Goal: Task Accomplishment & Management: Manage account settings

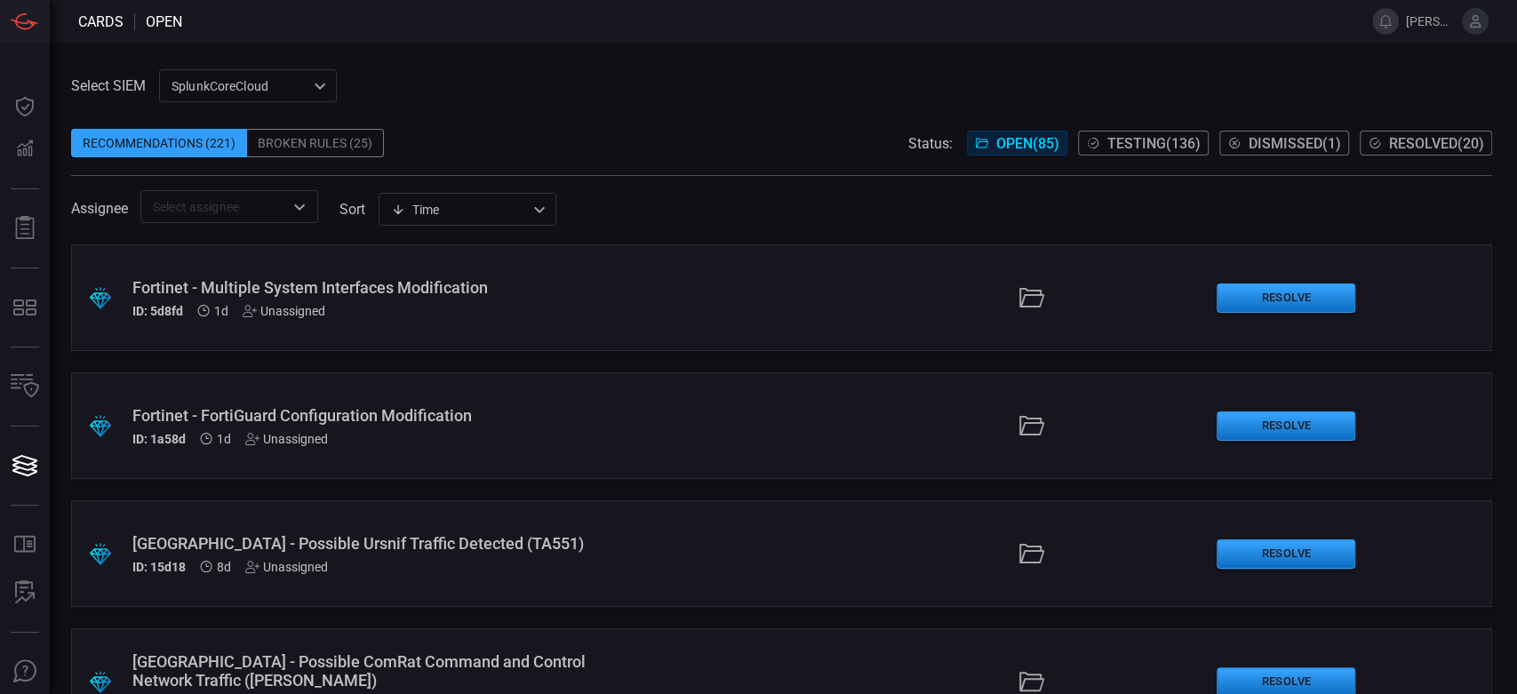
click at [348, 148] on div "Broken Rules (25)" at bounding box center [315, 143] width 137 height 28
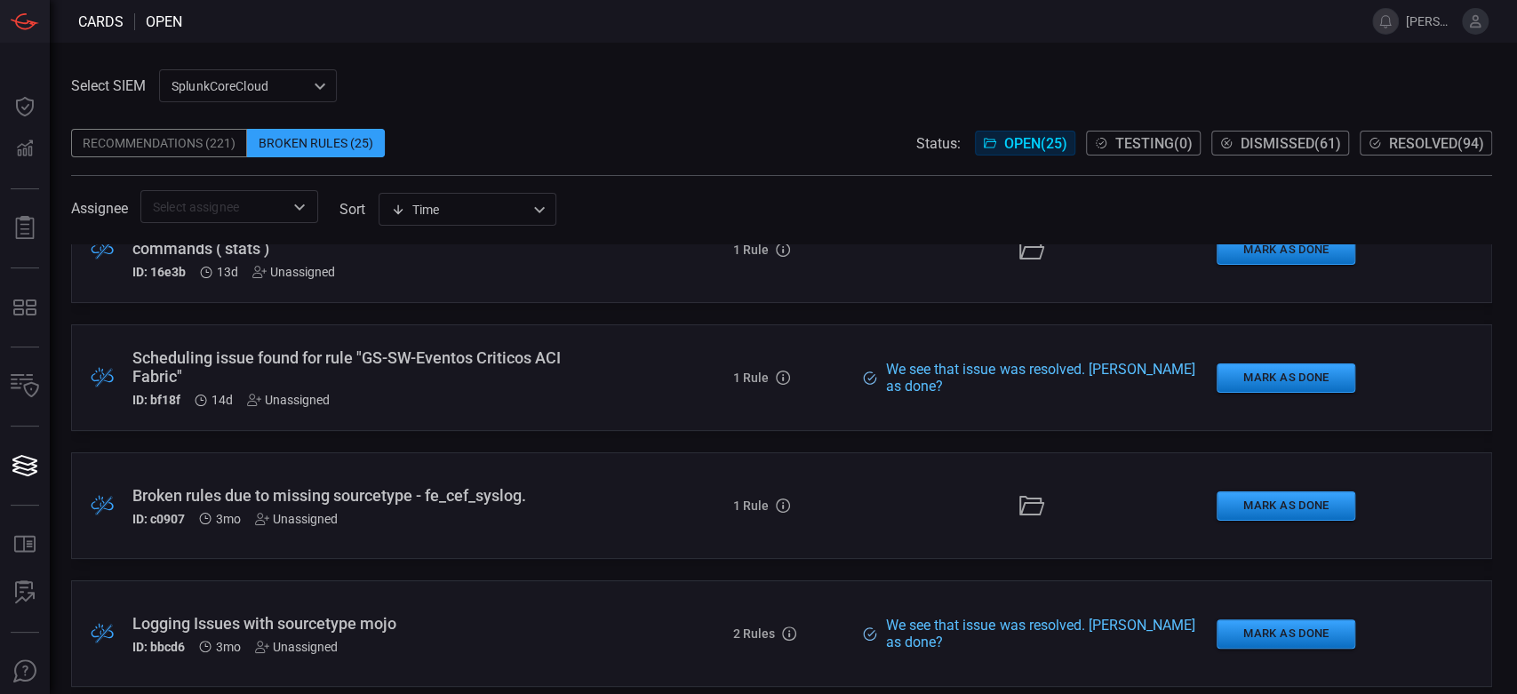
scroll to position [1579, 0]
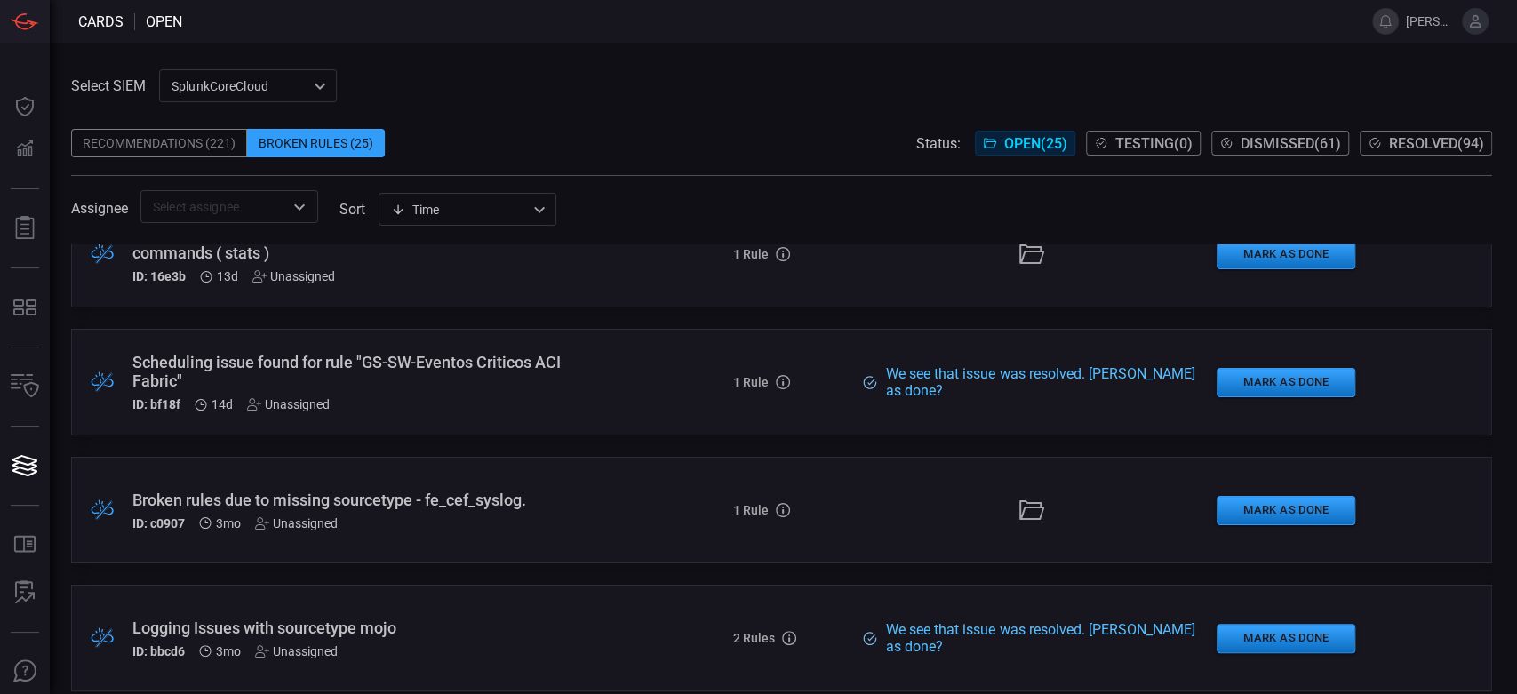
click at [353, 355] on div "Scheduling issue found for rule "GS-SW-Eventos Criticos ACI Fabric"" at bounding box center [361, 371] width 458 height 37
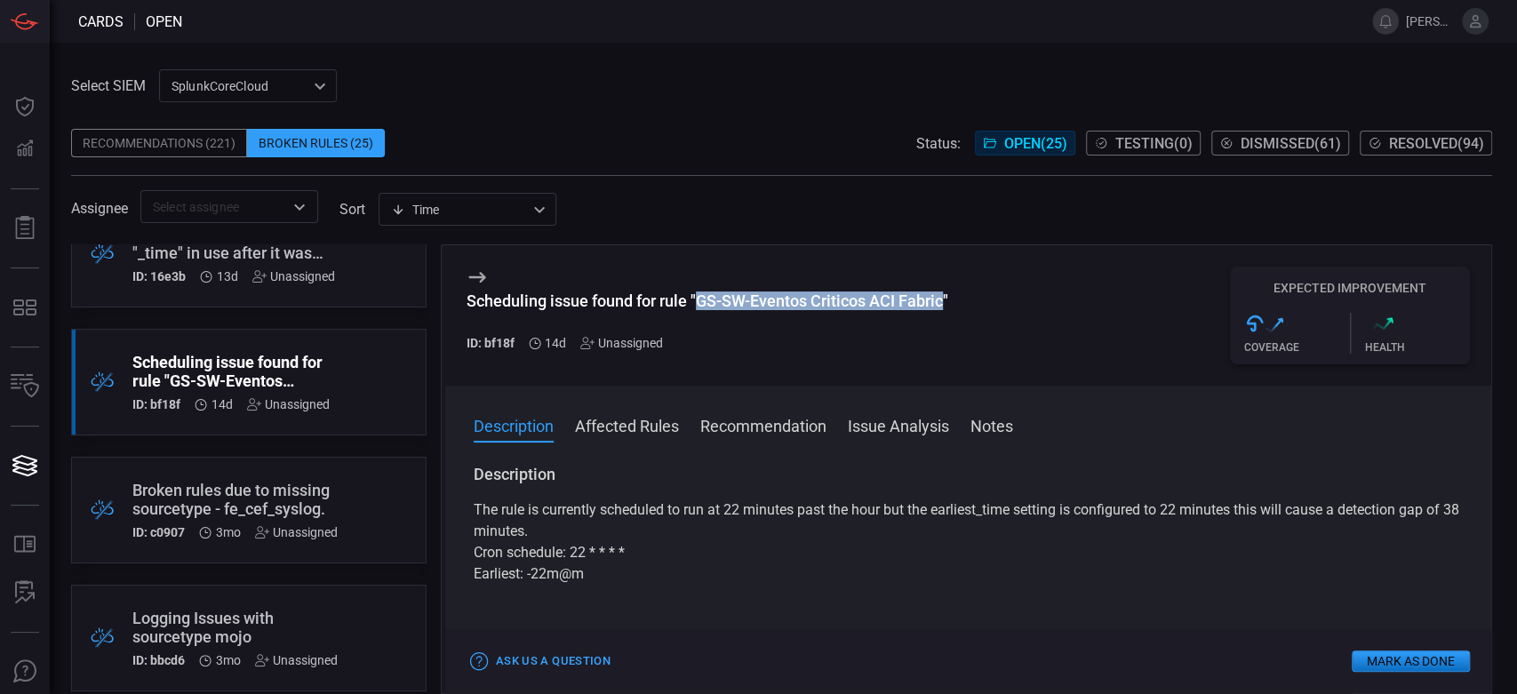
drag, startPoint x: 946, startPoint y: 297, endPoint x: 702, endPoint y: 301, distance: 244.4
click at [702, 301] on div "Scheduling issue found for rule "GS-SW-Eventos Criticos ACI Fabric"" at bounding box center [707, 300] width 482 height 19
copy div "GS-SW-Eventos Criticos ACI Fabric"
click at [474, 277] on icon at bounding box center [476, 277] width 17 height 11
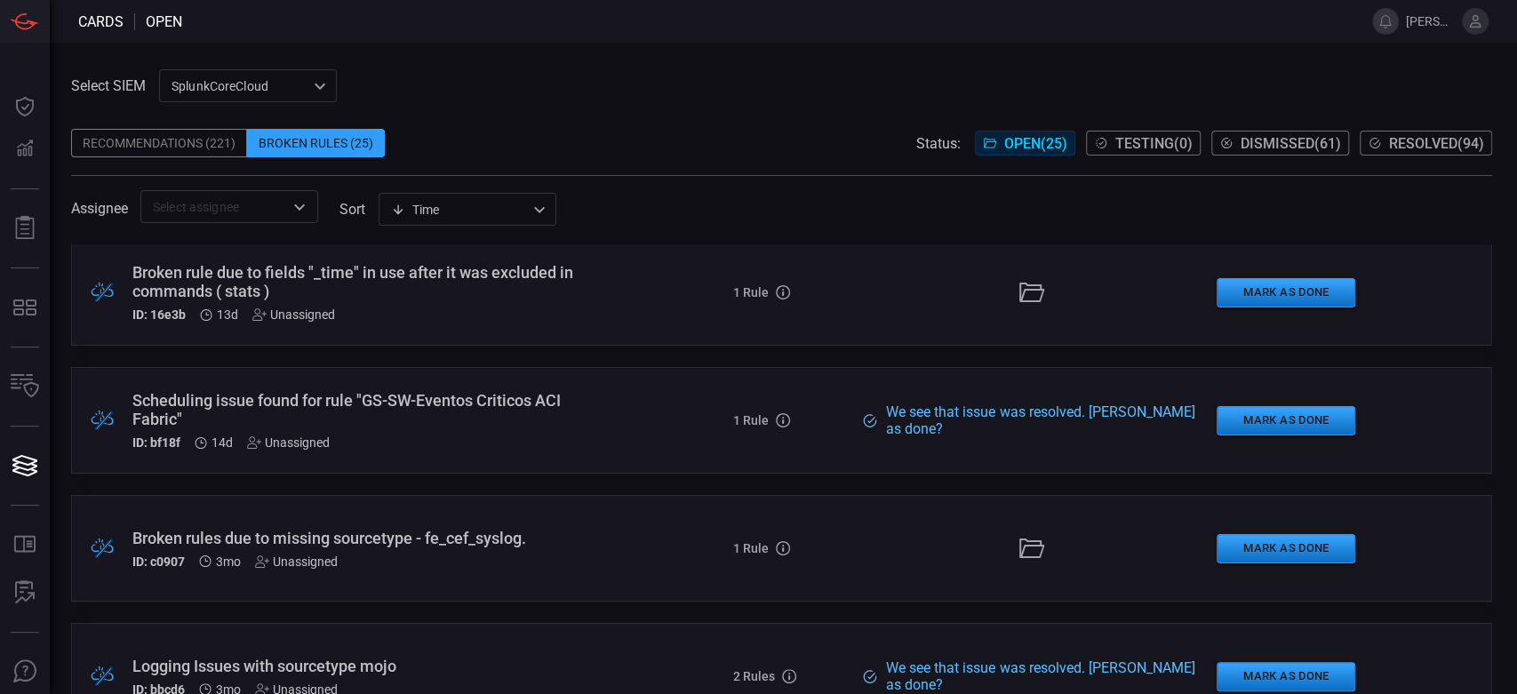
scroll to position [1382, 0]
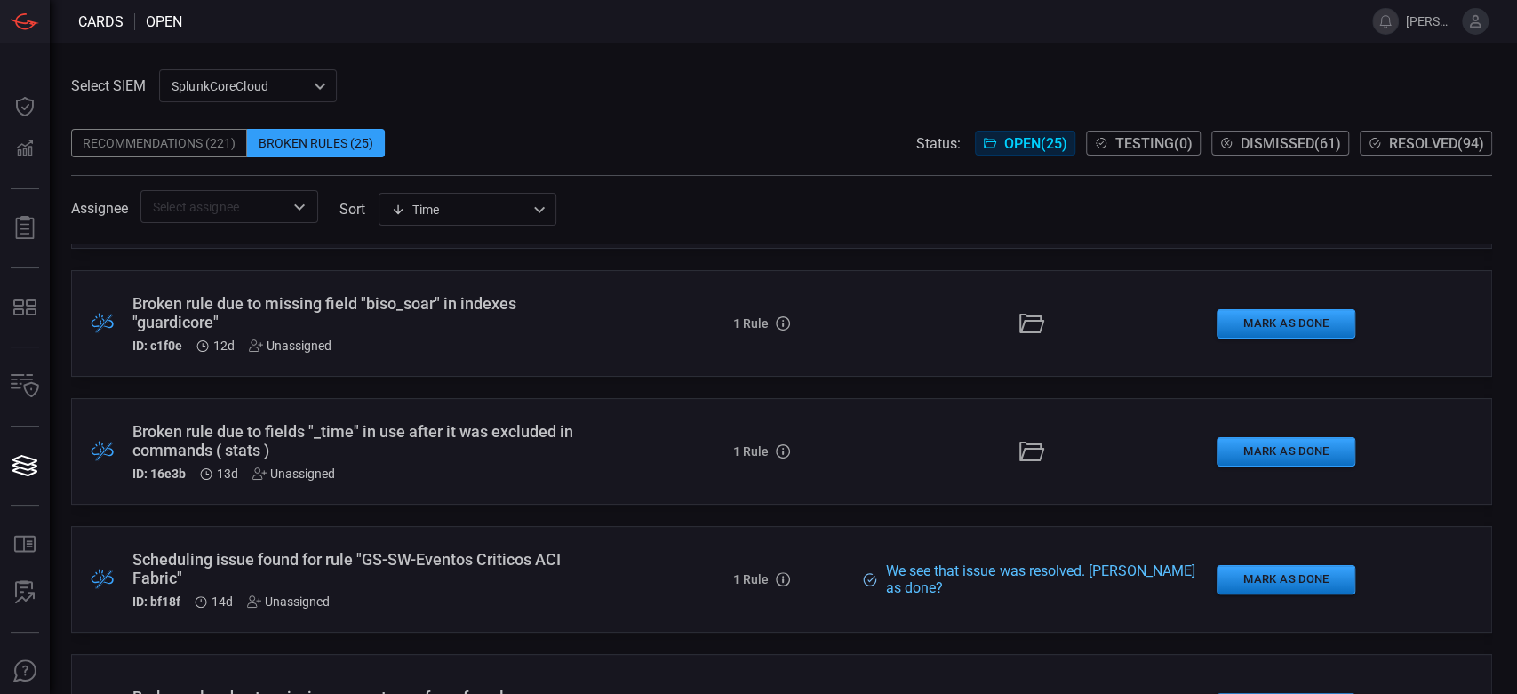
click at [454, 435] on div "Broken rule due to fields "_time" in use after it was excluded in commands ( st…" at bounding box center [361, 440] width 458 height 37
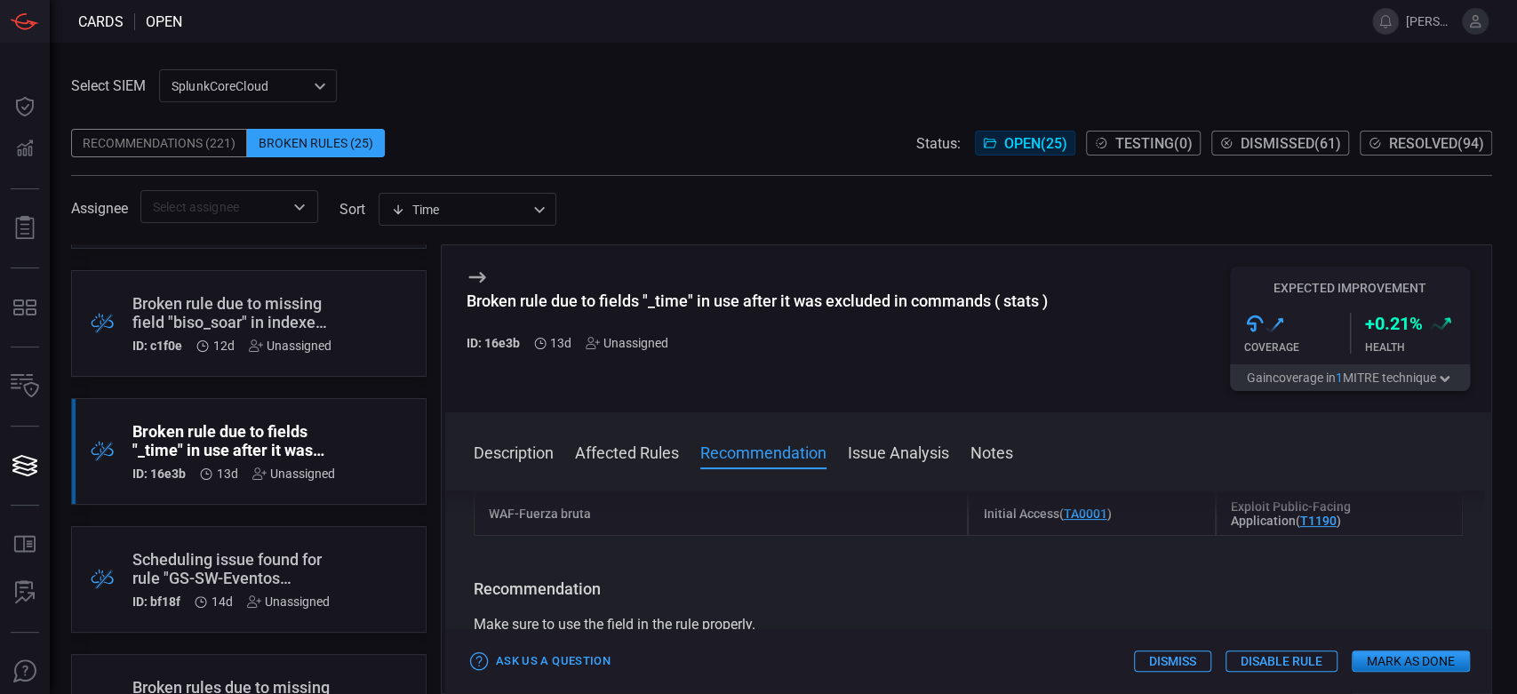
scroll to position [493, 0]
click at [569, 520] on div "WAF-Fuerza bruta" at bounding box center [721, 515] width 495 height 44
copy div "WAF-Fuerza bruta"
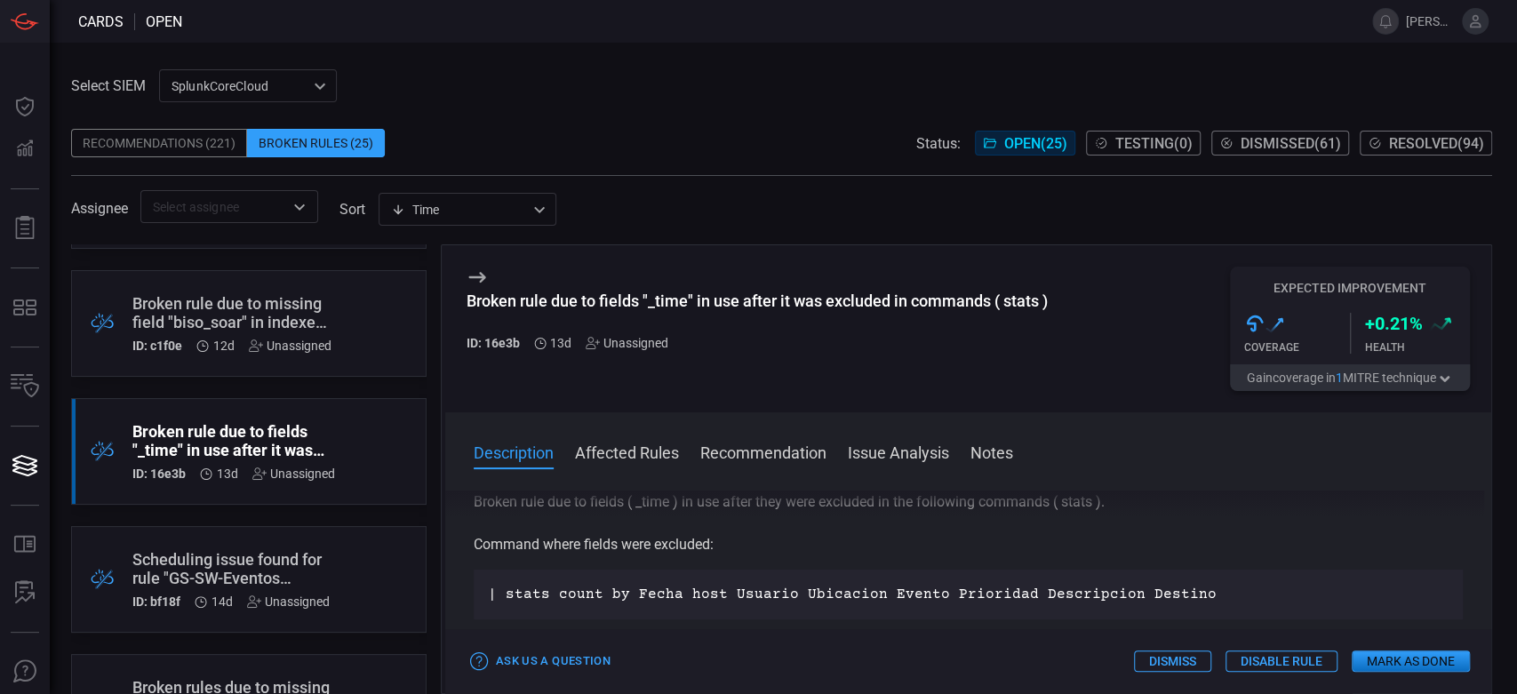
scroll to position [0, 0]
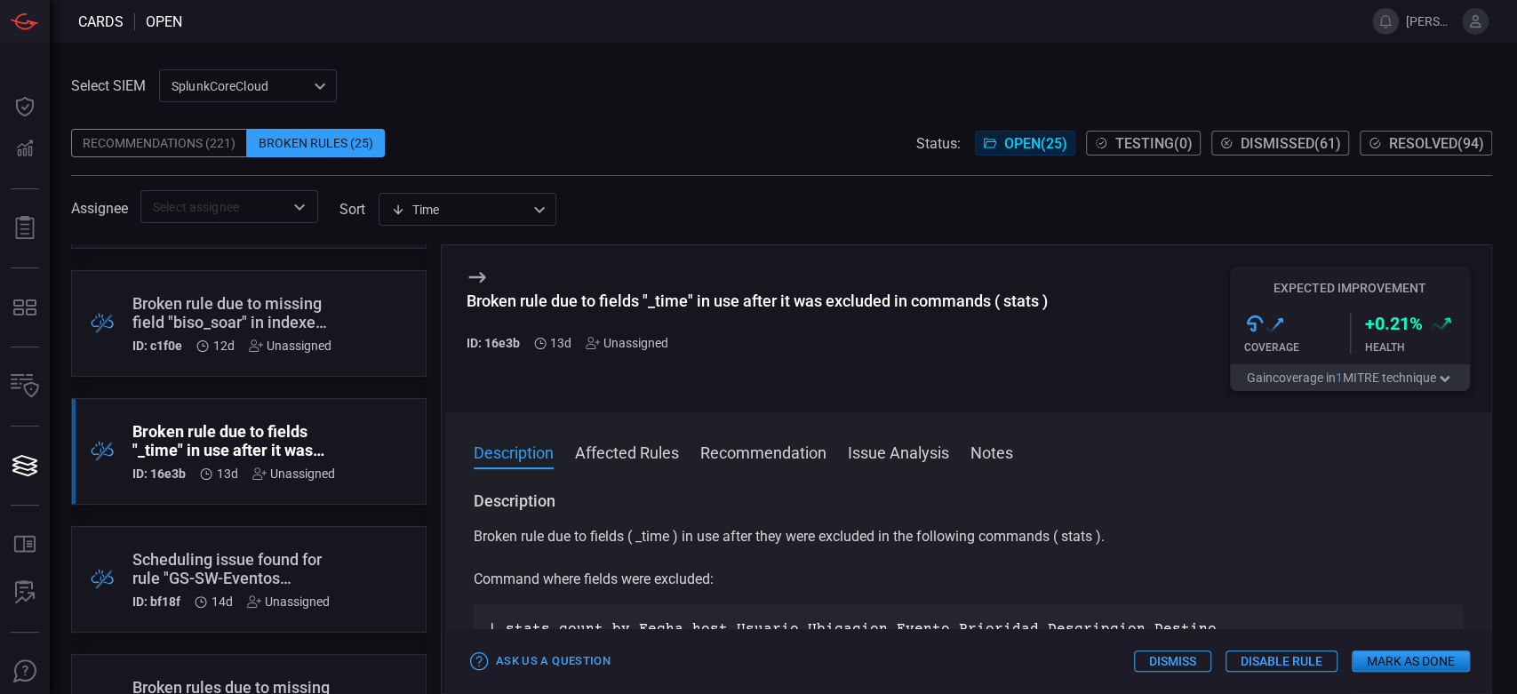
click at [562, 285] on div "Broken rule due to fields "_time" in use after it was excluded in commands ( st…" at bounding box center [756, 329] width 581 height 124
drag, startPoint x: 621, startPoint y: 298, endPoint x: 670, endPoint y: 309, distance: 50.2
click at [621, 299] on div "Broken rule due to fields "_time" in use after it was excluded in commands ( st…" at bounding box center [756, 300] width 581 height 19
click at [873, 307] on div "Broken rule due to fields "_time" in use after it was excluded in commands ( st…" at bounding box center [756, 300] width 581 height 19
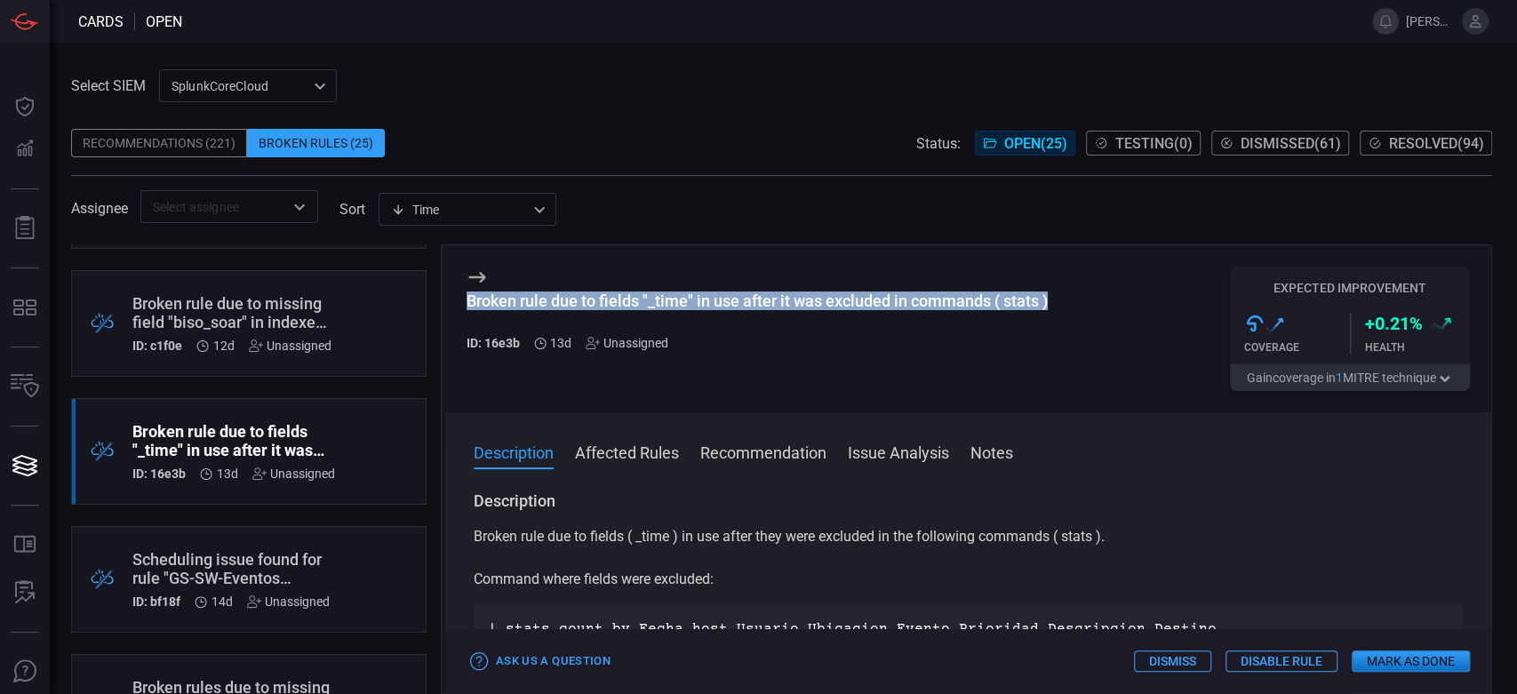
click at [873, 307] on div "Broken rule due to fields "_time" in use after it was excluded in commands ( st…" at bounding box center [756, 300] width 581 height 19
copy div "Broken rule due to fields "_time" in use after it was excluded in commands ( st…"
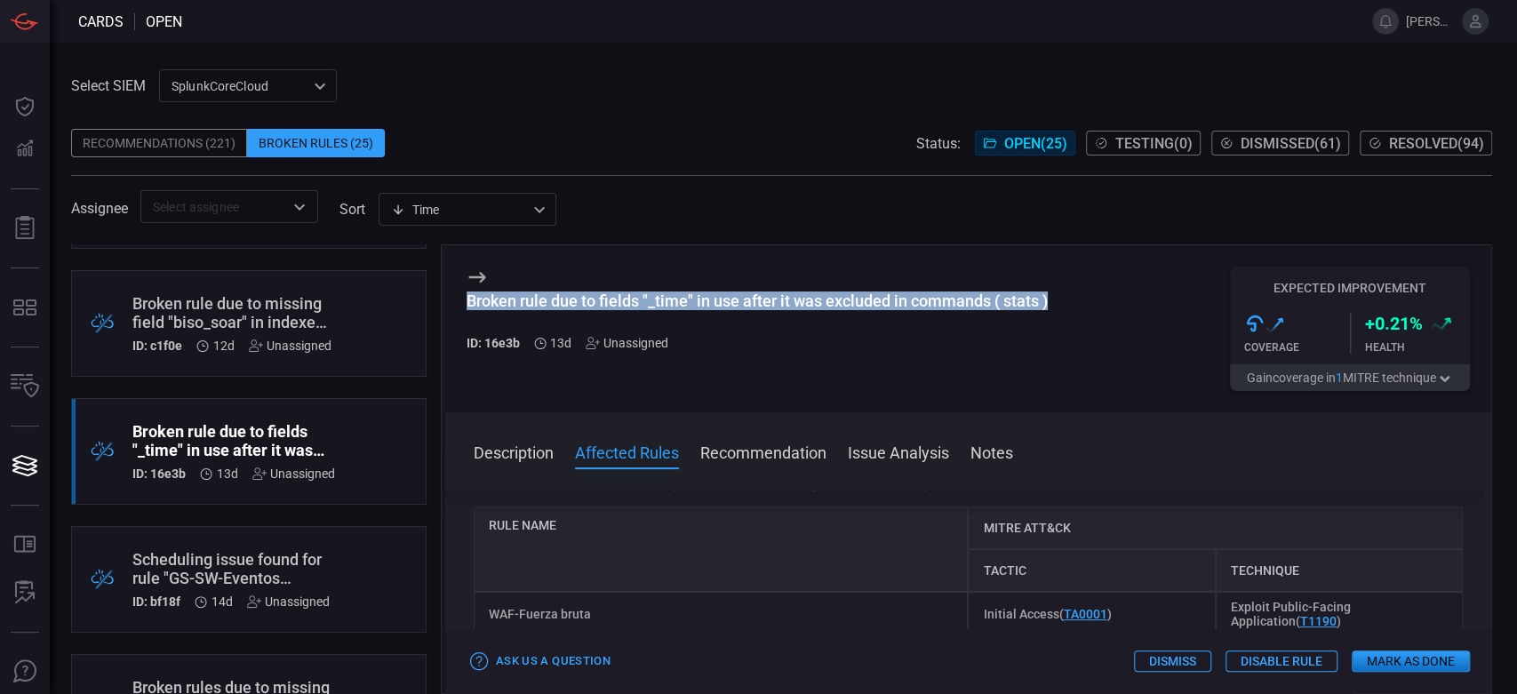
scroll to position [493, 0]
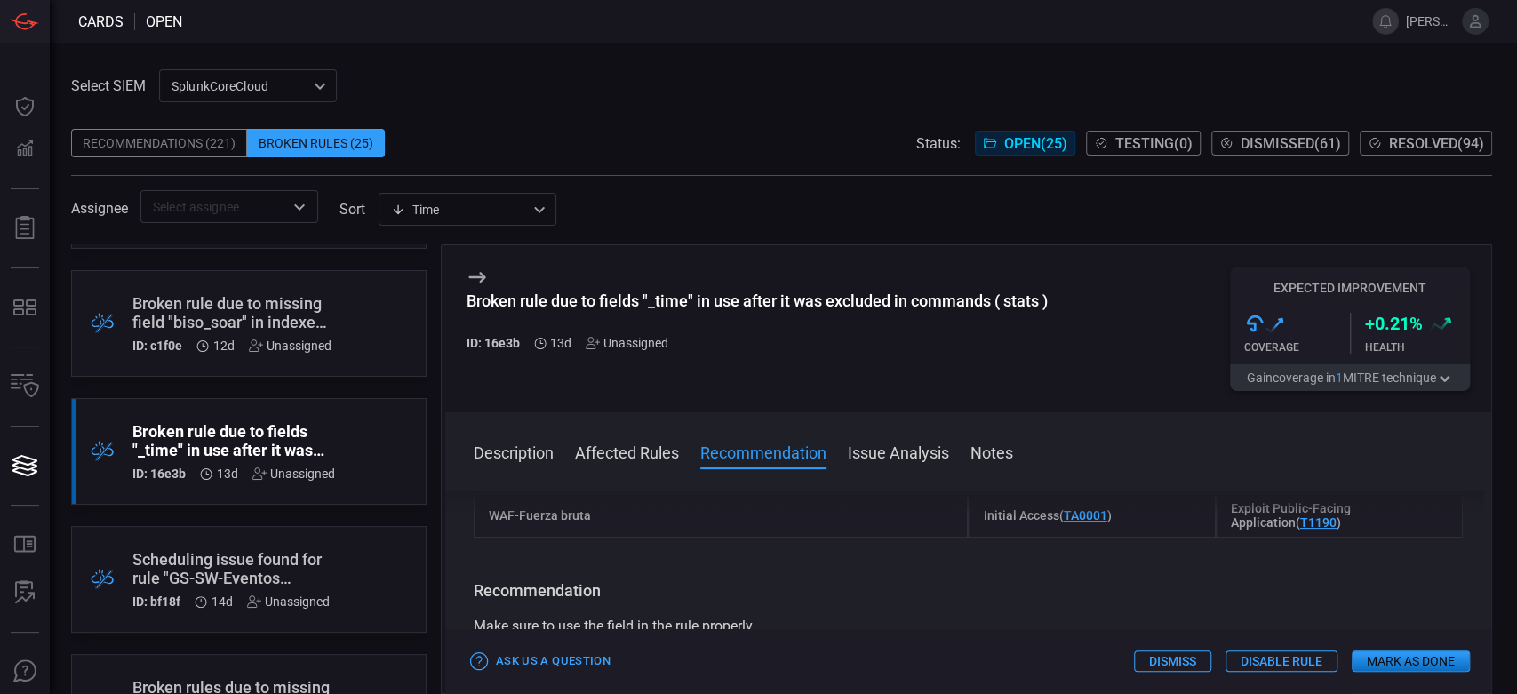
click at [571, 518] on div "WAF-Fuerza bruta" at bounding box center [721, 515] width 495 height 44
copy div "WAF-Fuerza bruta"
click at [1401, 668] on button "Mark as Done" at bounding box center [1411, 660] width 118 height 21
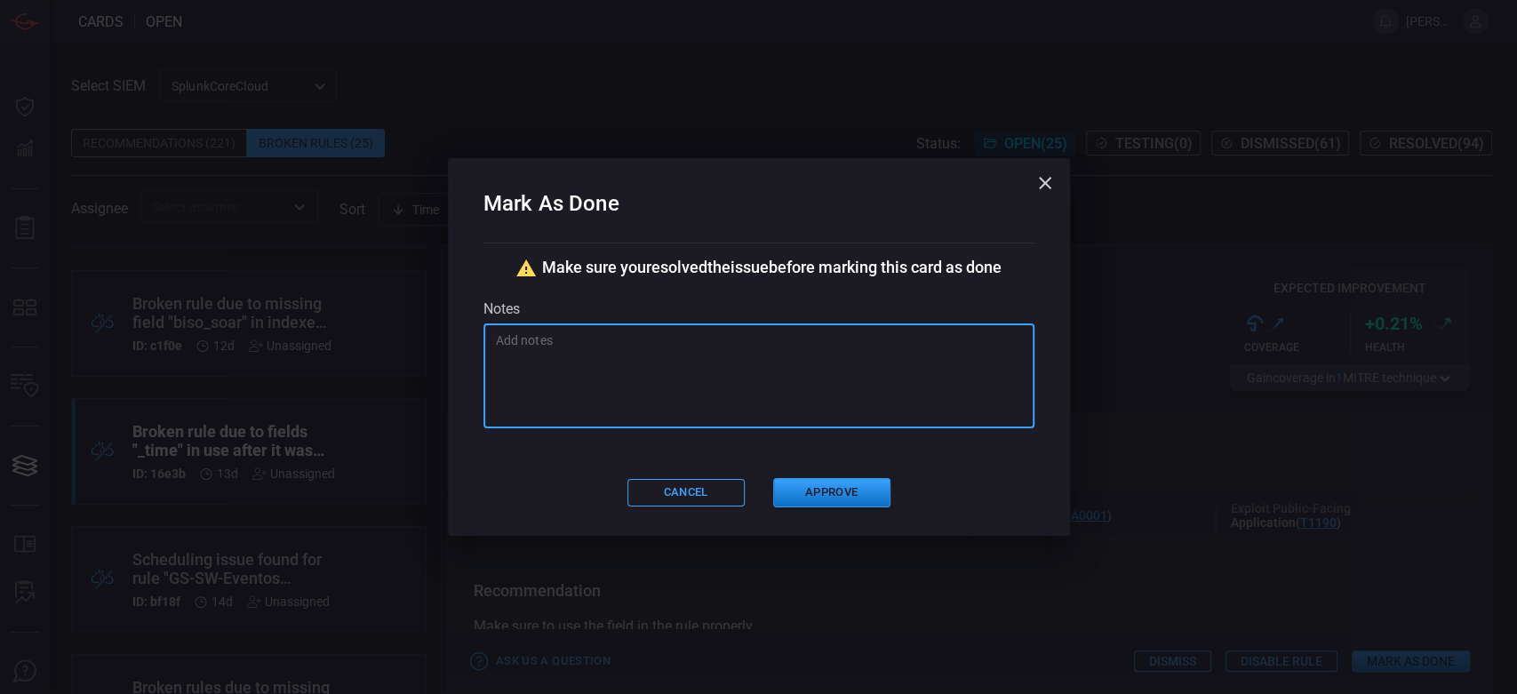
click at [682, 390] on textarea at bounding box center [759, 375] width 526 height 89
paste textarea "Se [MEDICAL_DATA] nombre [PERSON_NAME] _time -> Fecha"
type textarea "Se [MEDICAL_DATA] nombre [PERSON_NAME] _time -> Fecha"
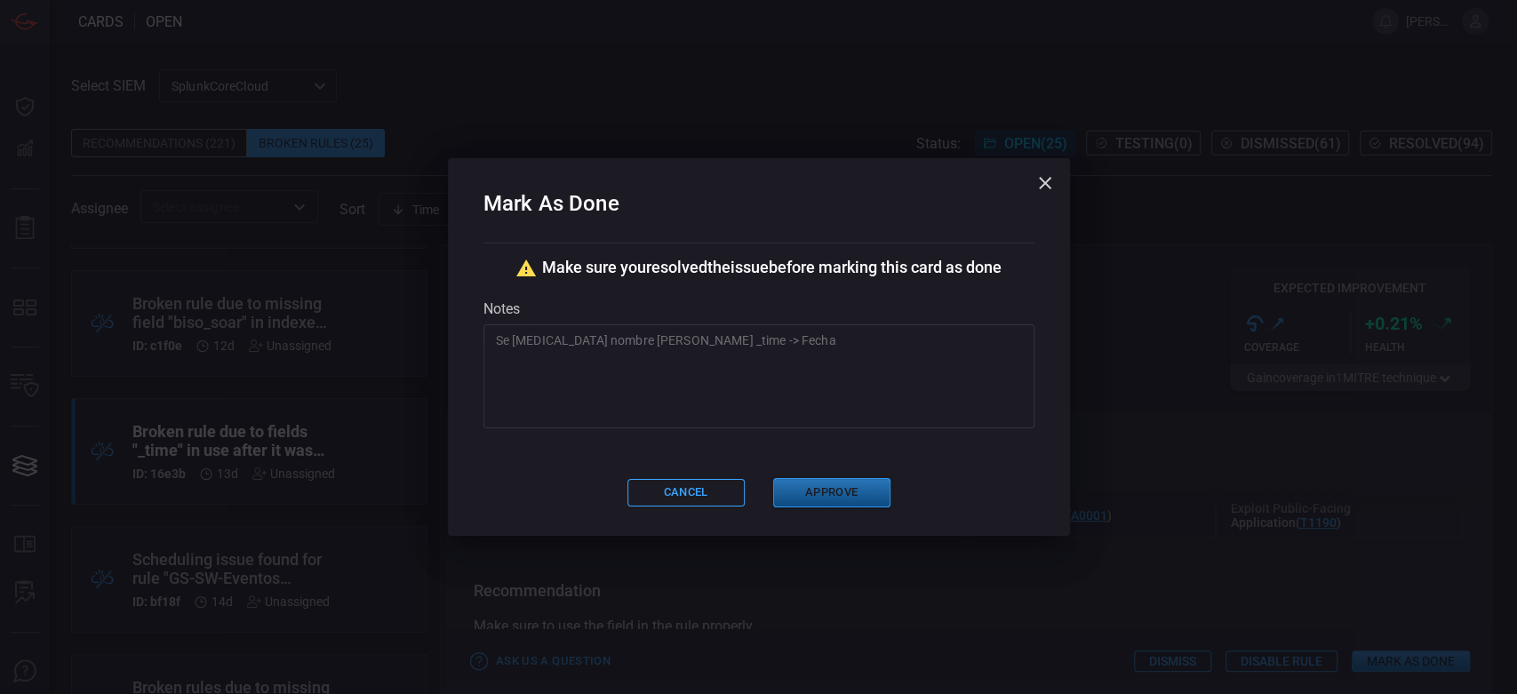
click at [816, 498] on button "Approve" at bounding box center [831, 492] width 117 height 29
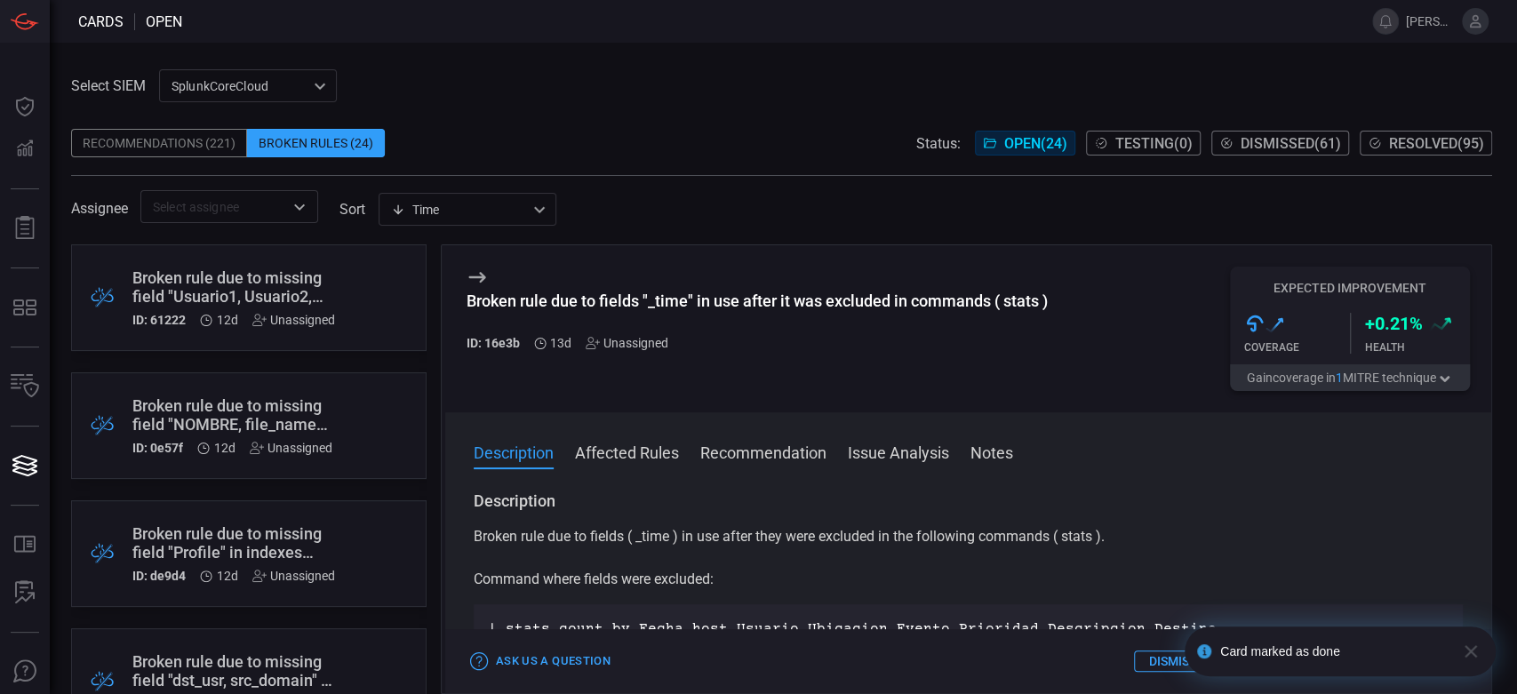
click at [240, 416] on div "Broken rule due to missing field "NOMBRE, file_name" in indexes "cyberark", log…" at bounding box center [232, 414] width 200 height 37
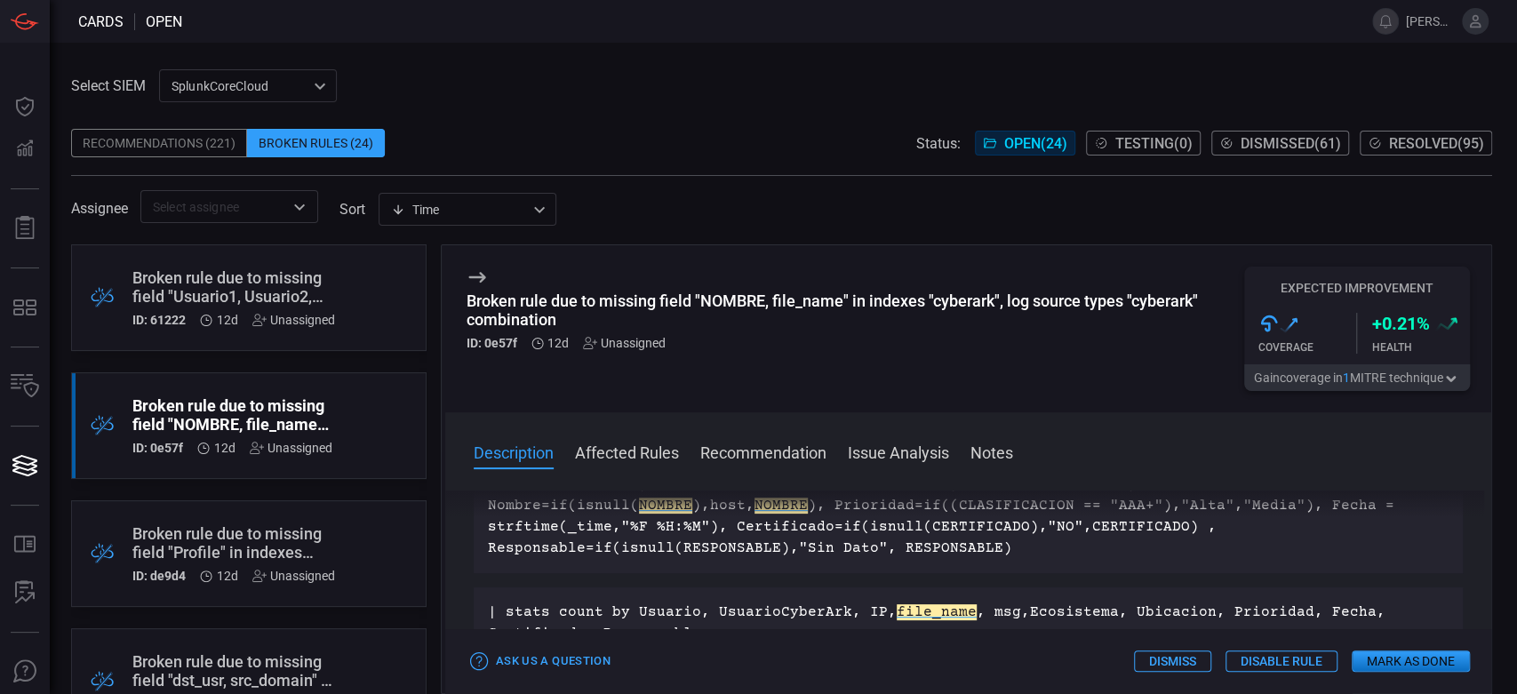
scroll to position [197, 0]
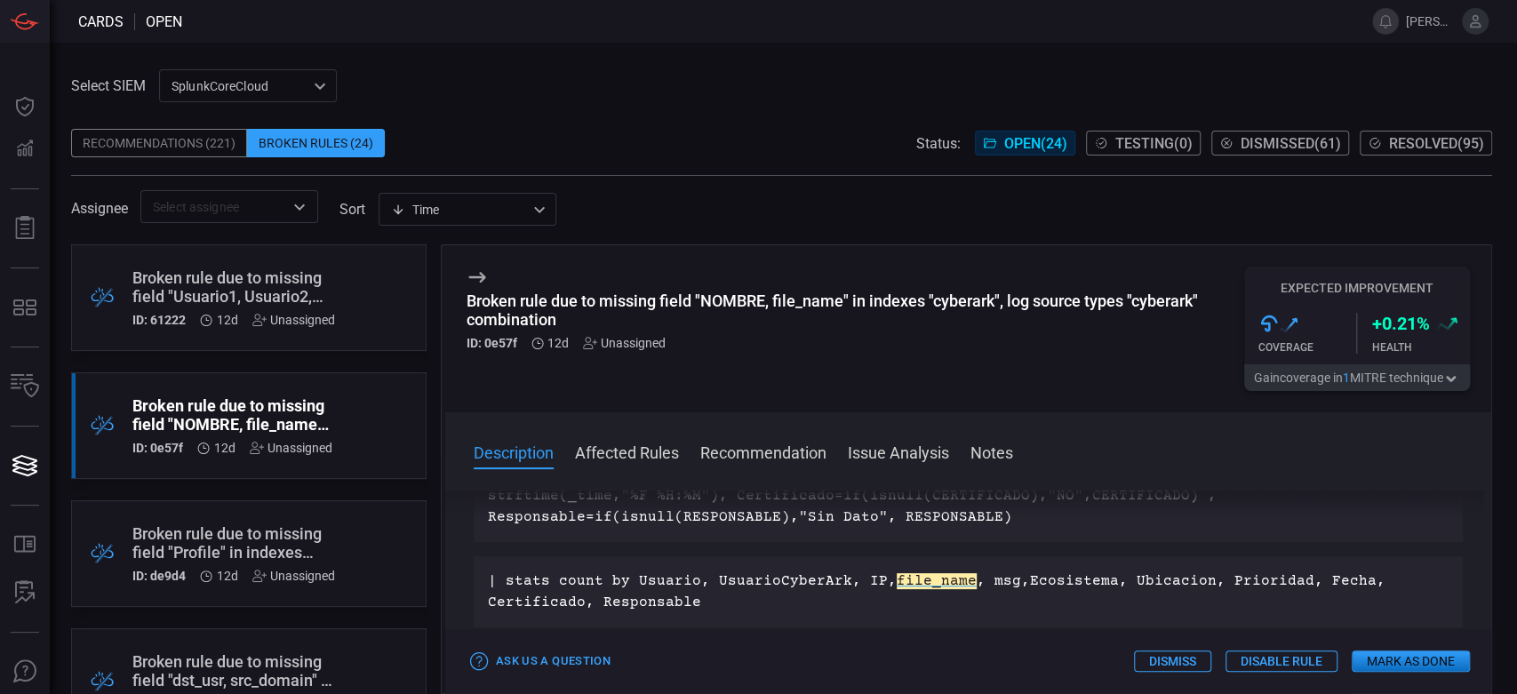
click at [277, 531] on div "Broken rule due to missing field "Profile" in indexes "citrix_adc"" at bounding box center [233, 542] width 203 height 37
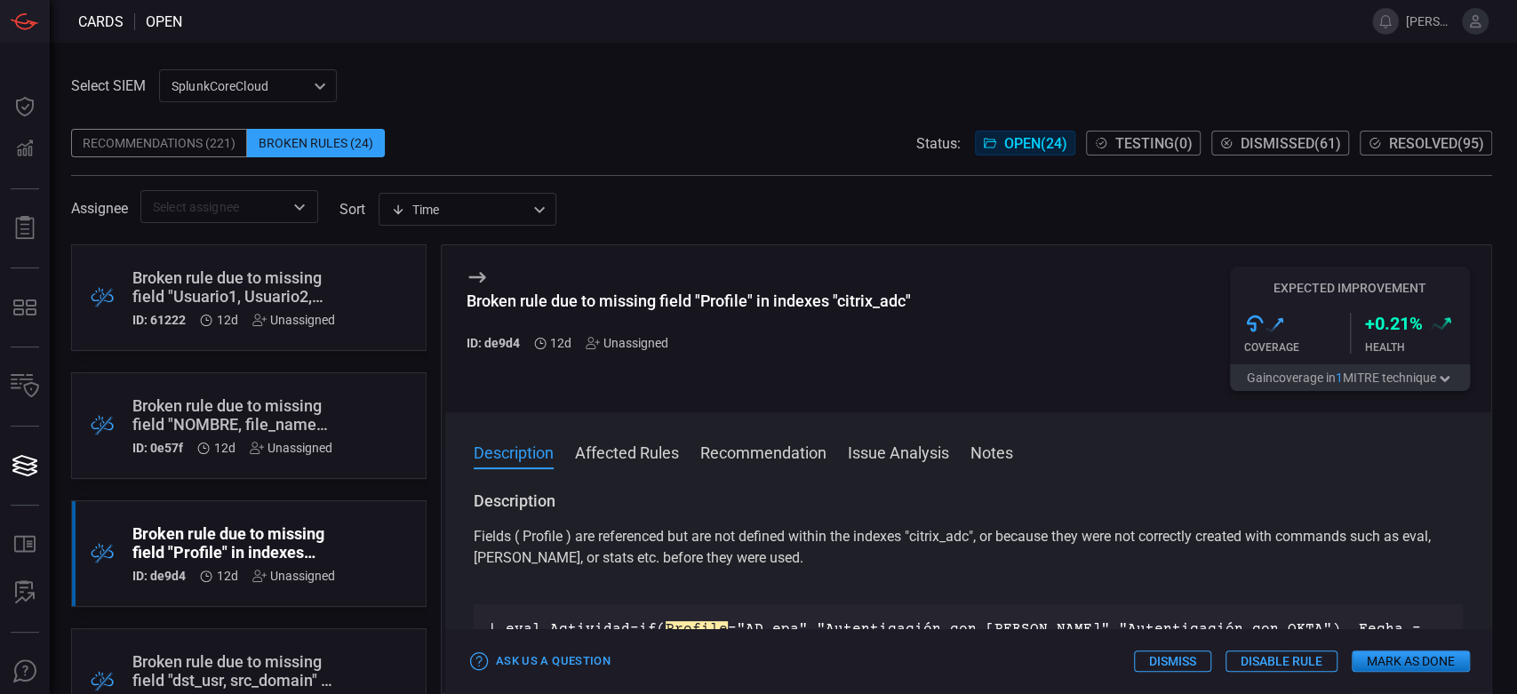
click at [827, 300] on div "Broken rule due to missing field "Profile" in indexes "citrix_adc"" at bounding box center [688, 300] width 444 height 19
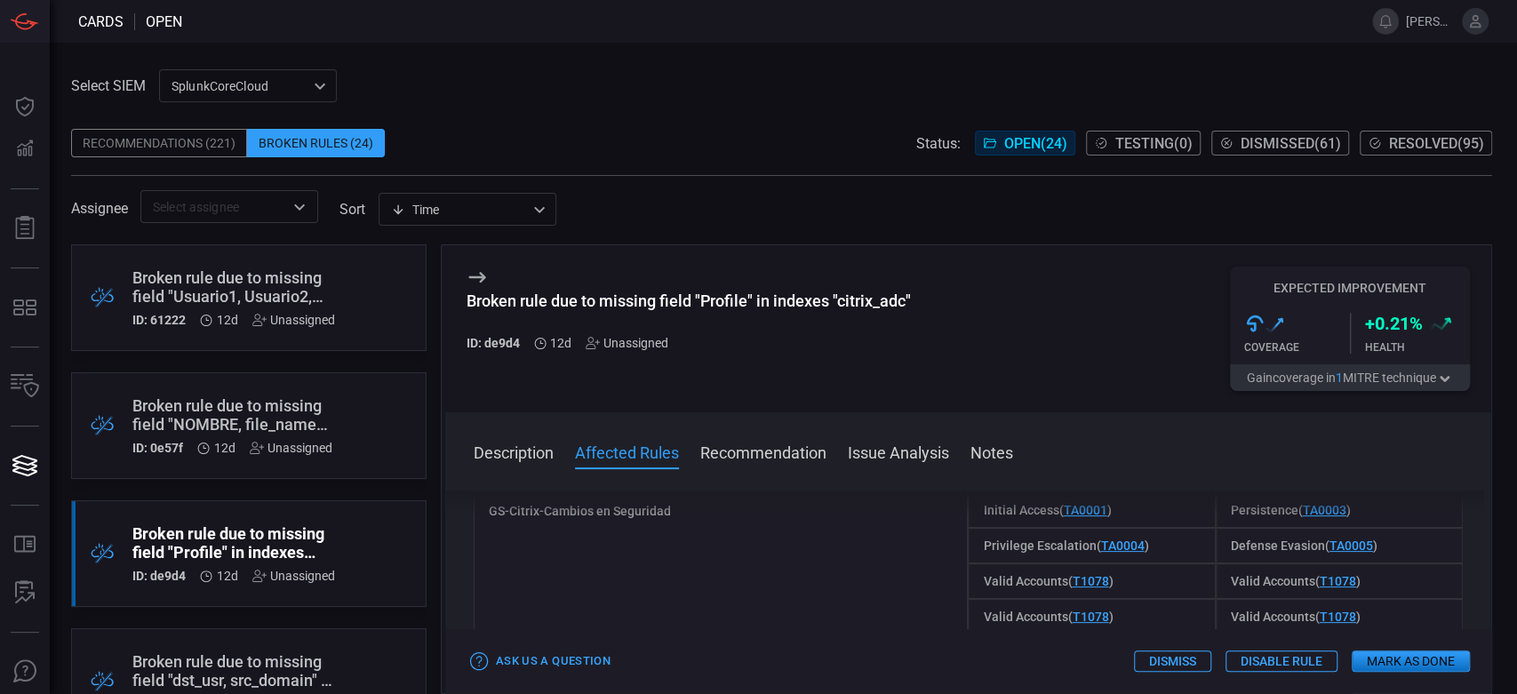
scroll to position [296, 0]
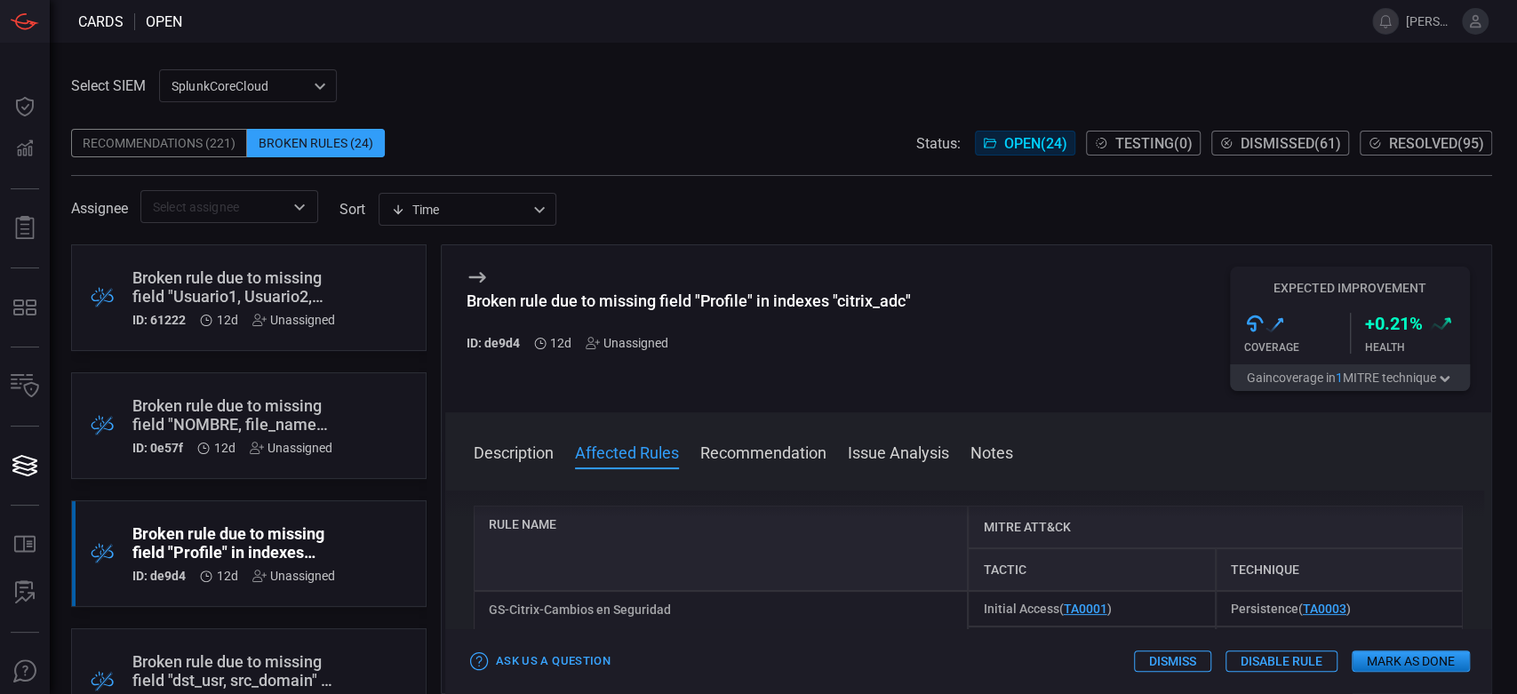
click at [629, 610] on div "GS-Citrix-Cambios en Seguridad" at bounding box center [721, 662] width 495 height 142
copy div "GS-Citrix-Cambios en Seguridad"
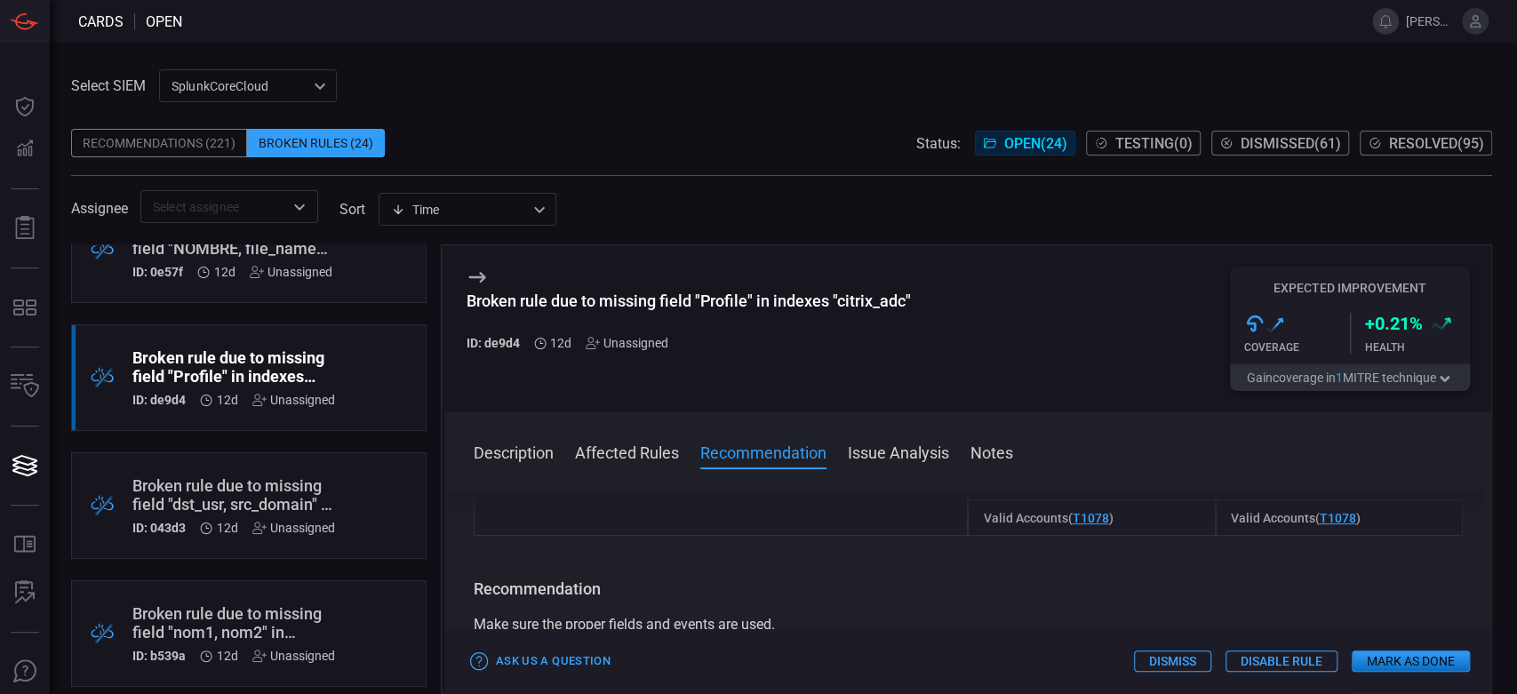
scroll to position [197, 0]
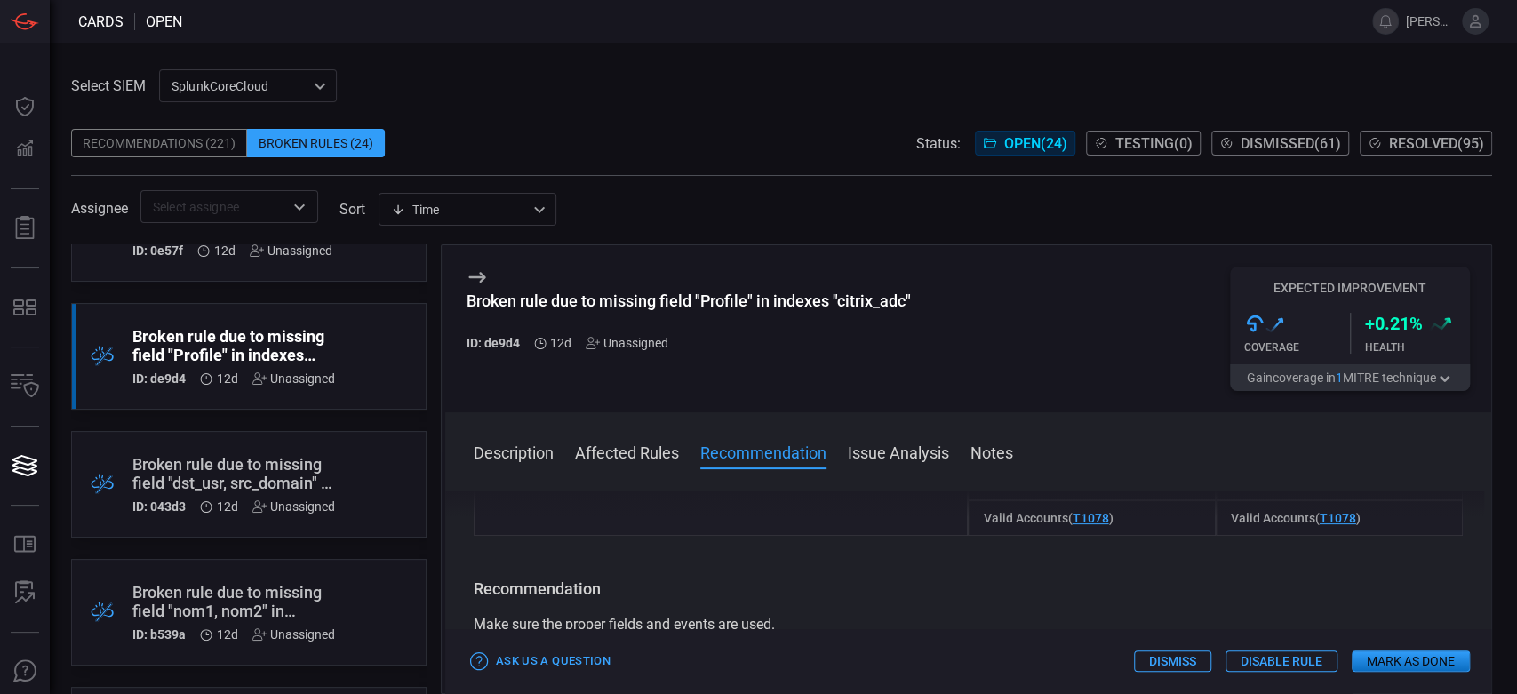
click at [332, 514] on div ".broken_cards_icon_0{fill:#39A4FF;} .broken_cards_icon_1{fill:none;stroke:#1918…" at bounding box center [248, 484] width 355 height 107
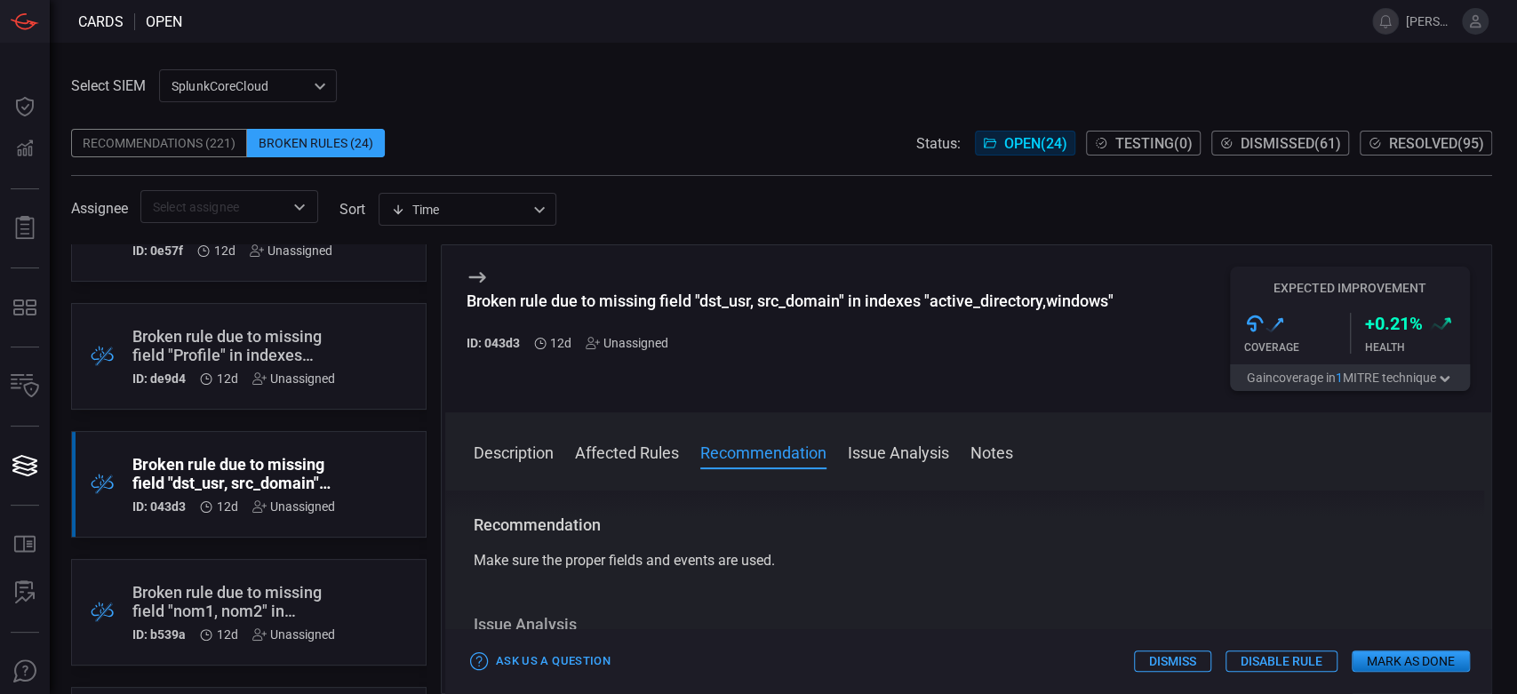
scroll to position [395, 0]
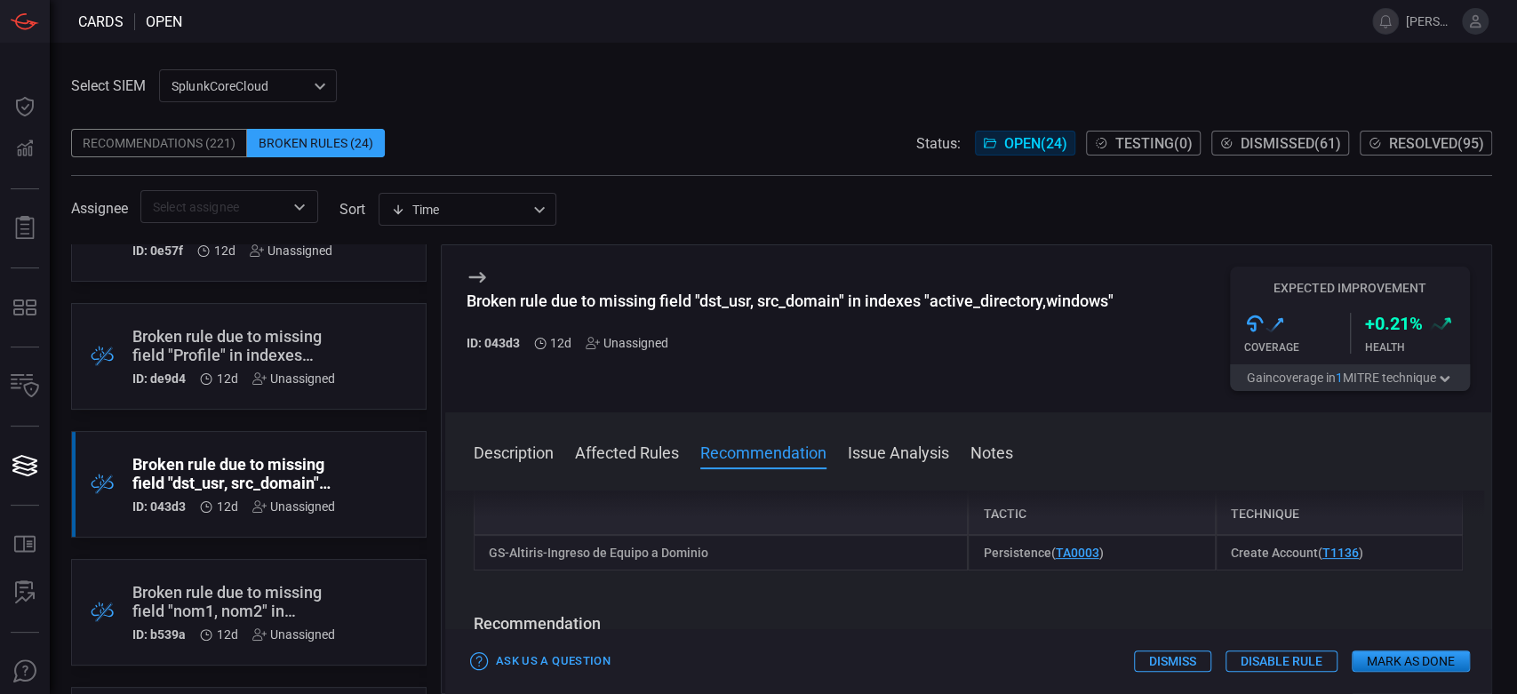
click at [681, 554] on div "GS-Altiris-Ingreso de Equipo a Dominio" at bounding box center [721, 553] width 495 height 36
copy div "GS-Altiris-Ingreso de Equipo a Dominio"
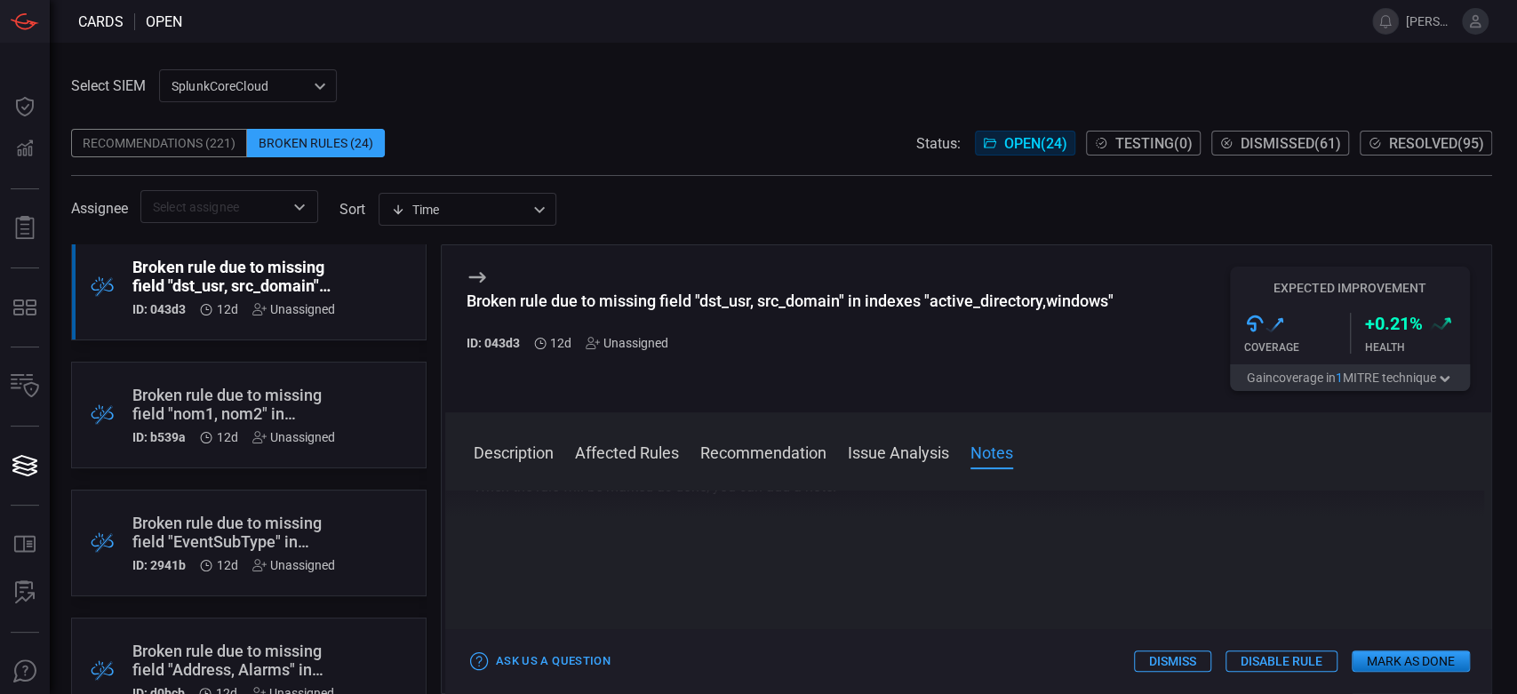
click at [312, 259] on div "Broken rule due to missing field "dst_usr, src_domain" in indexes "active_direc…" at bounding box center [233, 276] width 203 height 37
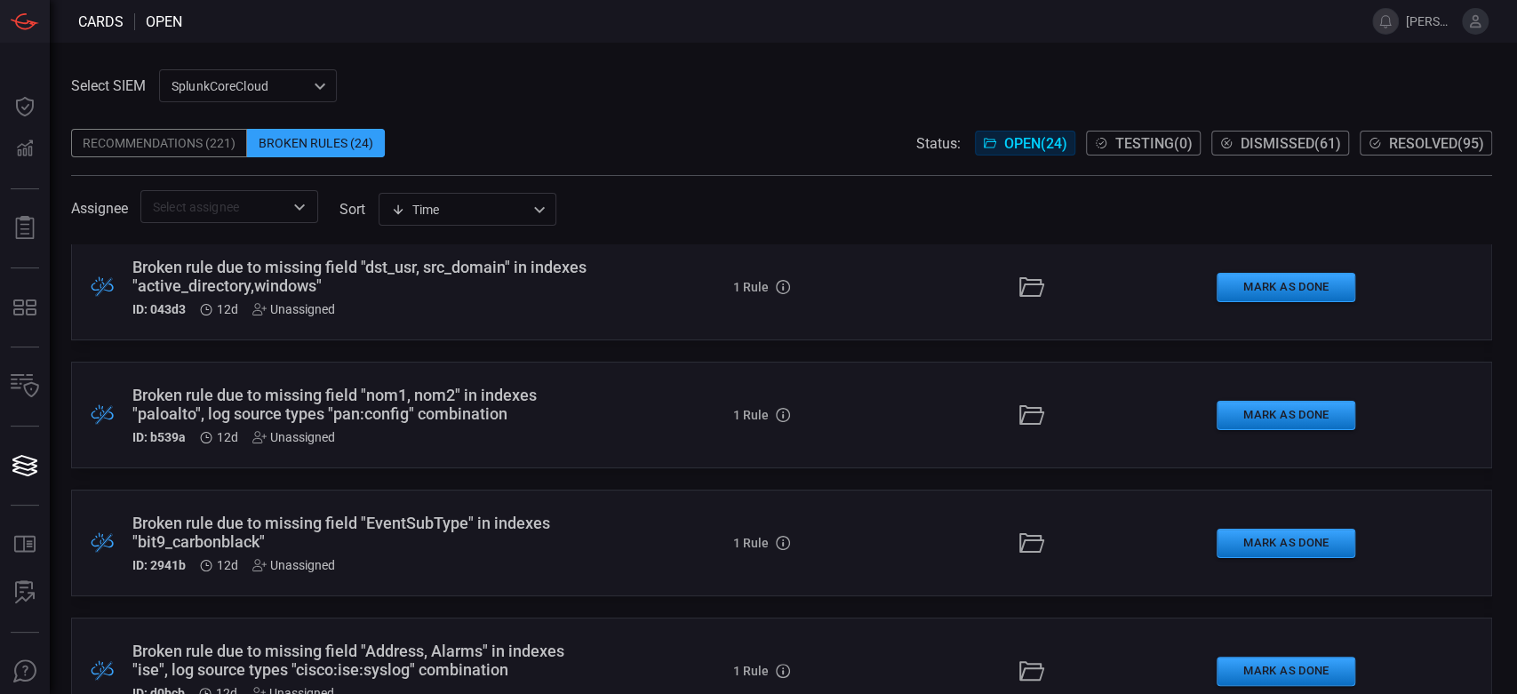
click at [422, 412] on div "Broken rule due to missing field "nom1, nom2" in indexes "paloalto", log source…" at bounding box center [361, 404] width 458 height 37
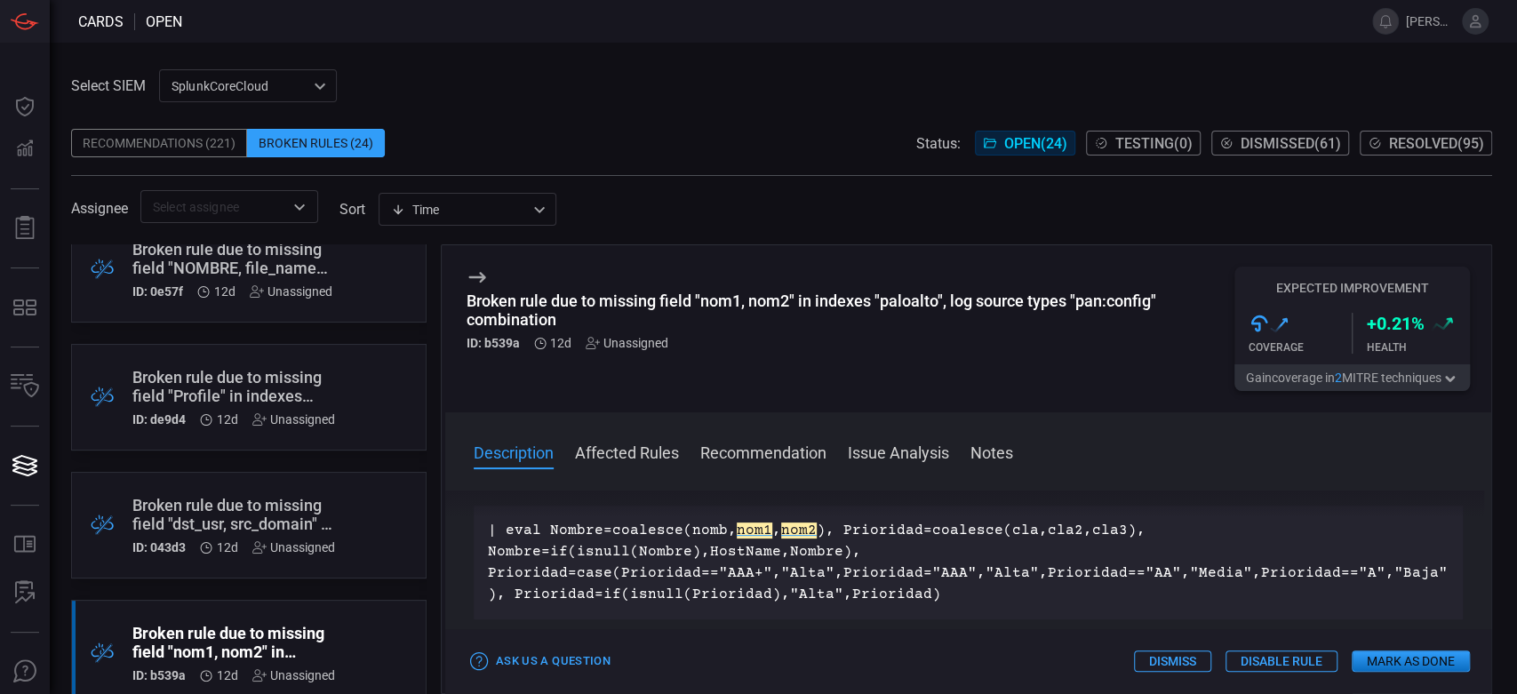
scroll to position [99, 0]
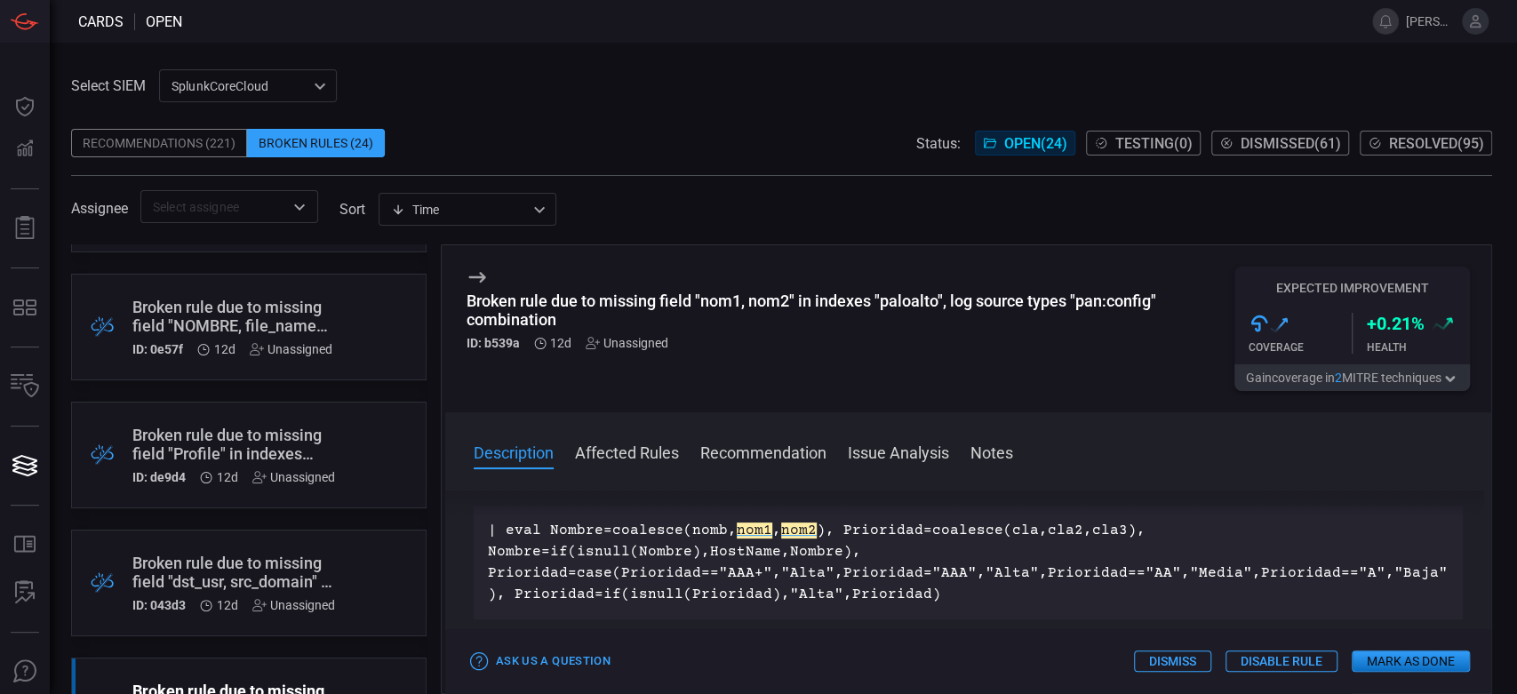
click at [286, 585] on div "Broken rule due to missing field "dst_usr, src_domain" in indexes "active_direc…" at bounding box center [233, 572] width 203 height 37
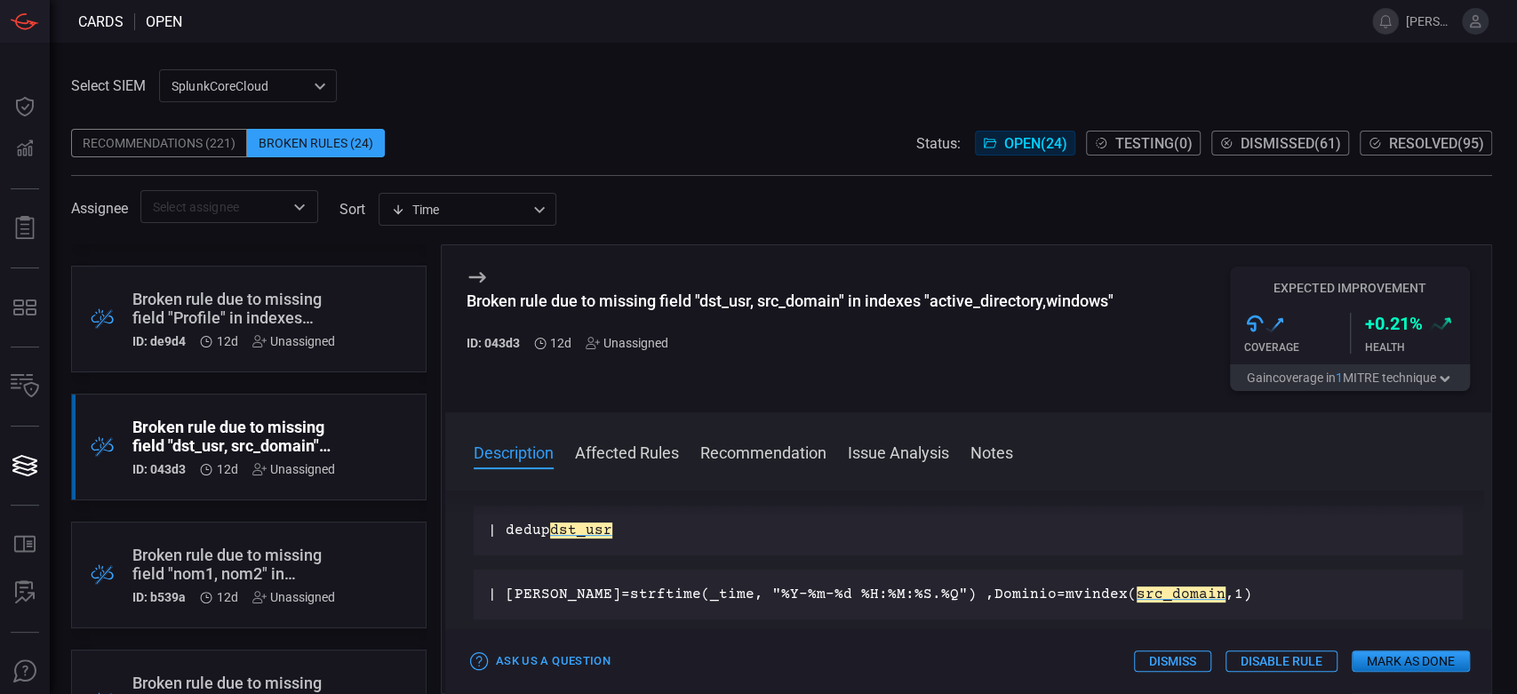
scroll to position [296, 0]
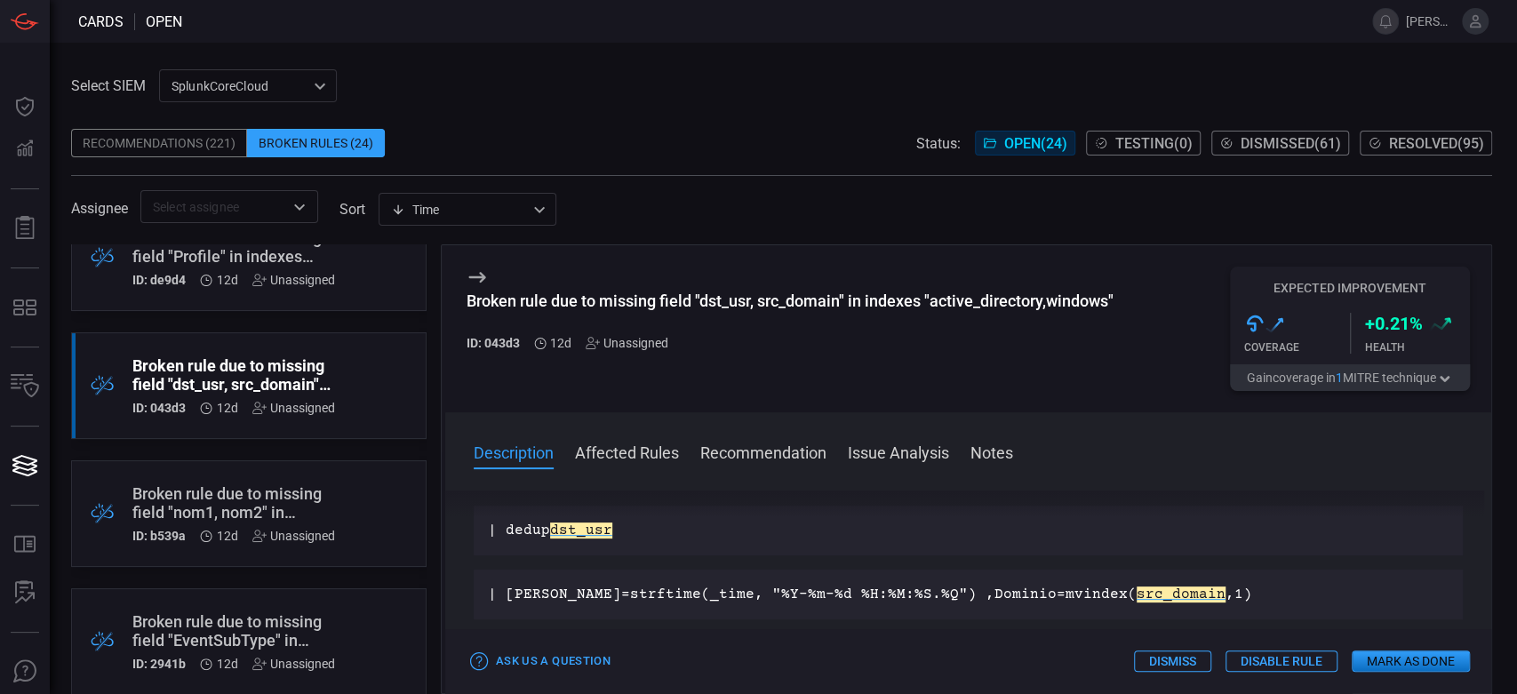
click at [318, 498] on div "Broken rule due to missing field "nom1, nom2" in indexes "paloalto", log source…" at bounding box center [233, 502] width 203 height 37
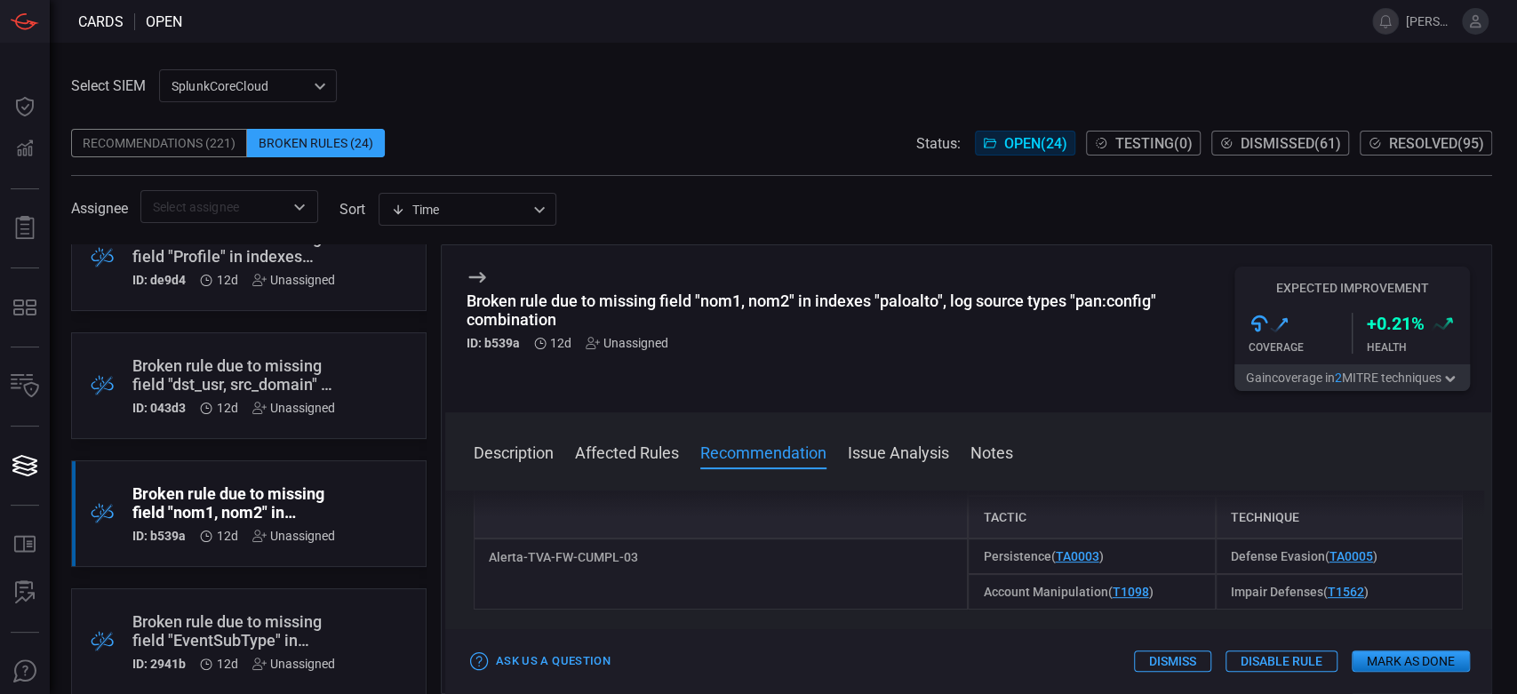
scroll to position [395, 0]
click at [563, 558] on div "Alerta-TVA-FW-CUMPL-03" at bounding box center [721, 570] width 495 height 71
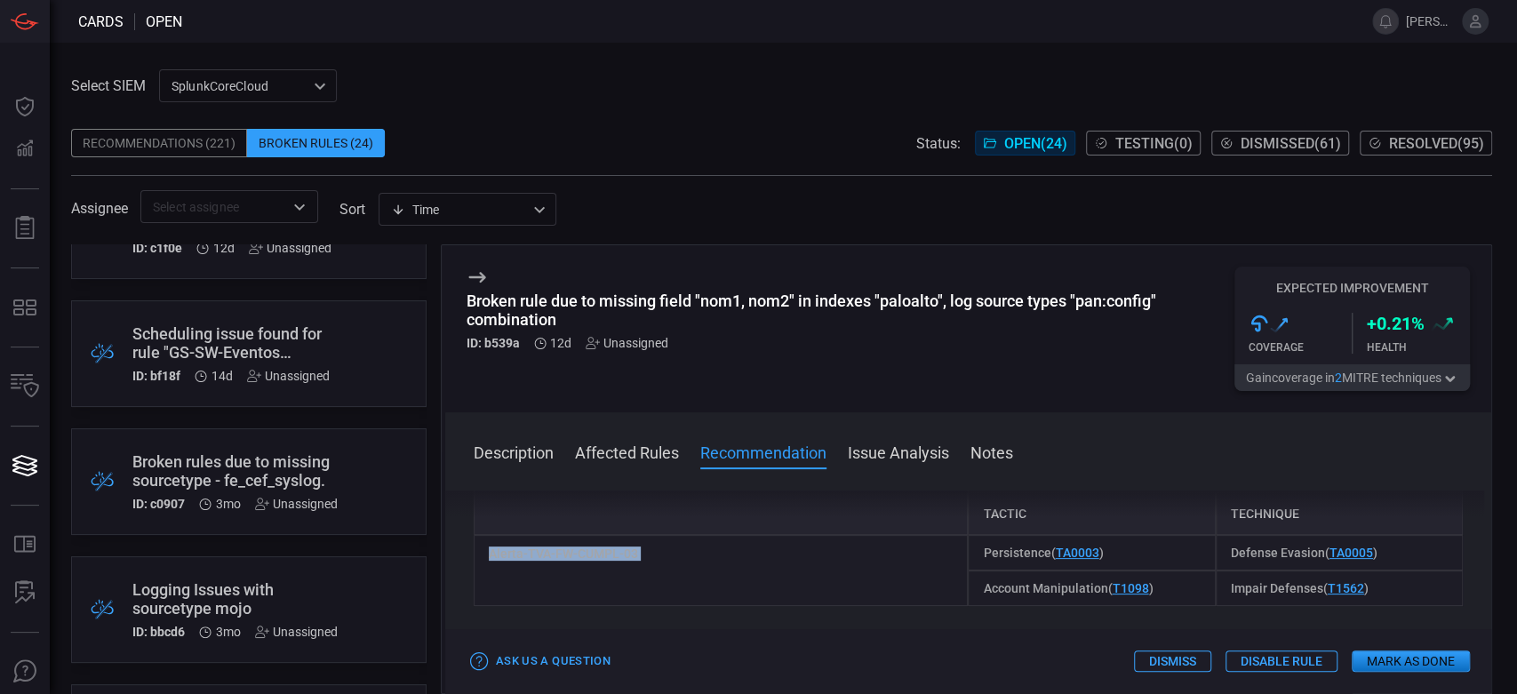
scroll to position [1480, 0]
copy div "Alerta-TVA-FW-CUMPL-03"
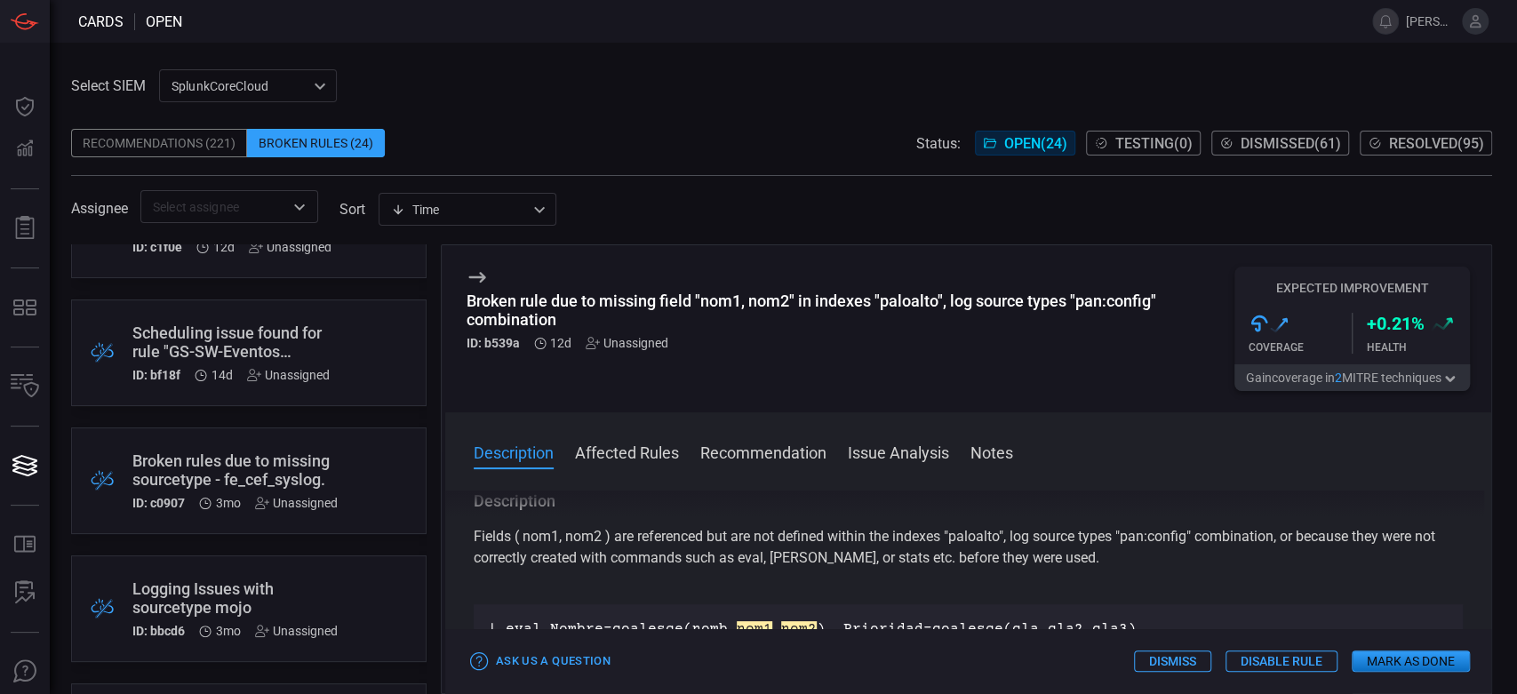
scroll to position [0, 0]
click at [668, 299] on div "Broken rule due to missing field "nom1, nom2" in indexes "paloalto", log source…" at bounding box center [850, 309] width 768 height 37
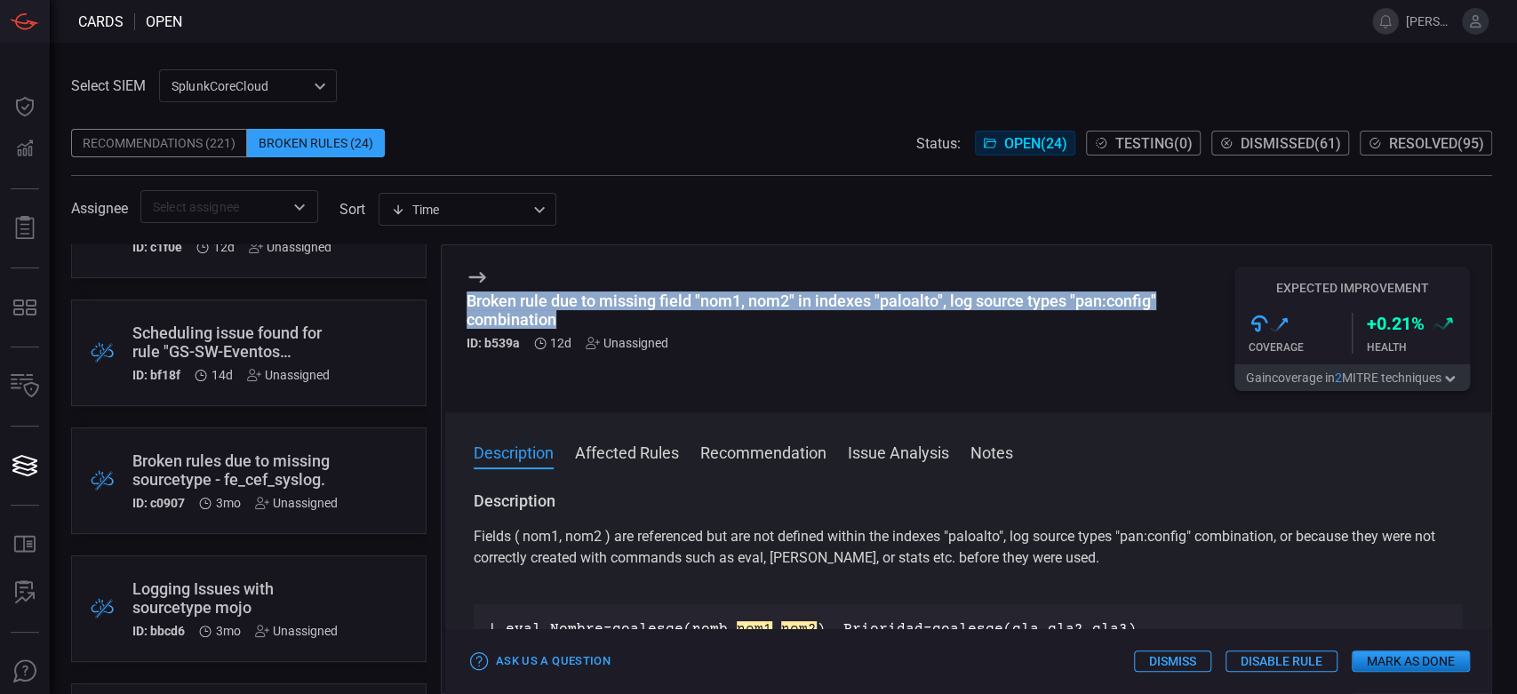
click at [668, 299] on div "Broken rule due to missing field "nom1, nom2" in indexes "paloalto", log source…" at bounding box center [850, 309] width 768 height 37
copy div "Broken rule due to missing field "nom1, nom2" in indexes "paloalto", log source…"
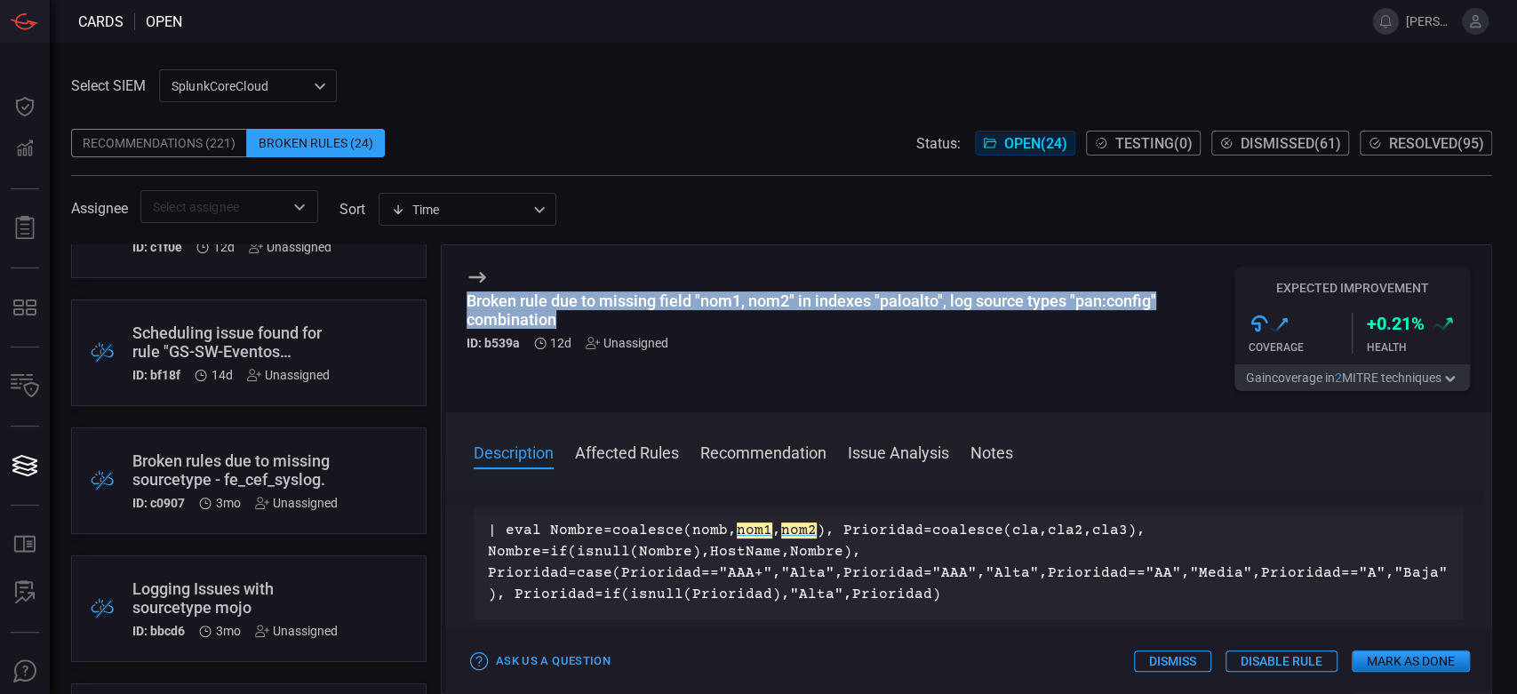
click at [1423, 659] on button "Mark as Done" at bounding box center [1411, 660] width 118 height 21
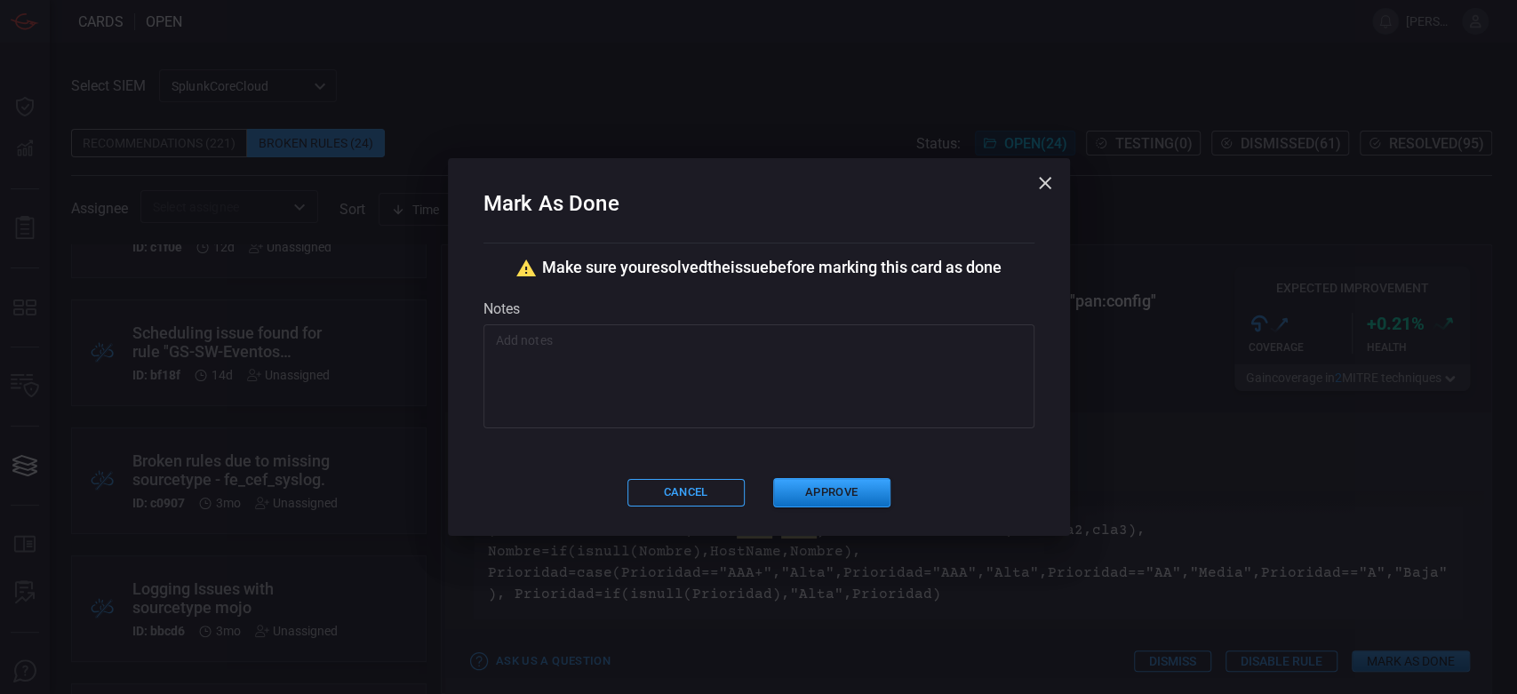
click at [737, 343] on textarea at bounding box center [759, 375] width 526 height 89
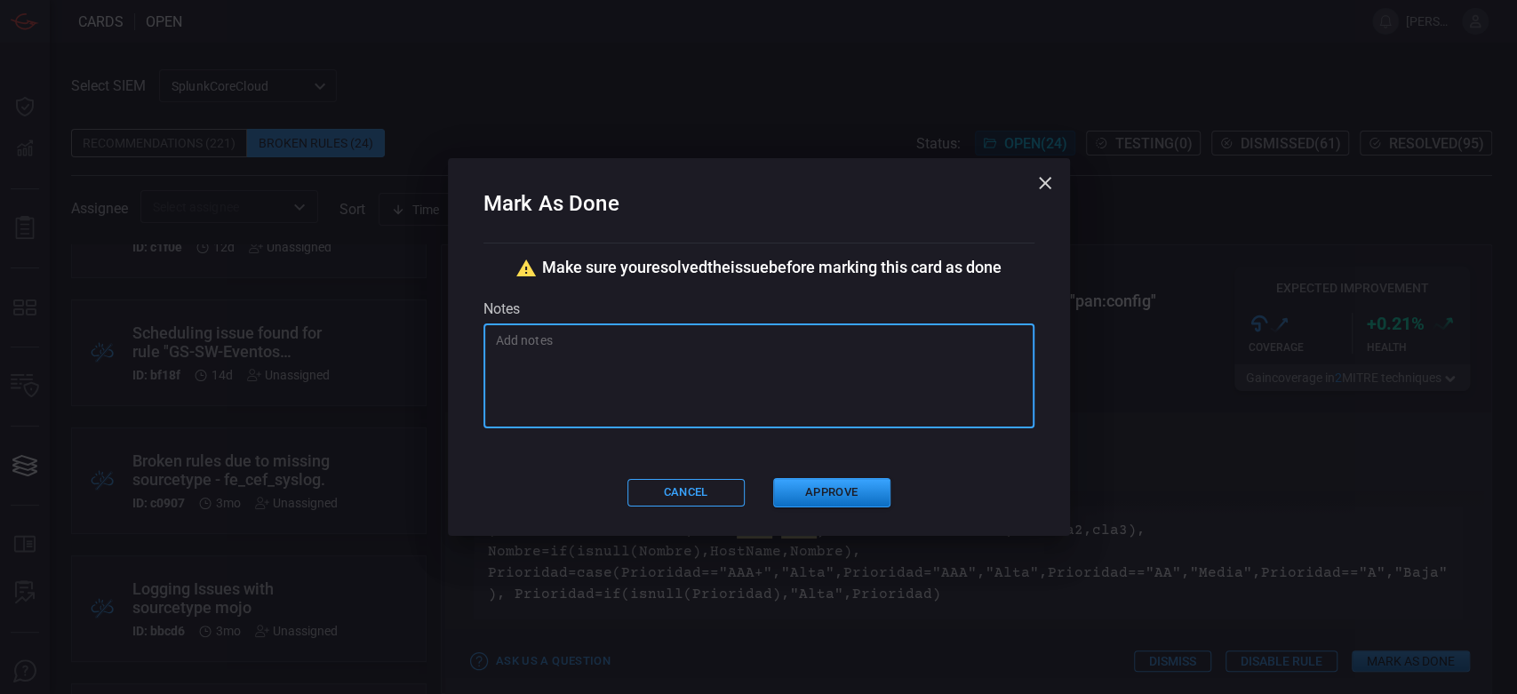
paste textarea "se agregarn [PERSON_NAME] nomb2 y nomb3 en ves de los [PERSON_NAME] nom1, nom2"
click at [556, 339] on textarea "se agregarn [PERSON_NAME] nomb2 y nomb3 en ves de los [PERSON_NAME] nom1, nom2" at bounding box center [759, 375] width 526 height 89
type textarea "[PERSON_NAME] nomb2 y nomb3 en ves de los [PERSON_NAME] nom1, nom2"
click at [848, 486] on button "Approve" at bounding box center [831, 492] width 117 height 29
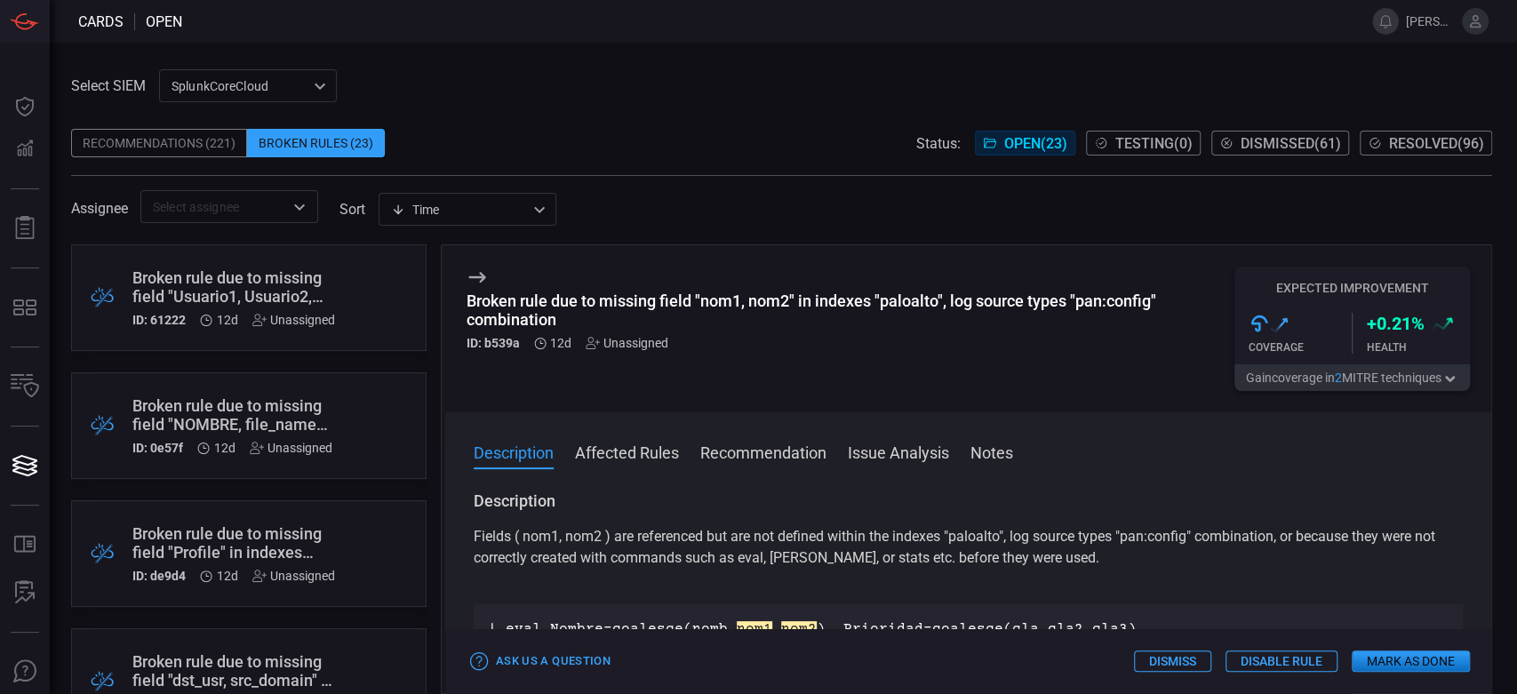
click at [1355, 656] on button "Mark as Done" at bounding box center [1411, 660] width 118 height 21
click at [1455, 648] on div "Ask Us a Question Dismiss Disable Rule Mark as Done" at bounding box center [968, 661] width 1046 height 64
click at [1442, 658] on button "Mark as Done" at bounding box center [1411, 660] width 118 height 21
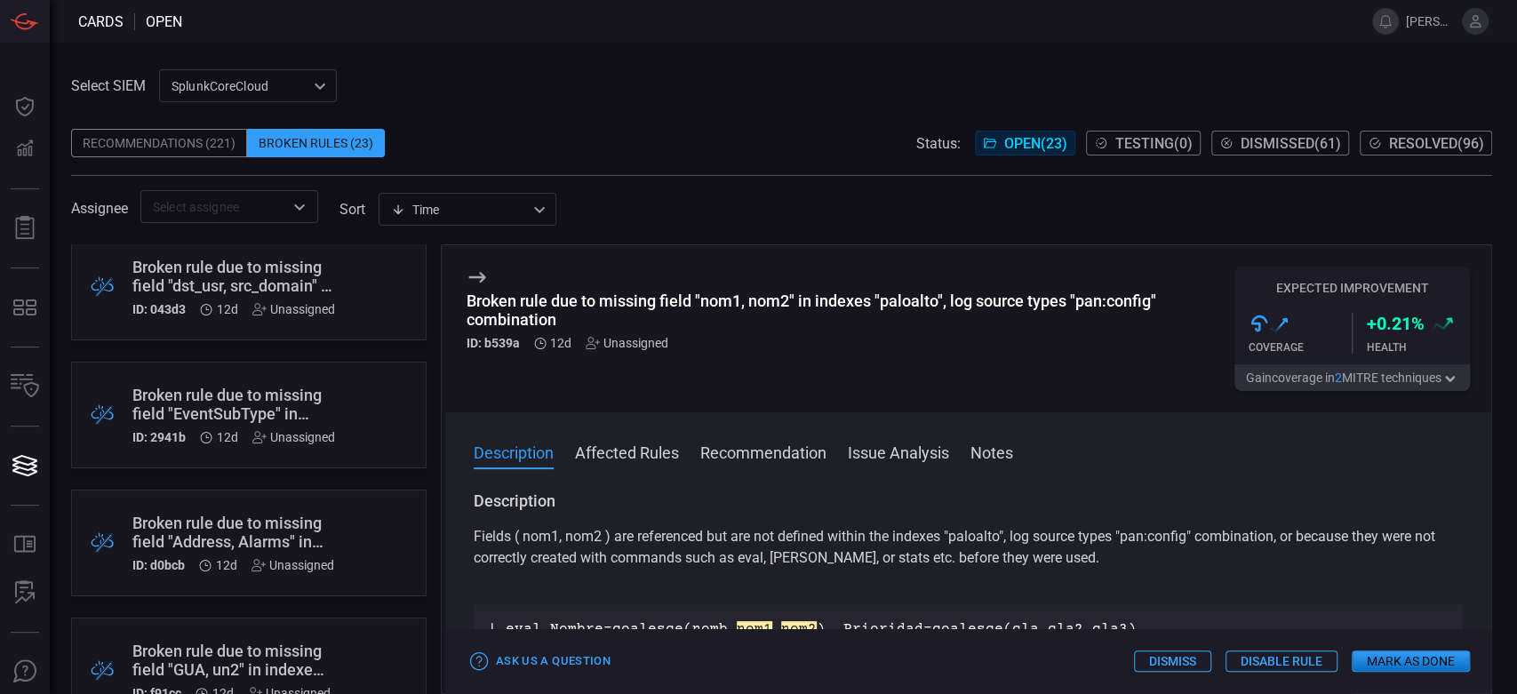
click at [360, 349] on div ".broken_cards_icon_0{fill:#39A4FF;} .broken_cards_icon_1{fill:none;stroke:#1918…" at bounding box center [248, 469] width 355 height 450
click at [356, 382] on div ".broken_cards_icon_0{fill:#39A4FF;} .broken_cards_icon_1{fill:none;stroke:#1918…" at bounding box center [248, 415] width 355 height 107
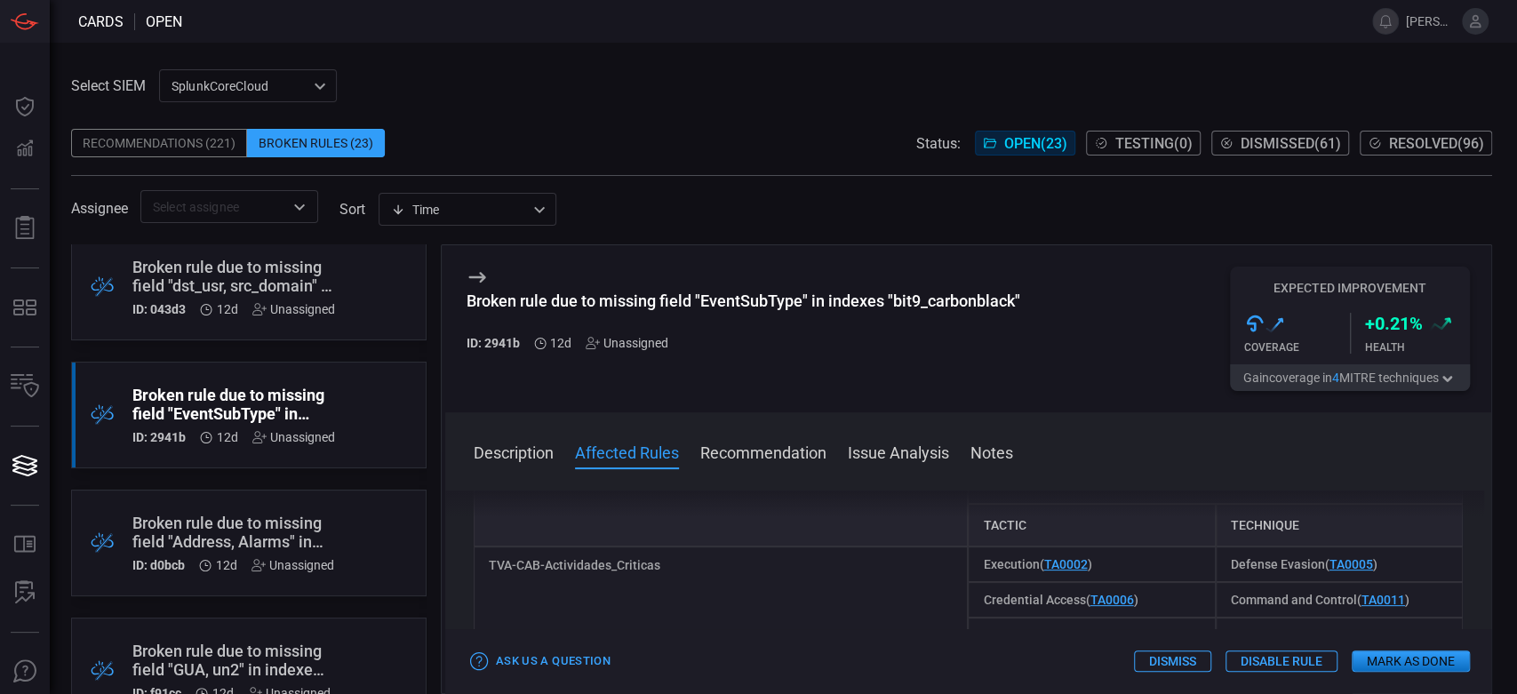
scroll to position [789, 0]
click at [576, 546] on div "TVA-CAB-Actividades_Criticas" at bounding box center [721, 617] width 495 height 142
click at [247, 553] on div "Broken rule due to missing field "Address, Alarms" in indexes "ise", log source…" at bounding box center [233, 543] width 202 height 59
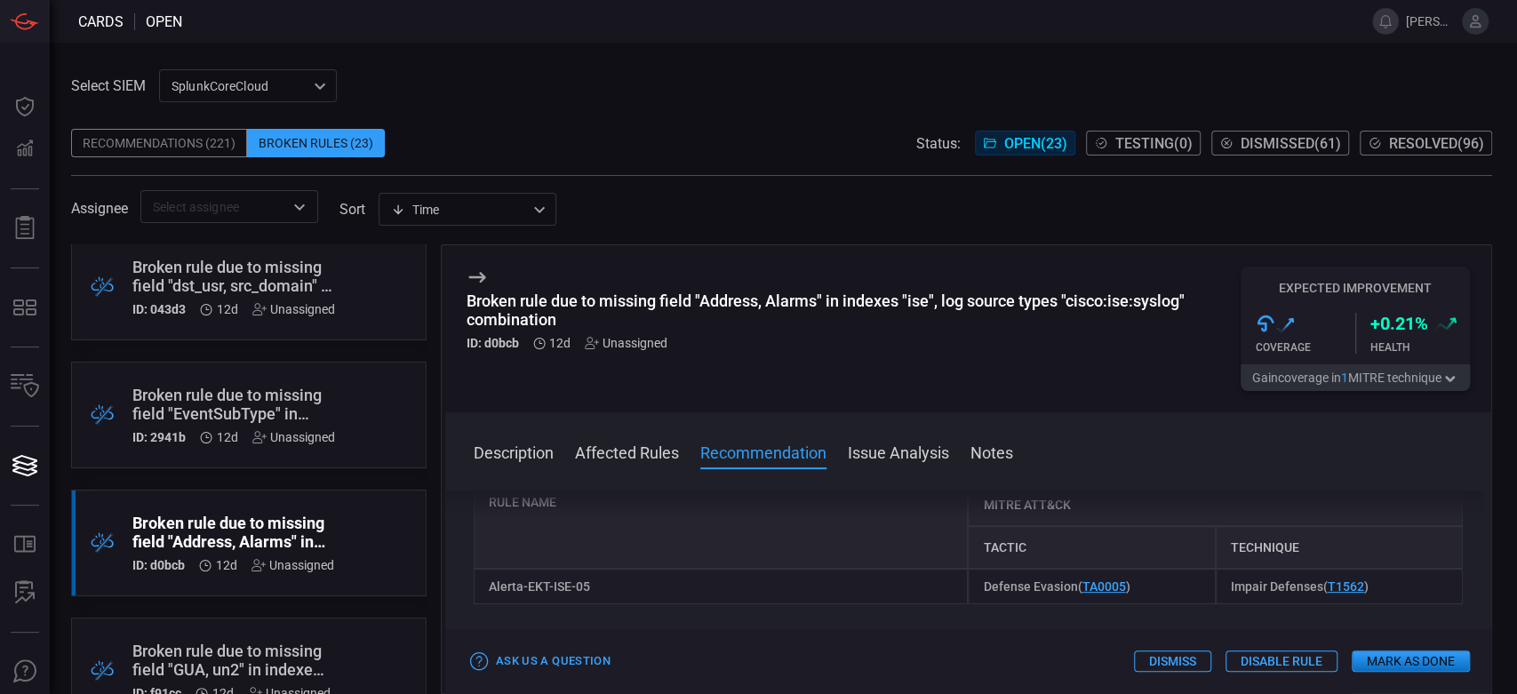
scroll to position [395, 0]
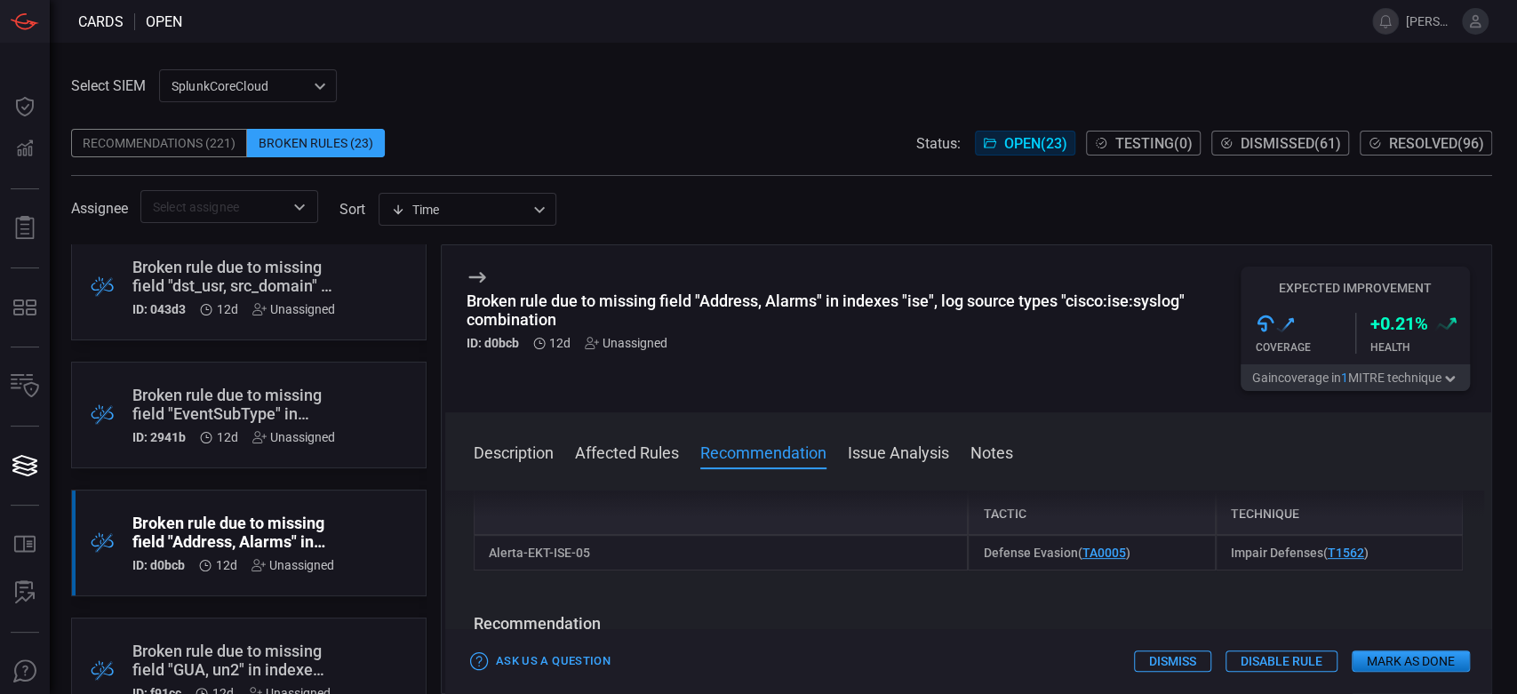
click at [563, 559] on div "Alerta-EKT-ISE-05" at bounding box center [721, 553] width 495 height 36
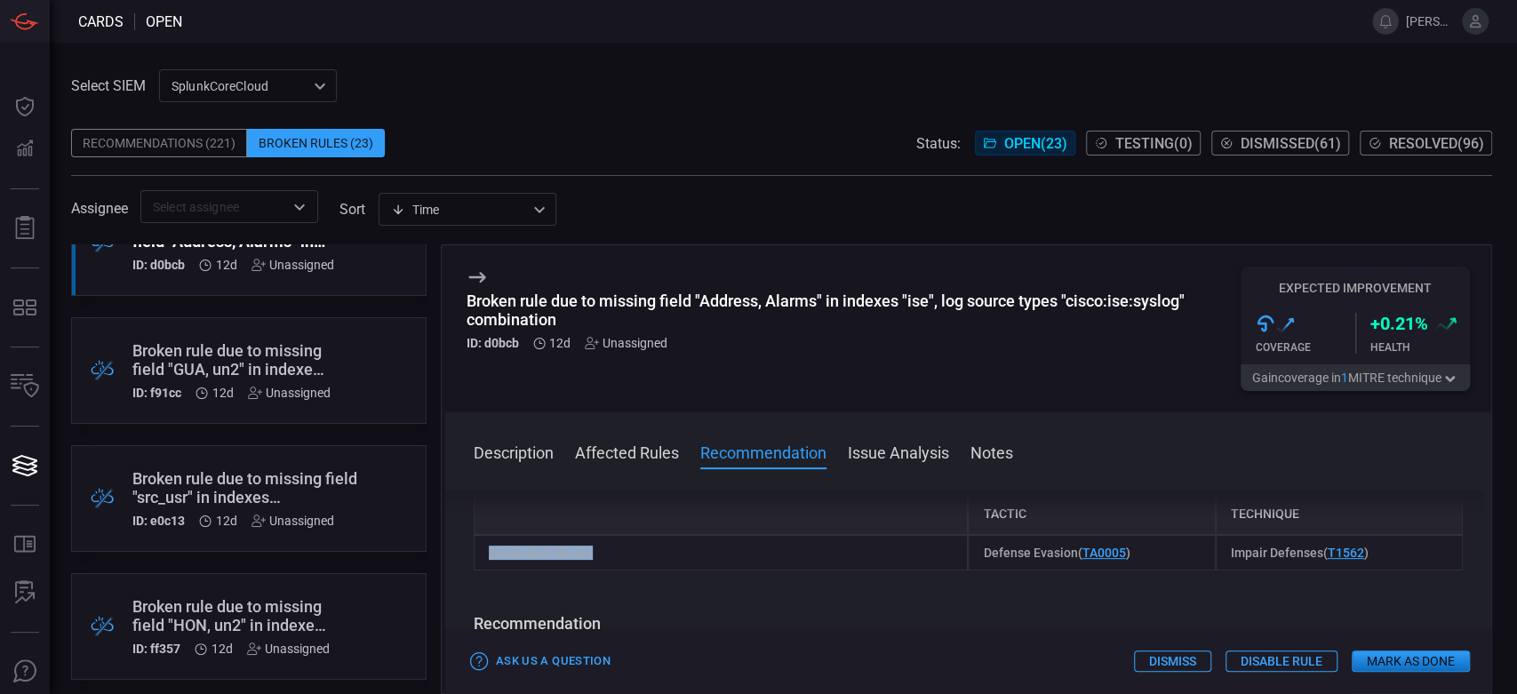
scroll to position [690, 0]
click at [240, 419] on div ".broken_cards_icon_0{fill:#39A4FF;} .broken_cards_icon_1{fill:none;stroke:#1918…" at bounding box center [248, 375] width 355 height 107
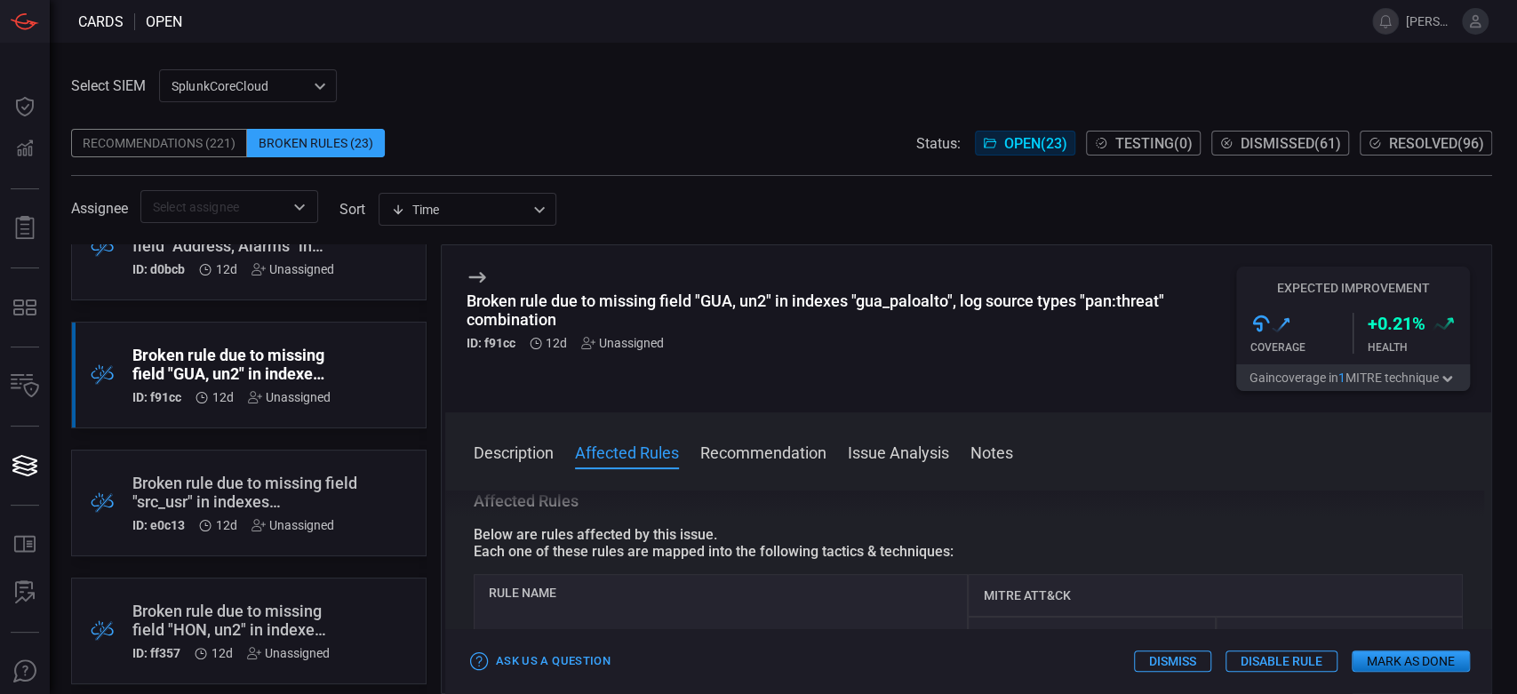
scroll to position [987, 0]
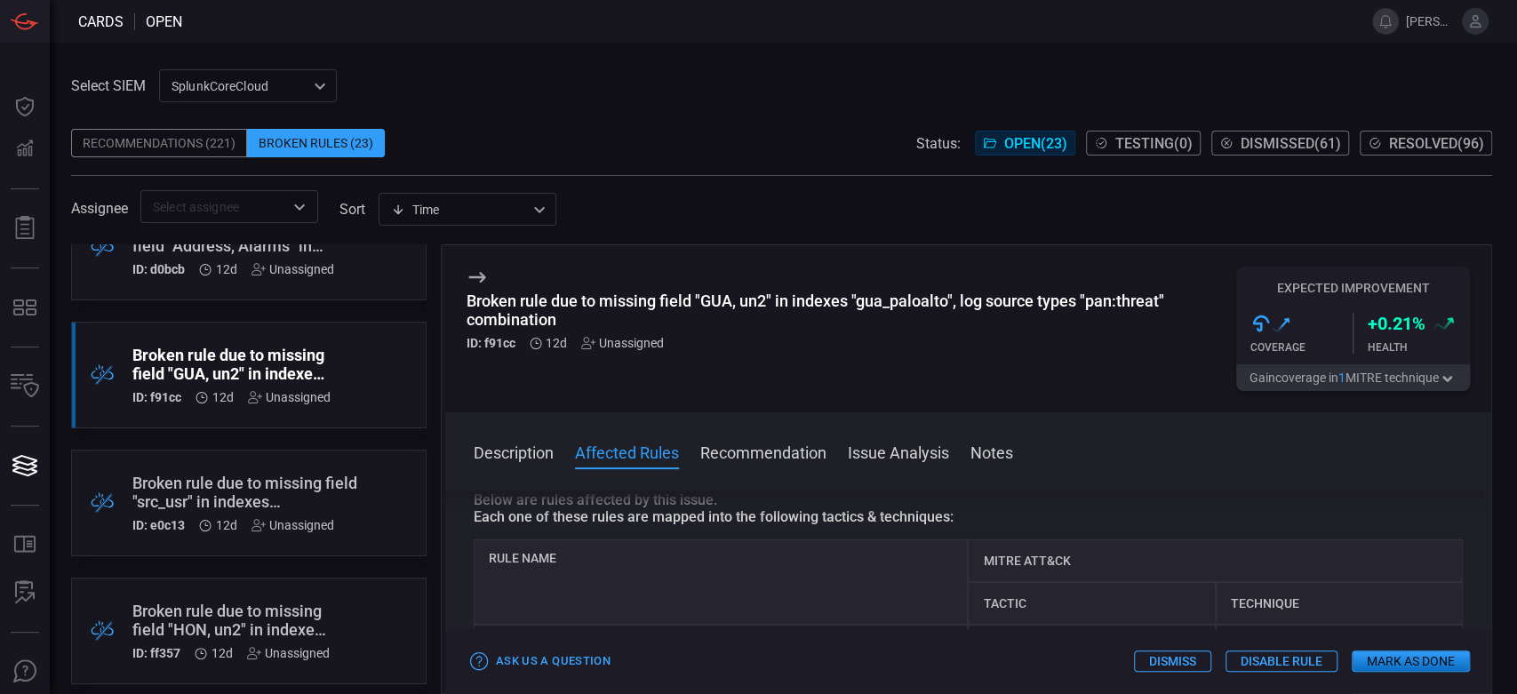
click at [658, 625] on div "GUA-PaloAlto-Eventos Criticos de Seguridad" at bounding box center [721, 643] width 495 height 36
click at [837, 300] on div "Broken rule due to missing field "GUA, un2" in indexes "gua_paloalto", log sour…" at bounding box center [850, 309] width 769 height 37
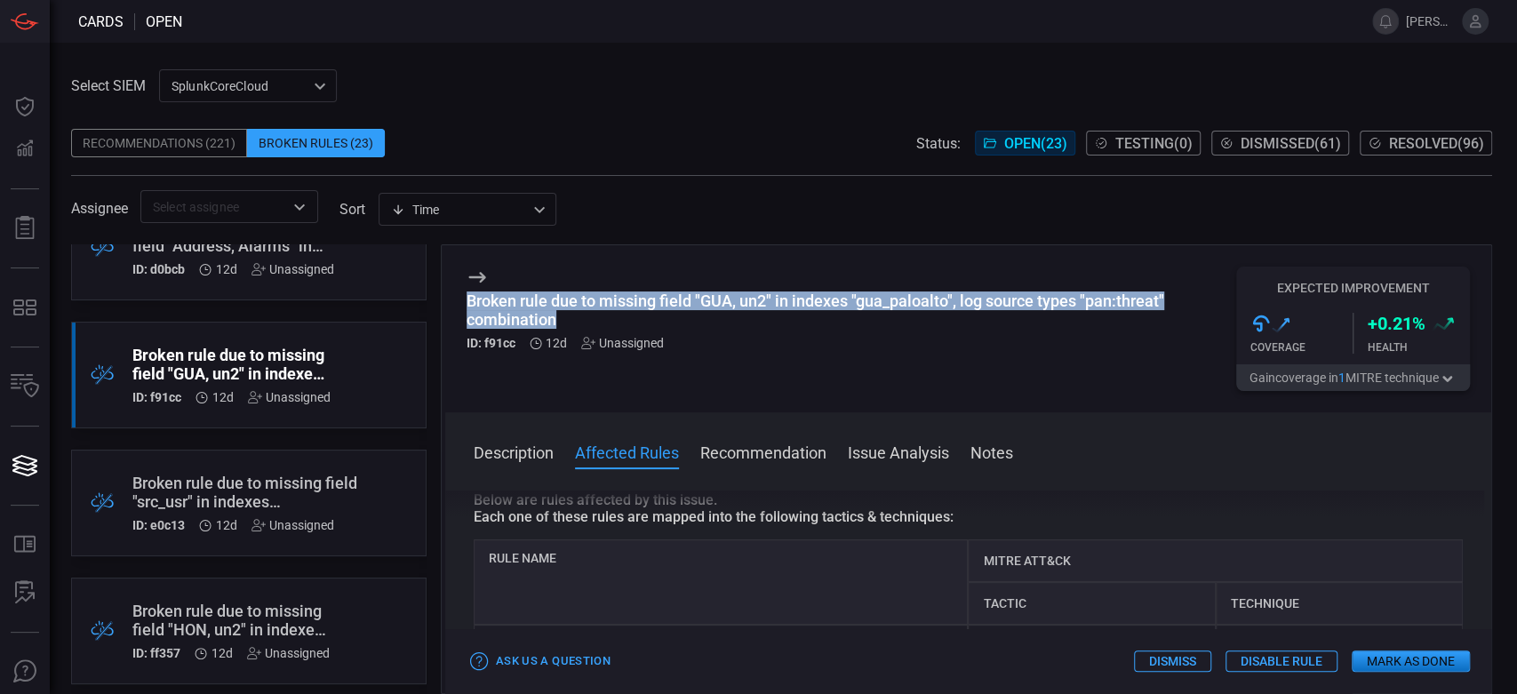
click at [837, 300] on div "Broken rule due to missing field "GUA, un2" in indexes "gua_paloalto", log sour…" at bounding box center [850, 309] width 769 height 37
click at [1401, 654] on button "Mark as Done" at bounding box center [1411, 660] width 118 height 21
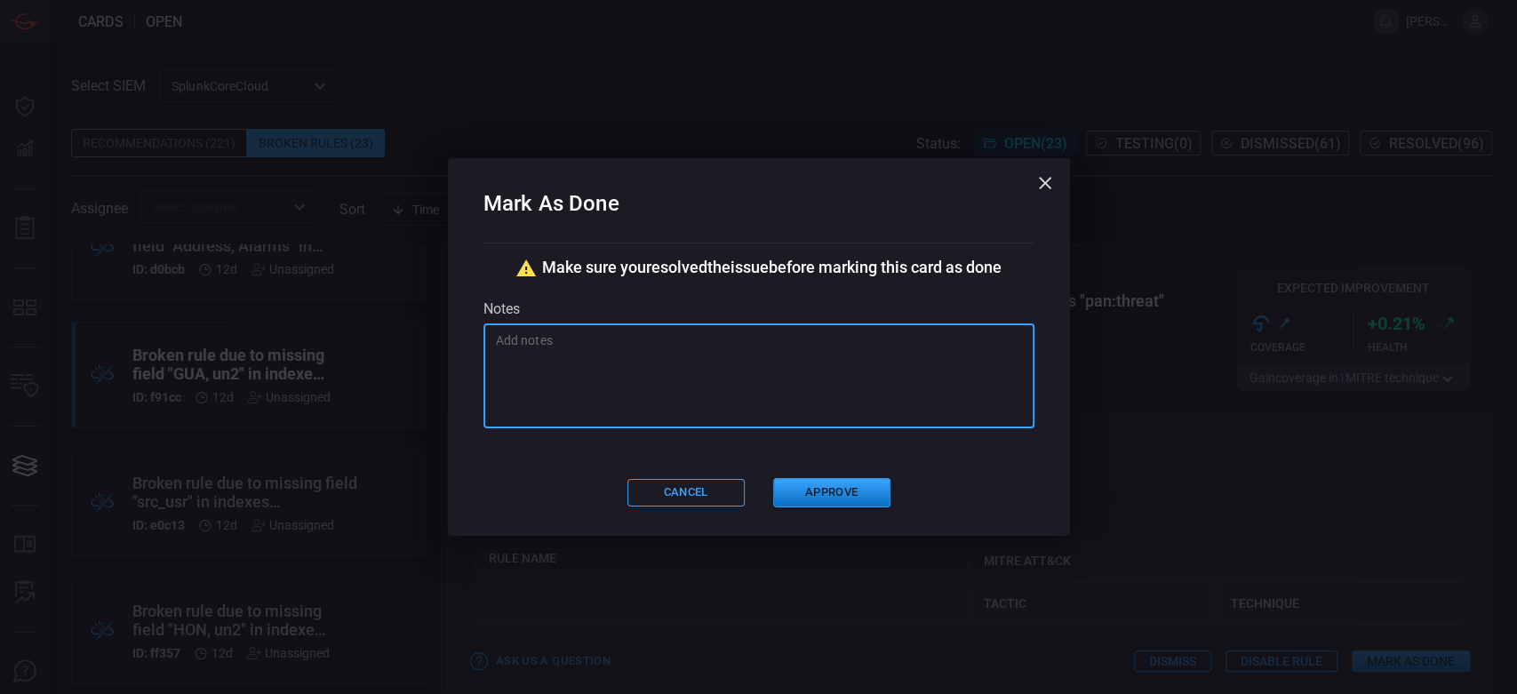
click at [635, 372] on textarea at bounding box center [759, 375] width 526 height 89
paste textarea "Se corrige sintaxis [PERSON_NAME]"
type textarea "Se corrige sintaxis [PERSON_NAME]"
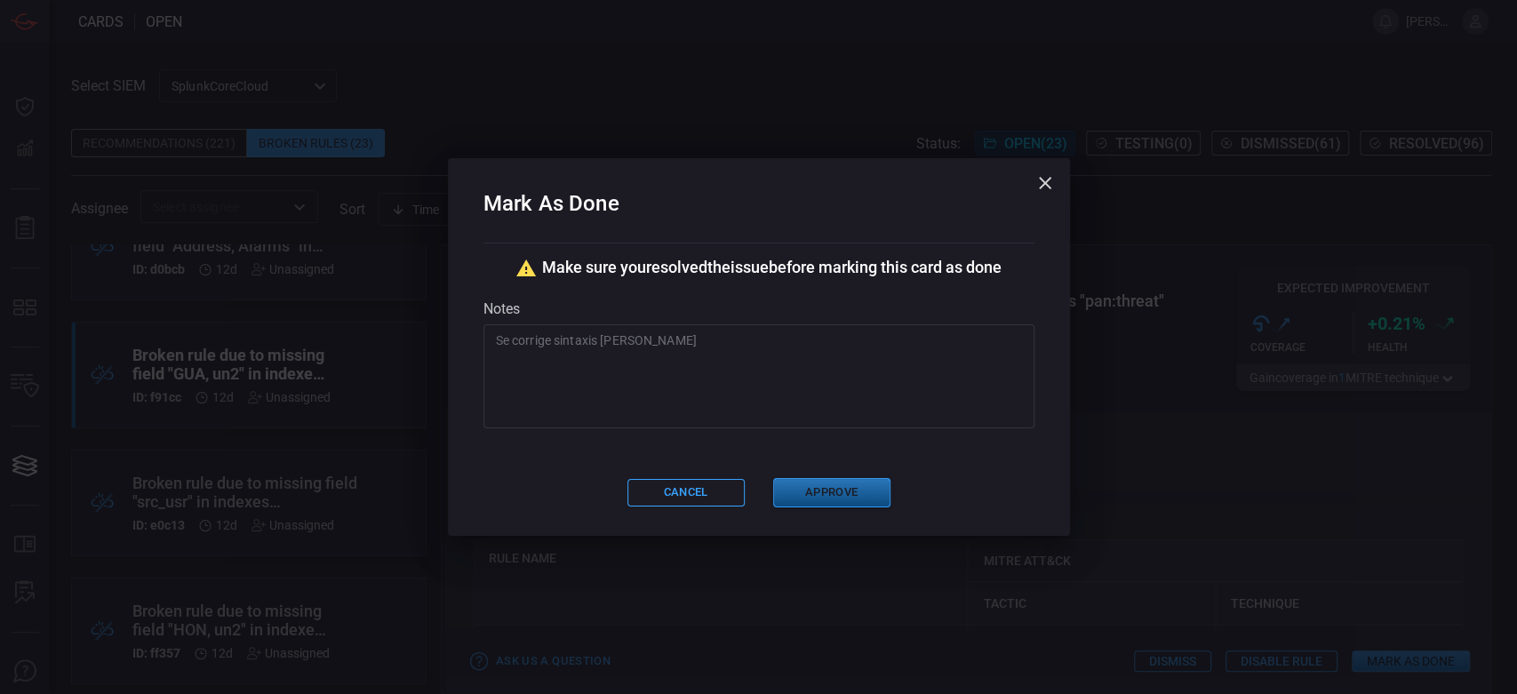
click at [851, 492] on button "Approve" at bounding box center [831, 492] width 117 height 29
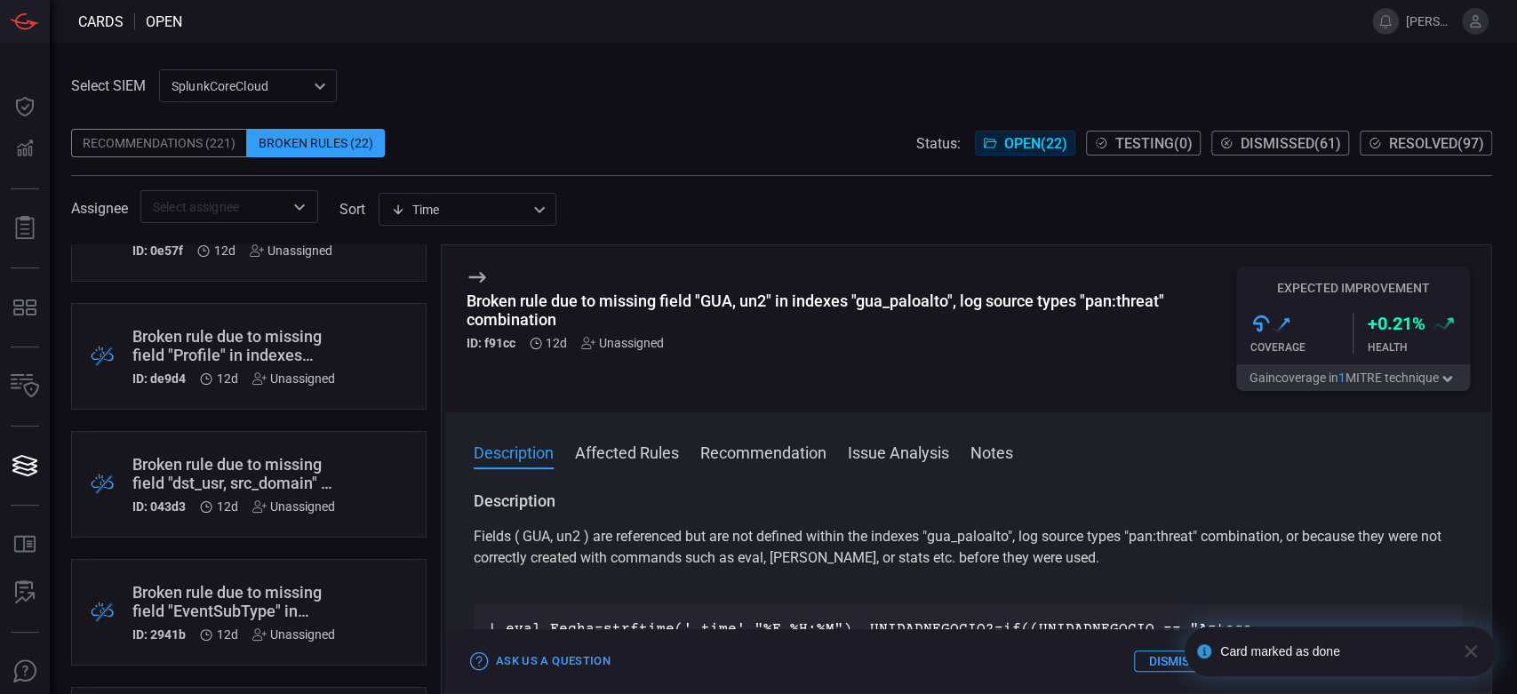
scroll to position [296, 0]
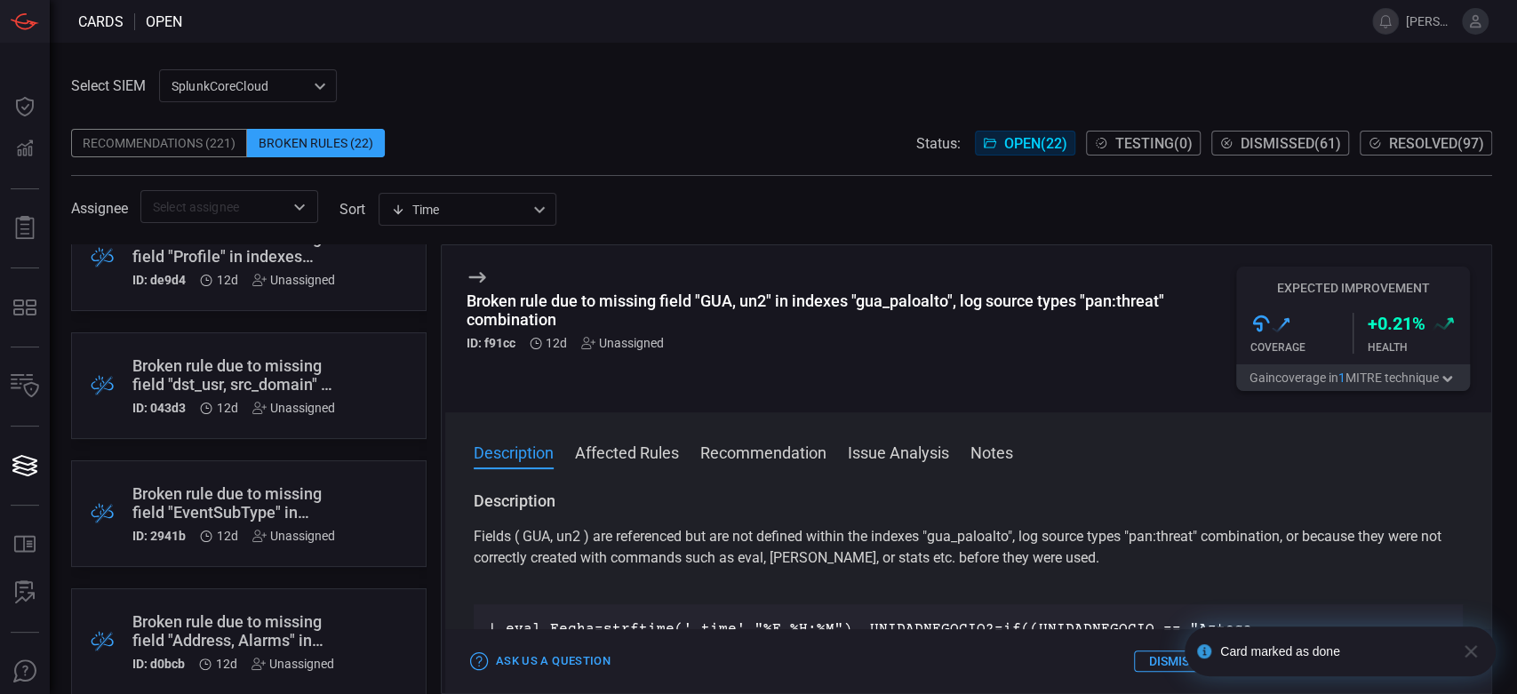
click at [342, 495] on div ".broken_cards_icon_0{fill:#39A4FF;} .broken_cards_icon_1{fill:none;stroke:#1918…" at bounding box center [248, 513] width 355 height 107
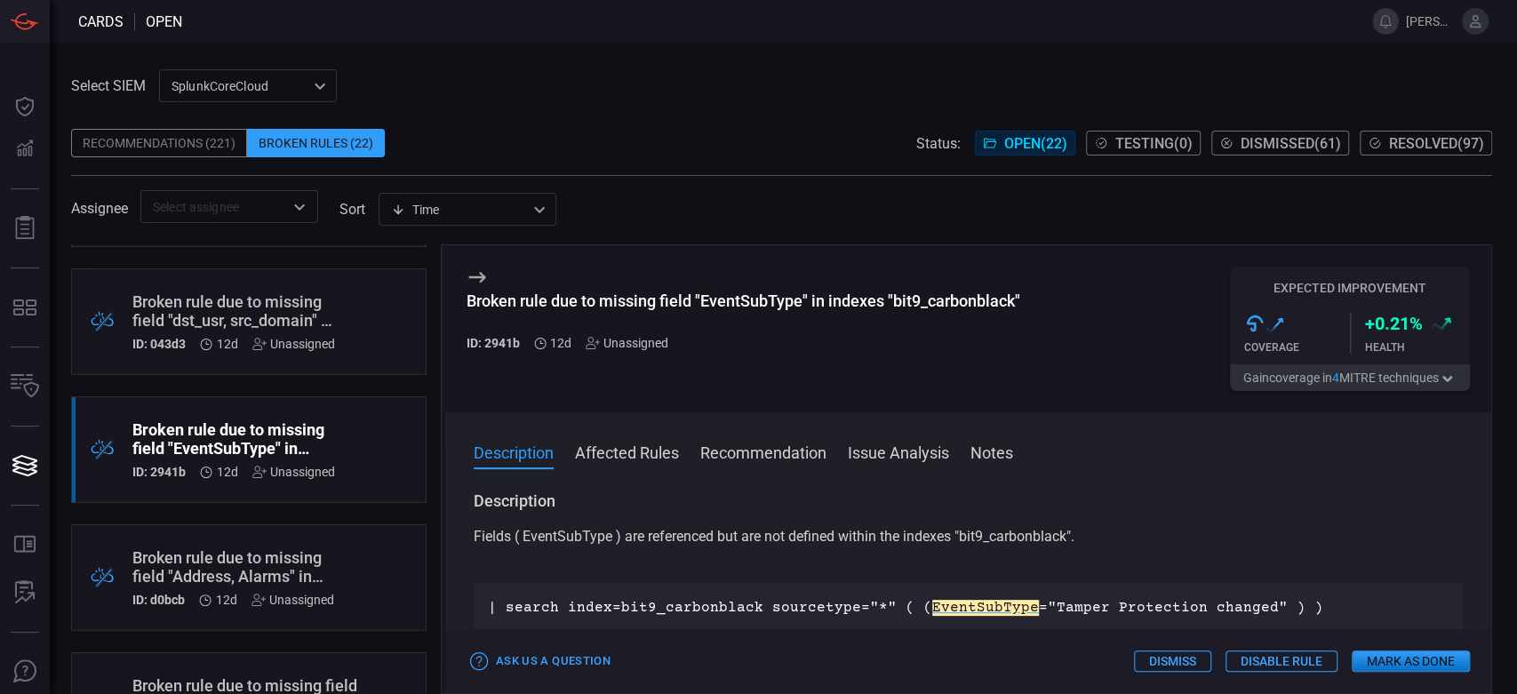
scroll to position [493, 0]
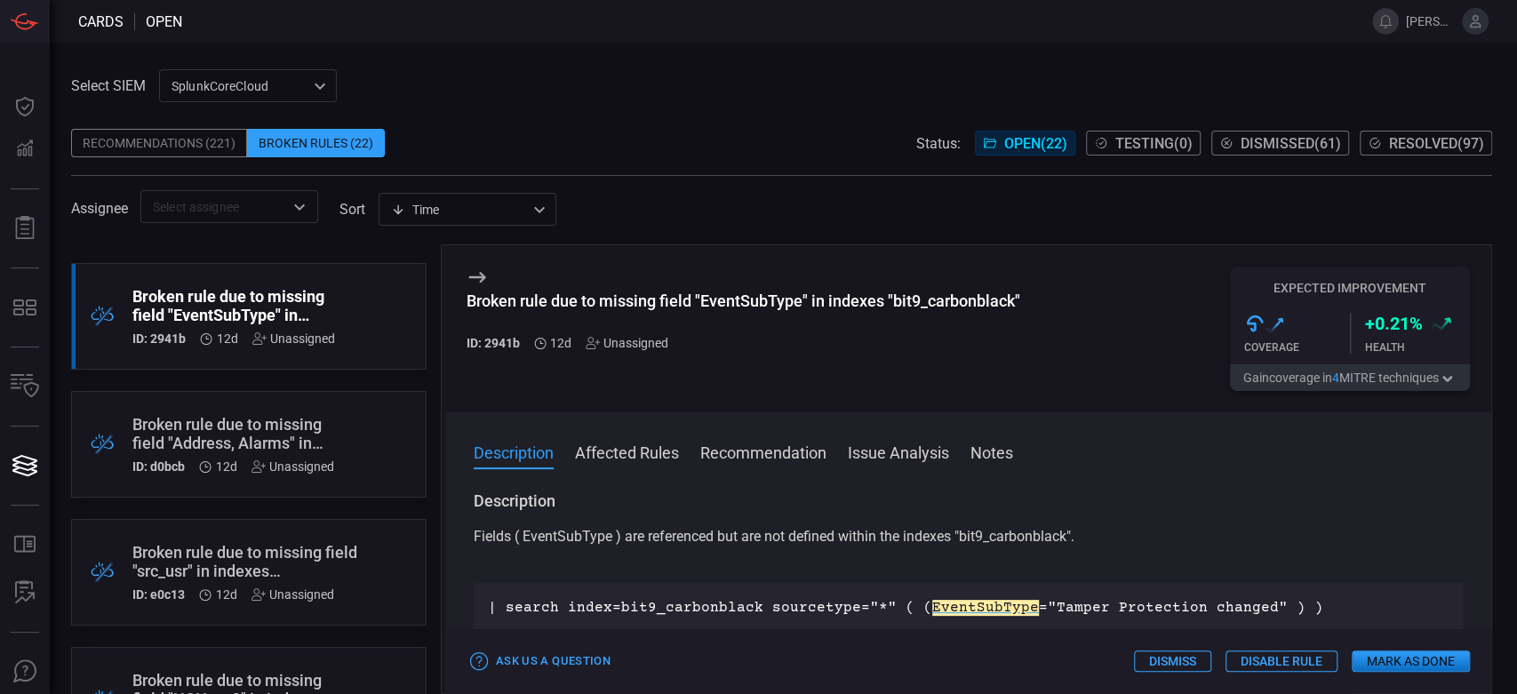
click at [329, 442] on div "Broken rule due to missing field "Address, Alarms" in indexes "ise", log source…" at bounding box center [233, 433] width 202 height 37
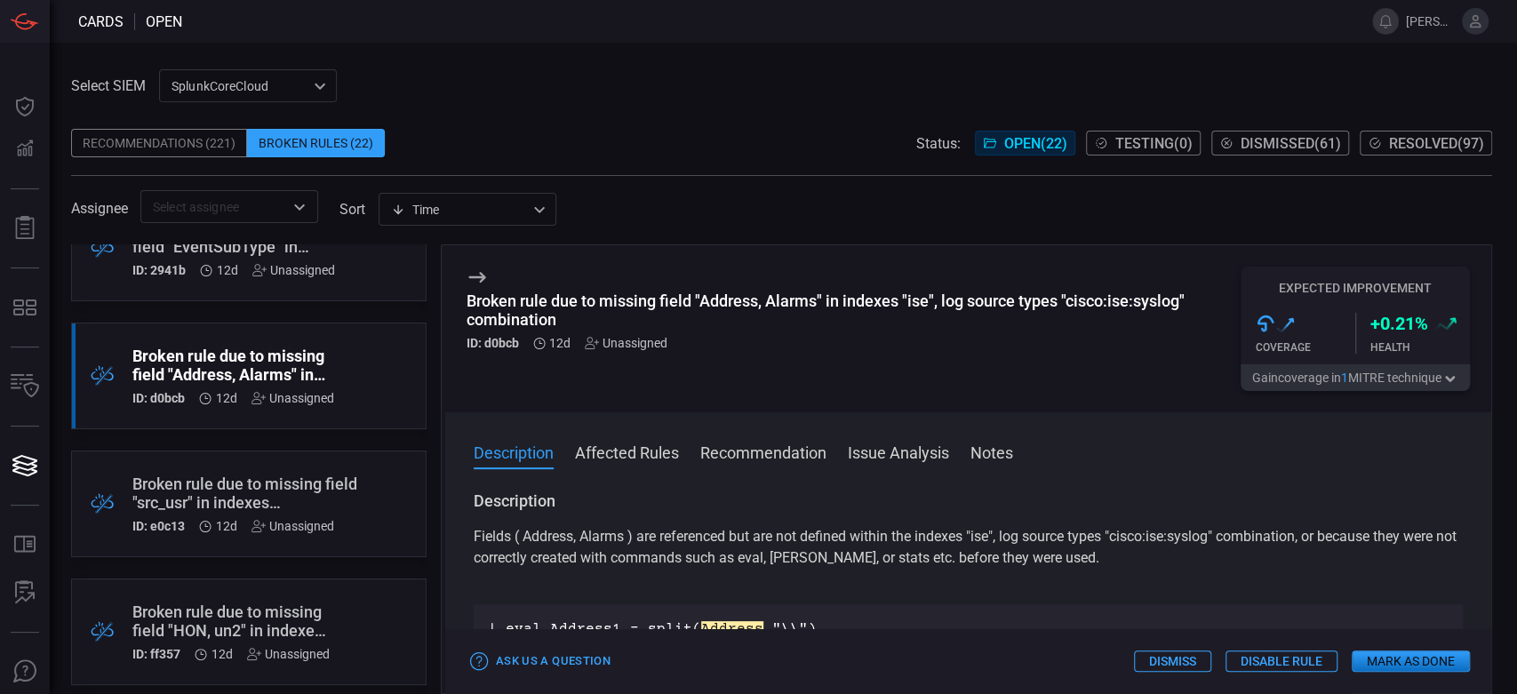
scroll to position [592, 0]
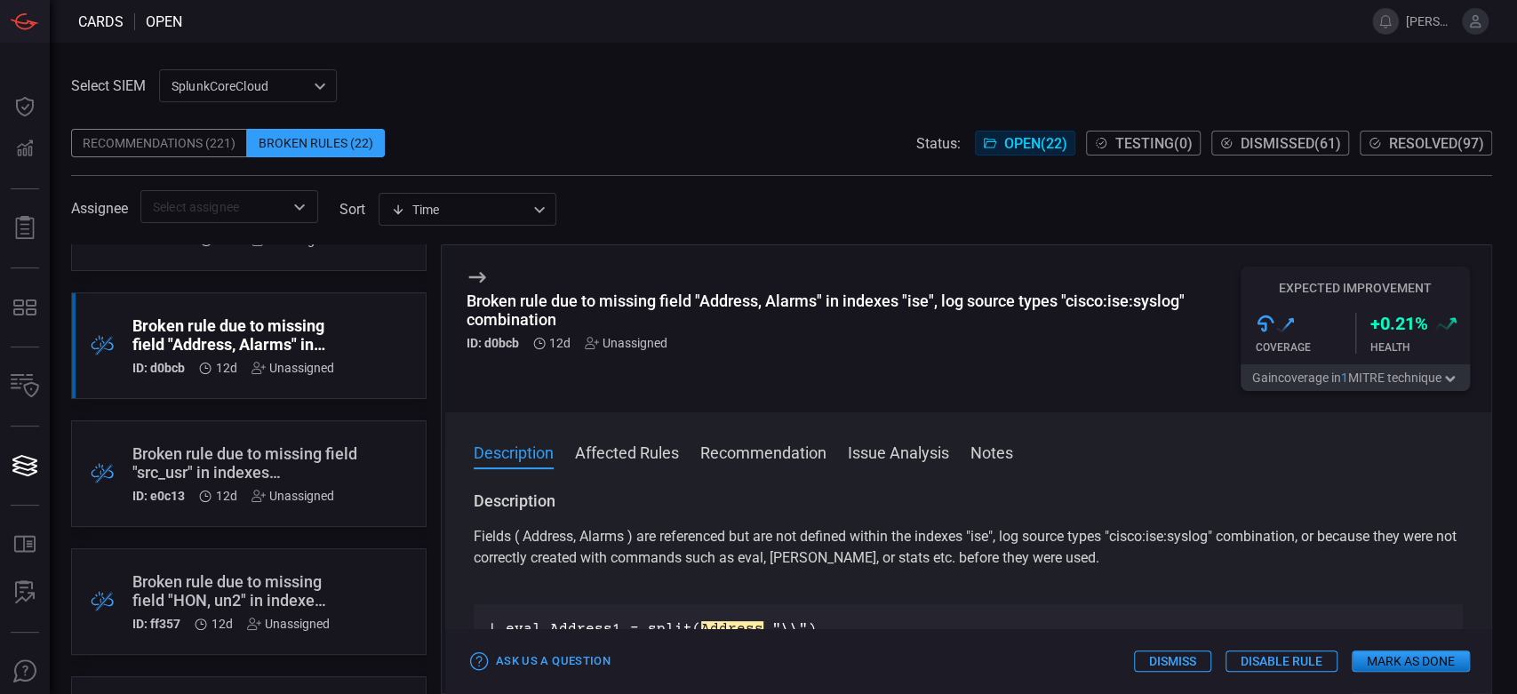
click at [335, 467] on div "Broken rule due to missing field "src_usr" in indexes "active_directory,main,wi…" at bounding box center [246, 462] width 229 height 37
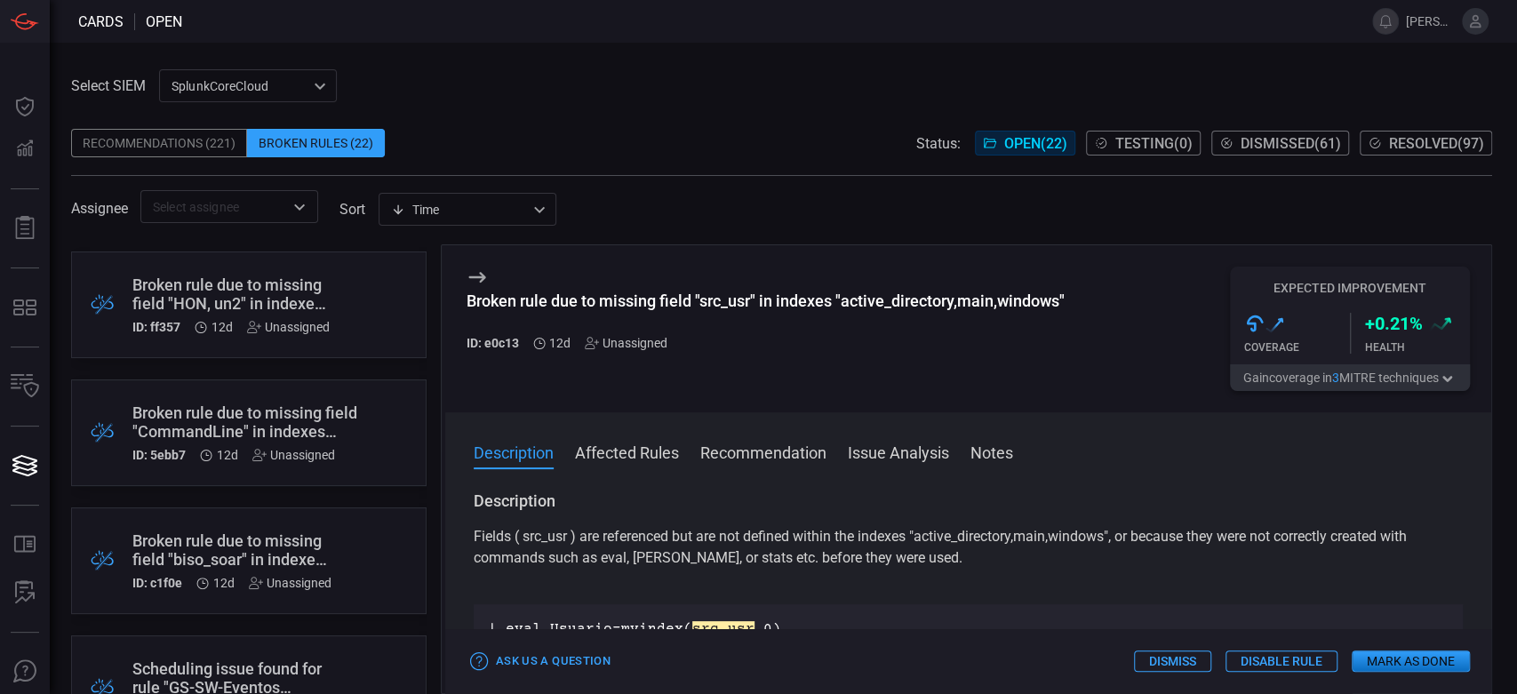
scroll to position [789, 0]
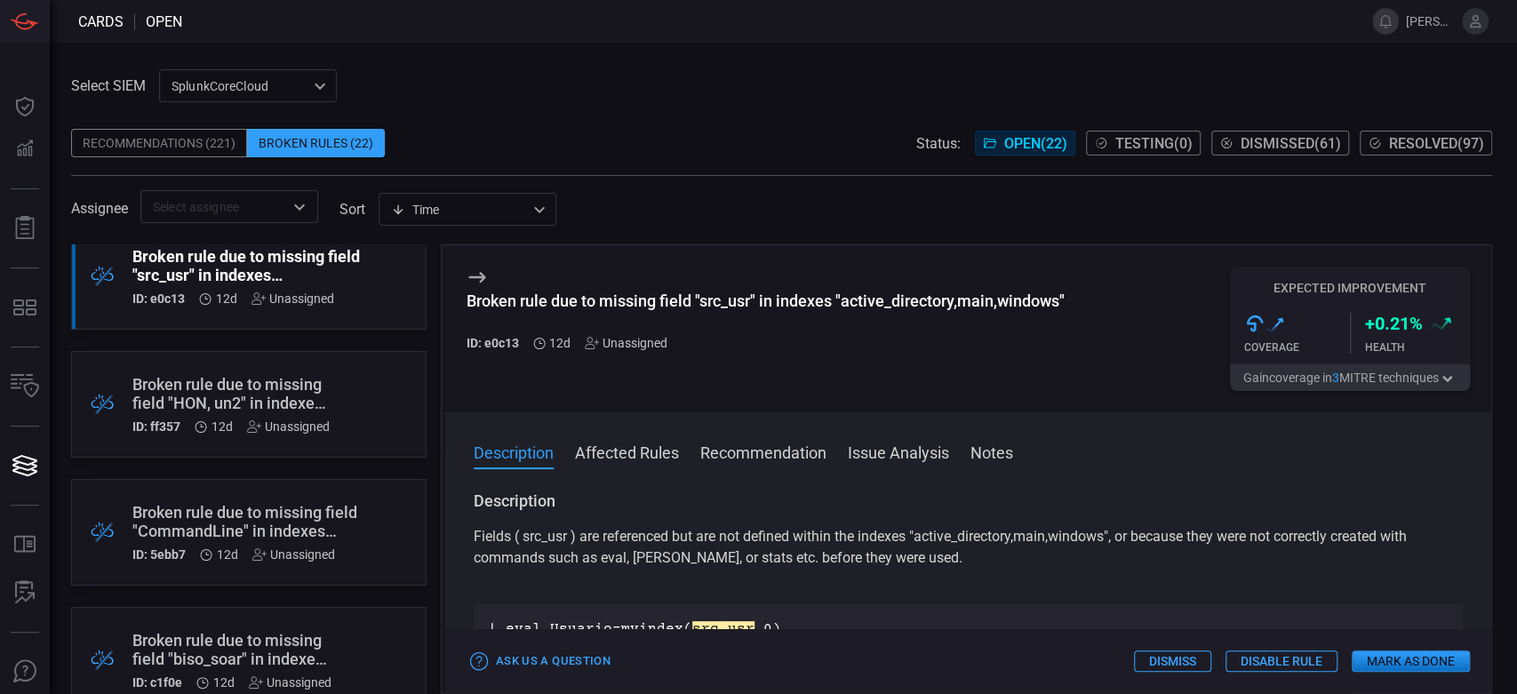
click at [327, 398] on div "Broken rule due to missing field "HON, un2" in indexes "hon_paloalto", log sour…" at bounding box center [230, 393] width 197 height 37
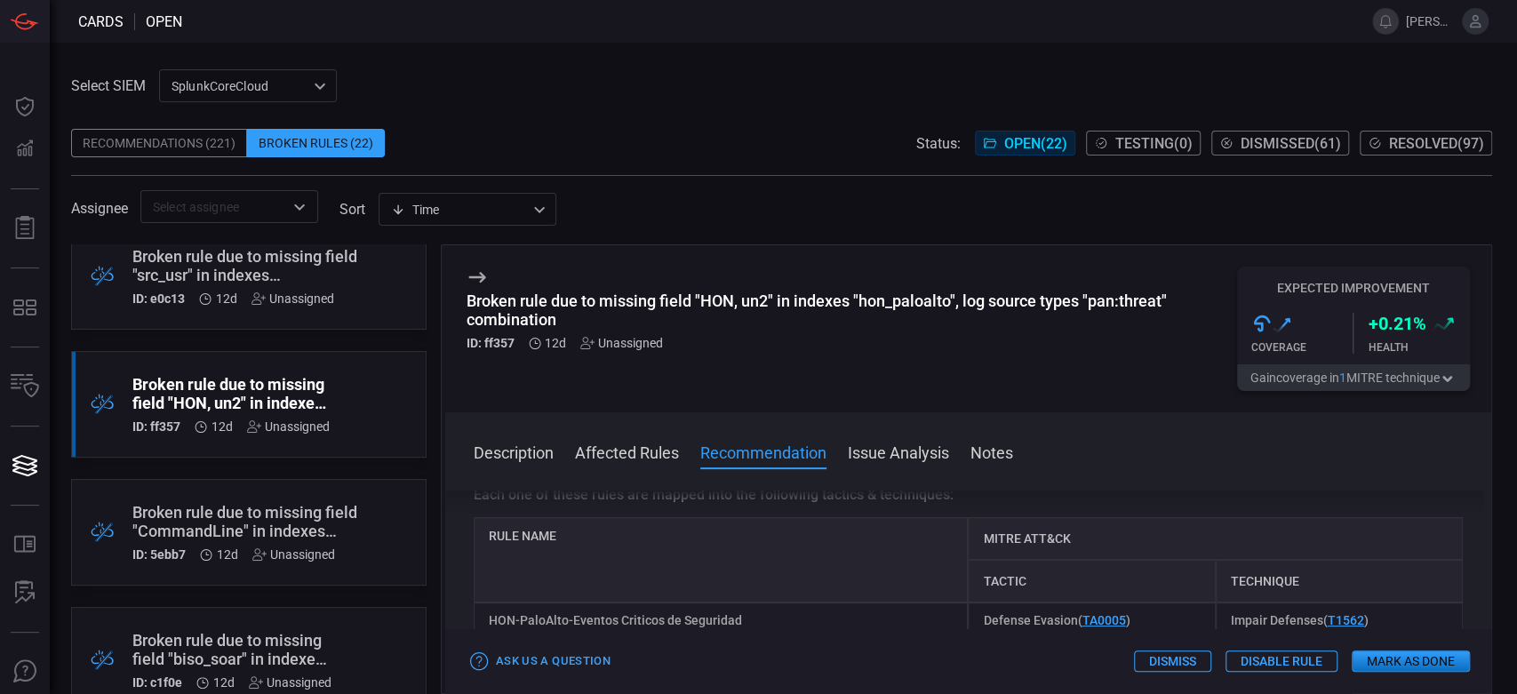
scroll to position [1086, 0]
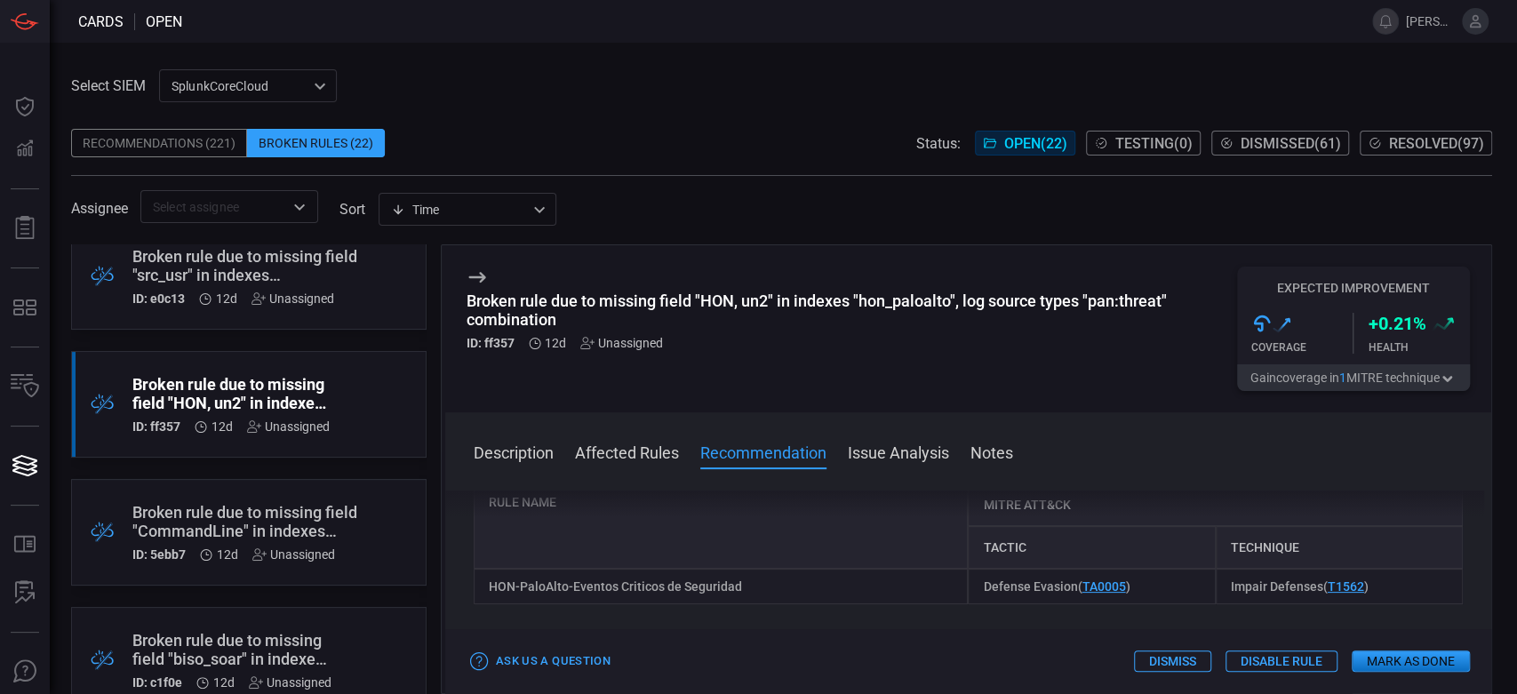
click at [611, 570] on div "HON-PaloAlto-Eventos Criticos de Seguridad" at bounding box center [721, 587] width 495 height 36
click at [809, 302] on div "Broken rule due to missing field "HON, un2" in indexes "hon_paloalto", log sour…" at bounding box center [851, 309] width 770 height 37
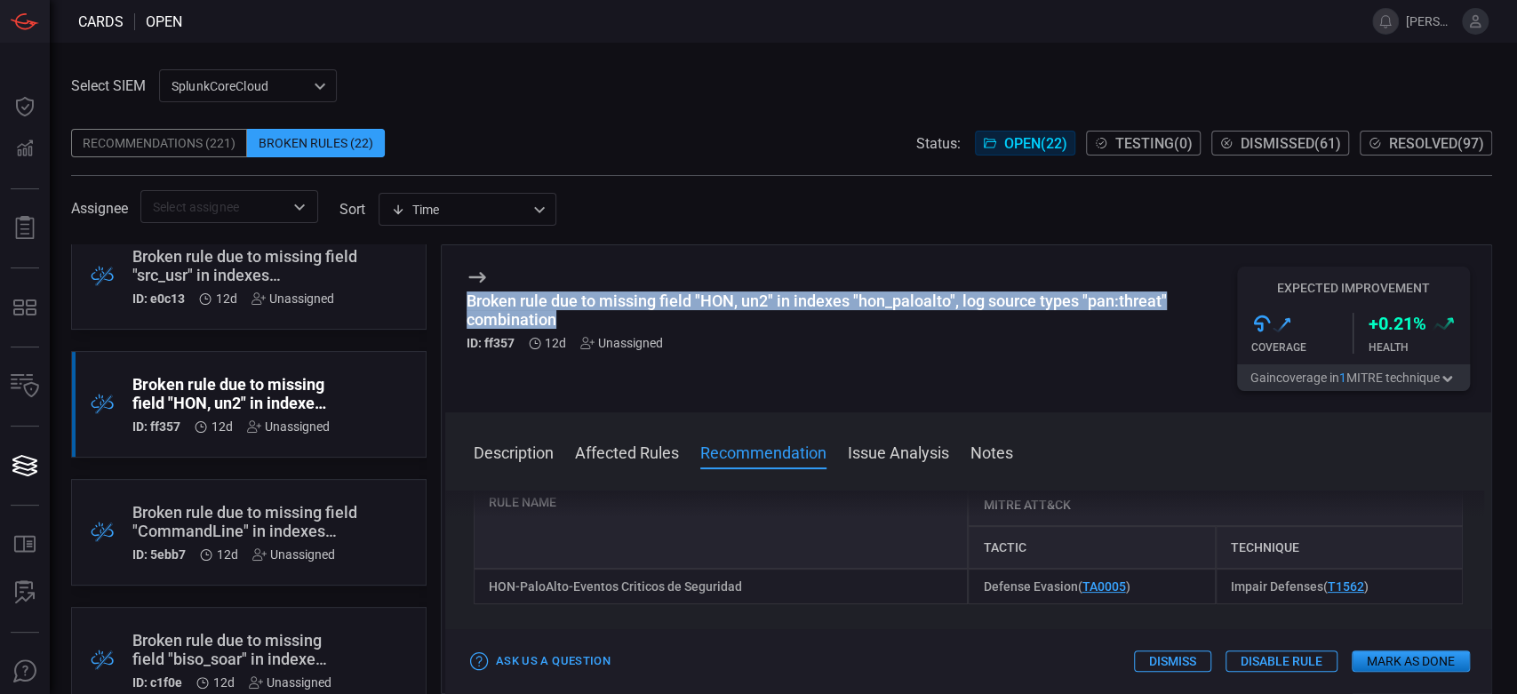
click at [809, 302] on div "Broken rule due to missing field "HON, un2" in indexes "hon_paloalto", log sour…" at bounding box center [851, 309] width 770 height 37
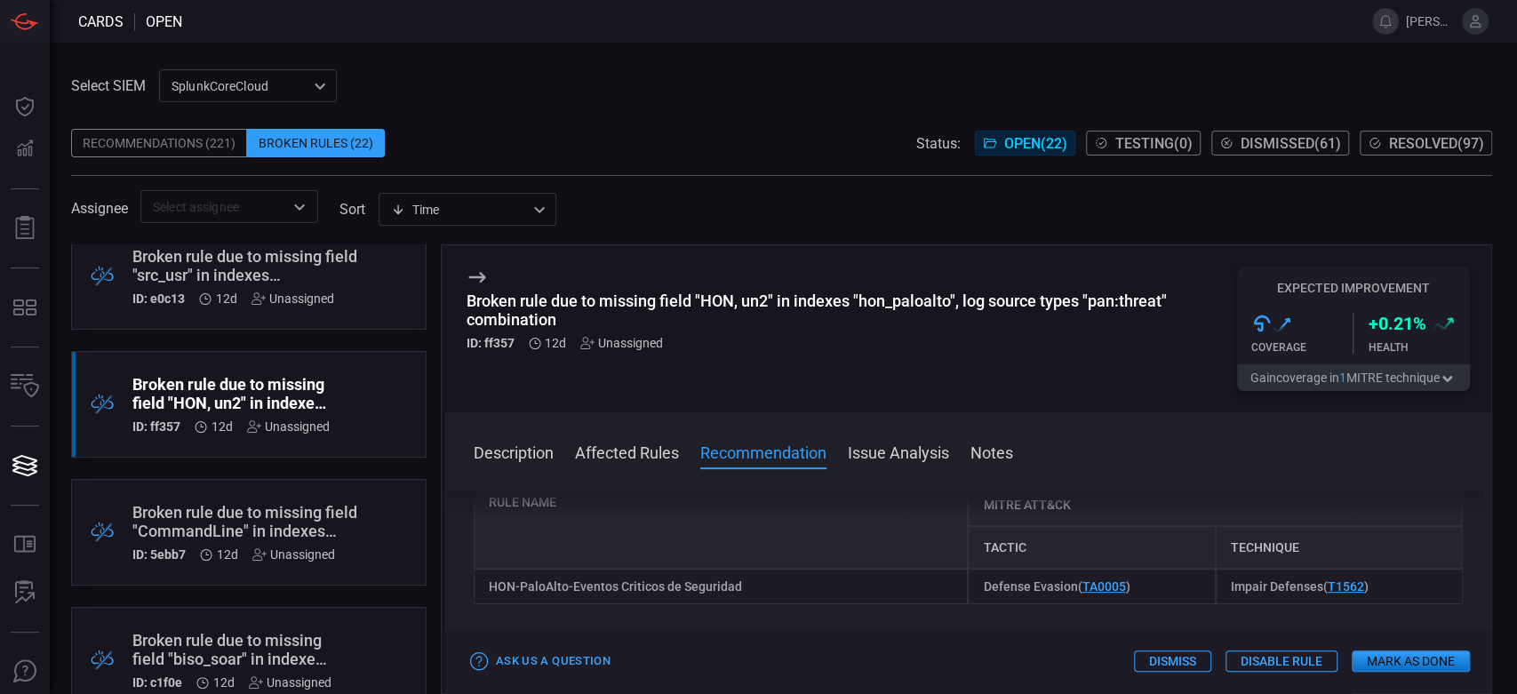
click at [615, 572] on div "HON-PaloAlto-Eventos Criticos de Seguridad" at bounding box center [721, 587] width 495 height 36
click at [1392, 668] on button "Mark as Done" at bounding box center [1411, 660] width 118 height 21
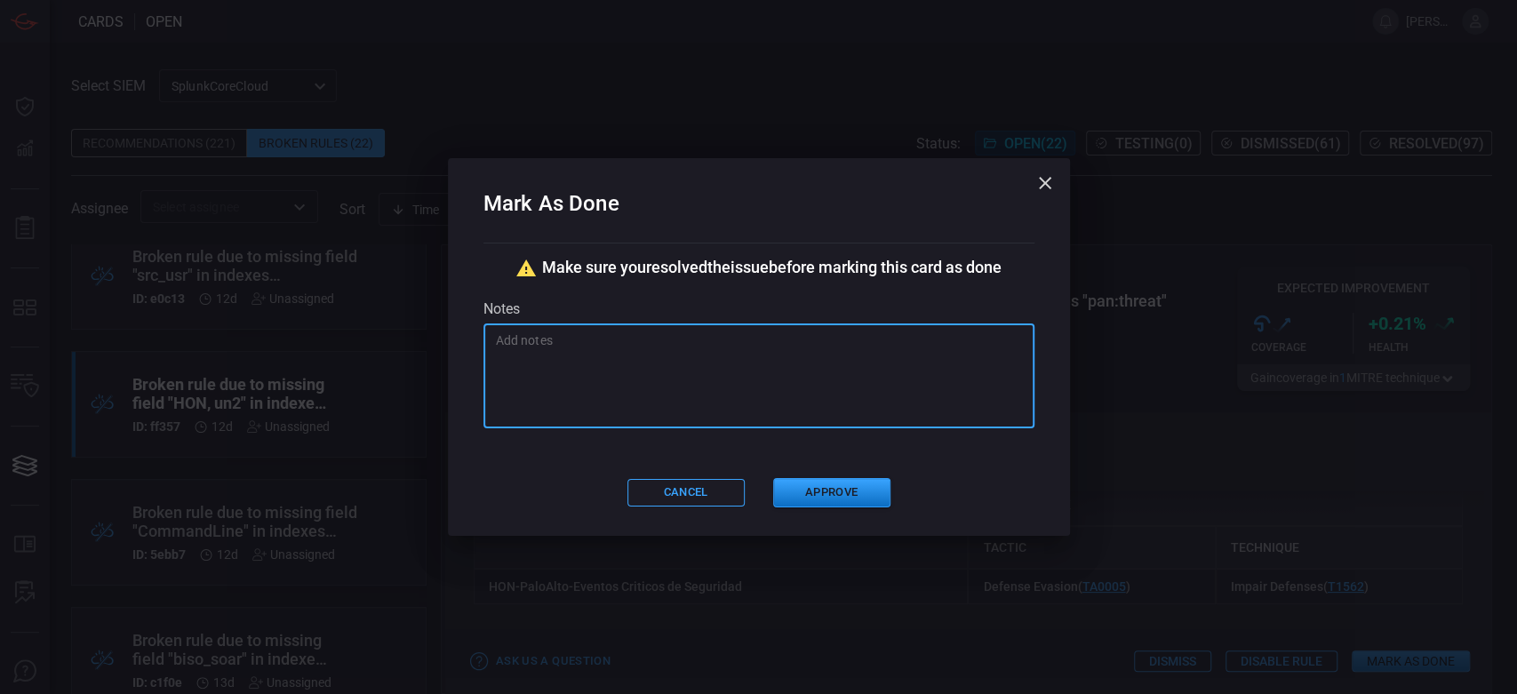
click at [630, 332] on textarea at bounding box center [759, 375] width 526 height 89
paste textarea "Se corrige sintaxis [PERSON_NAME]"
type textarea "Se corrige sintaxis [PERSON_NAME]"
click at [848, 478] on button "Approve" at bounding box center [831, 492] width 117 height 29
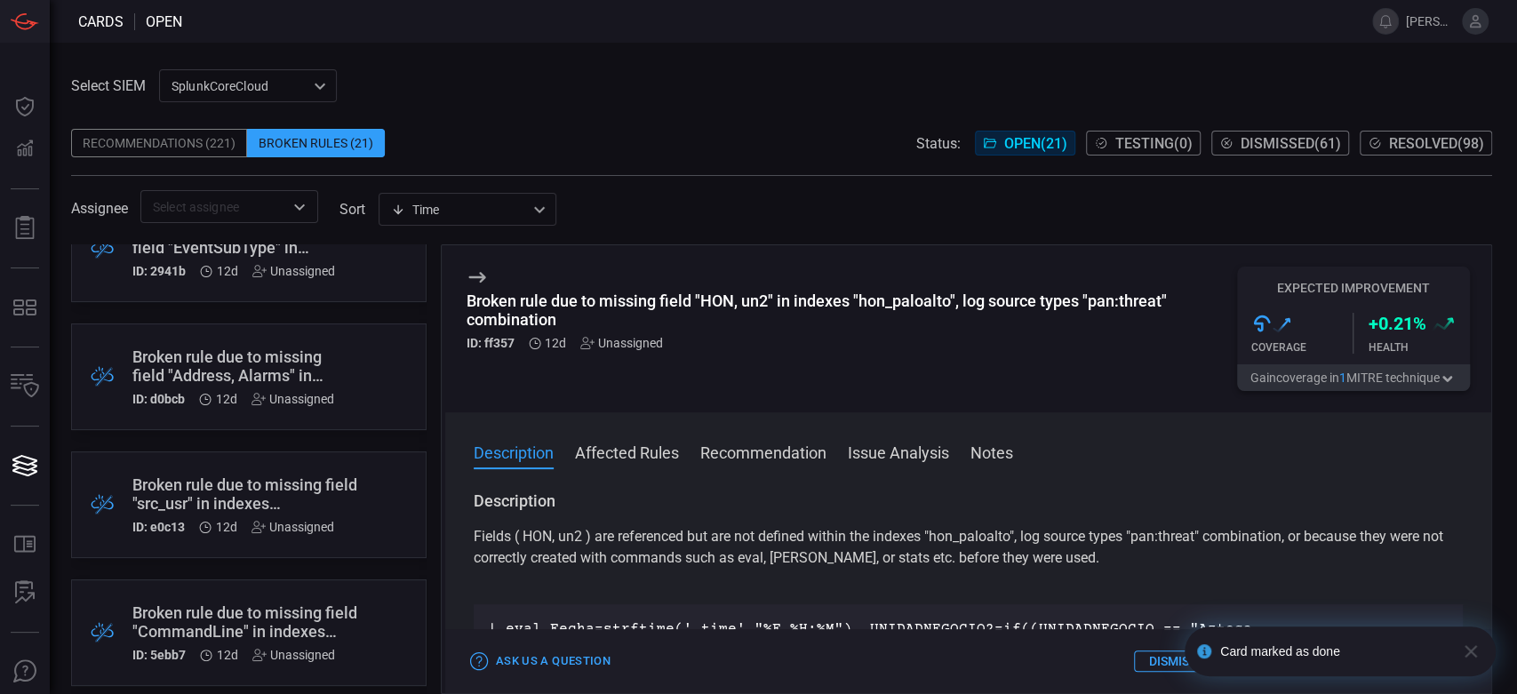
scroll to position [592, 0]
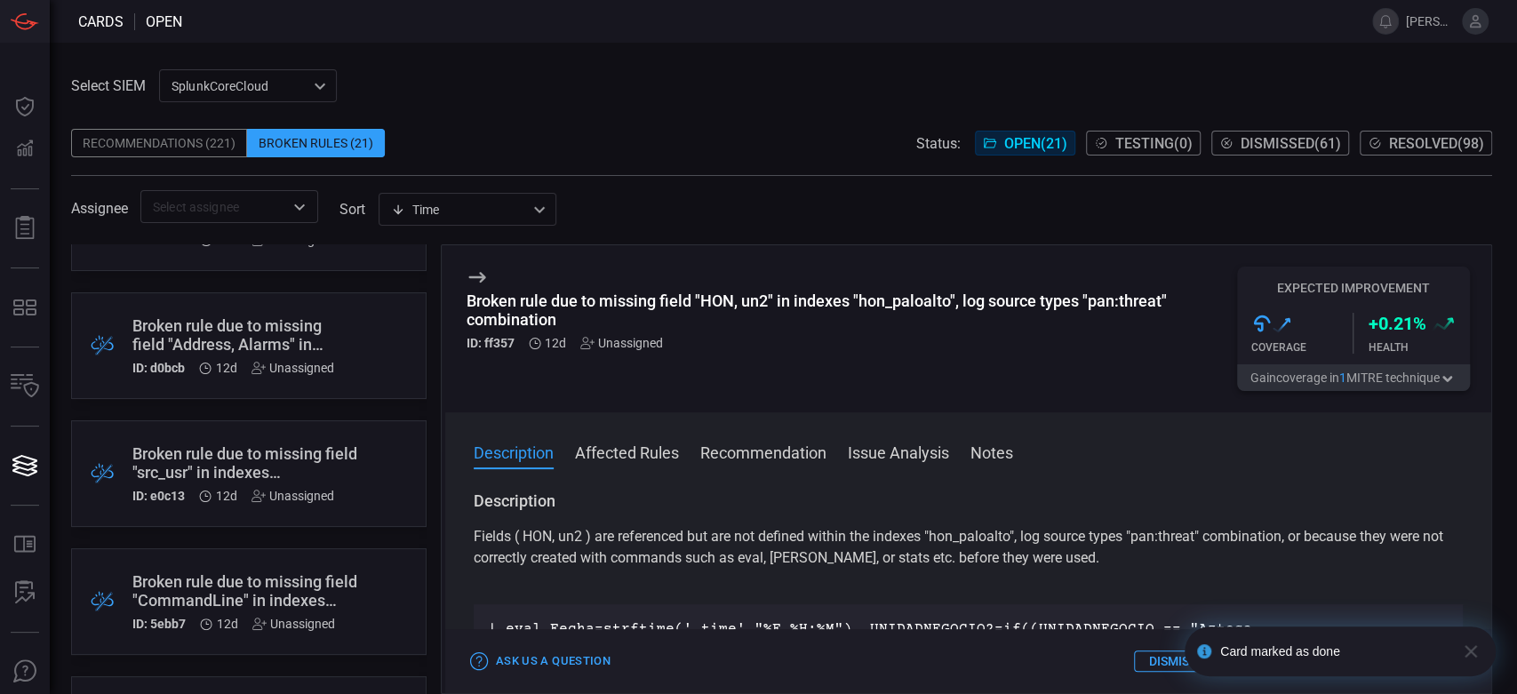
click at [300, 462] on div "Broken rule due to missing field "src_usr" in indexes "active_directory,main,wi…" at bounding box center [246, 462] width 229 height 37
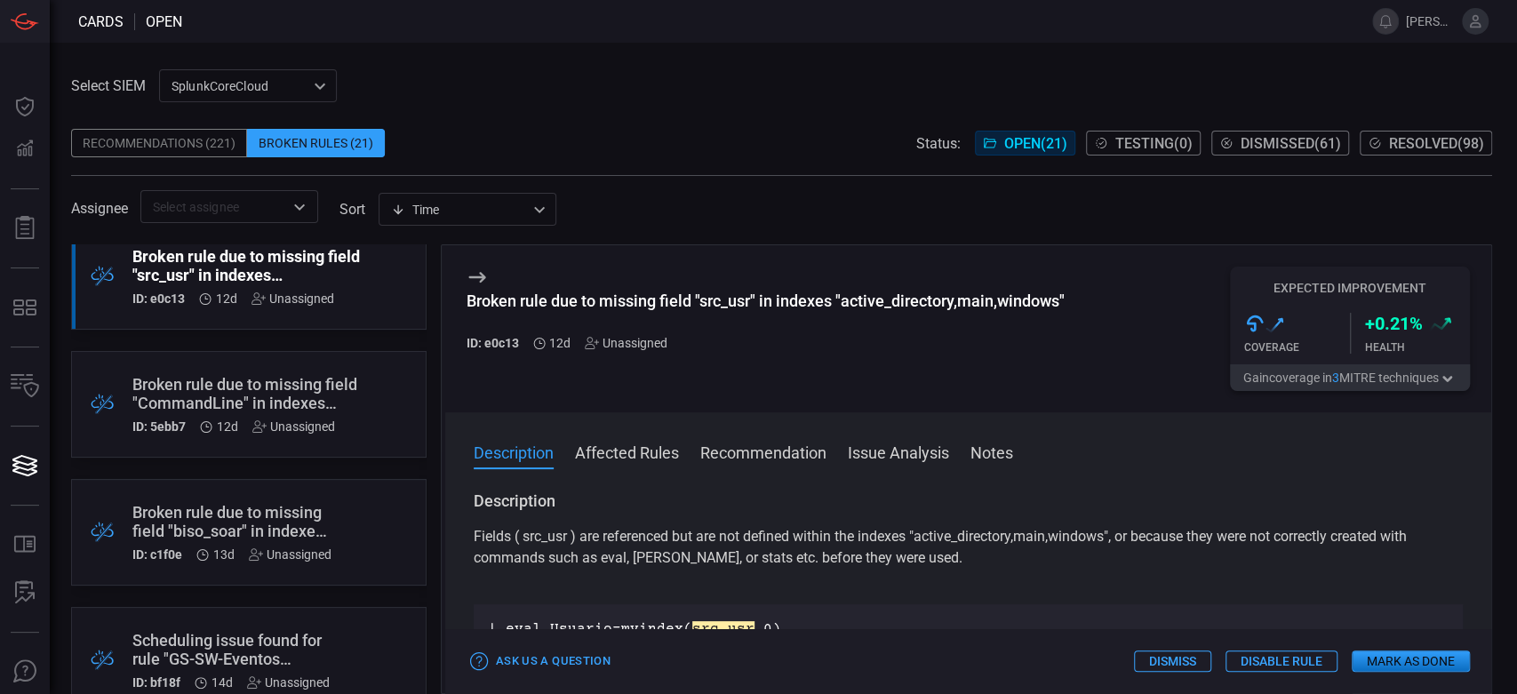
scroll to position [889, 0]
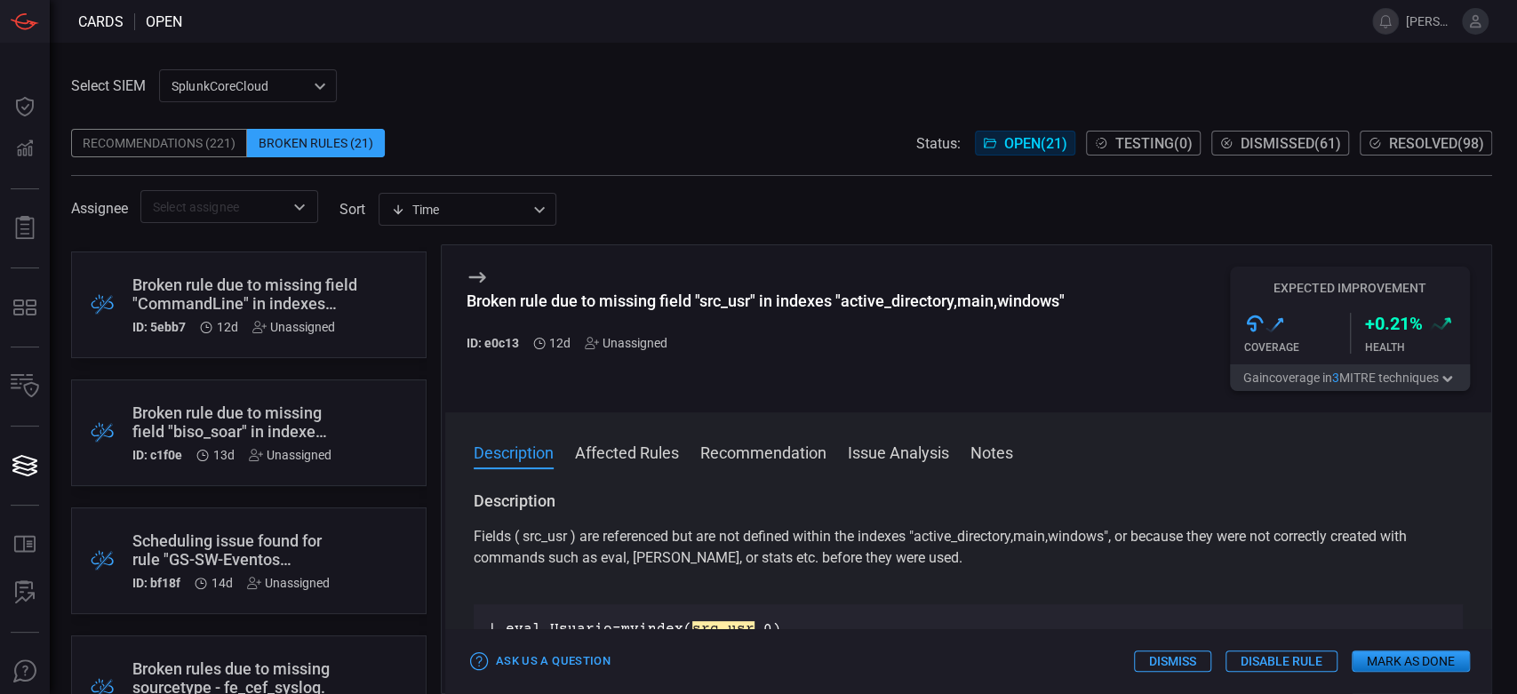
click at [323, 438] on div "Broken rule due to missing field "biso_soar" in indexes "guardicore"" at bounding box center [231, 421] width 199 height 37
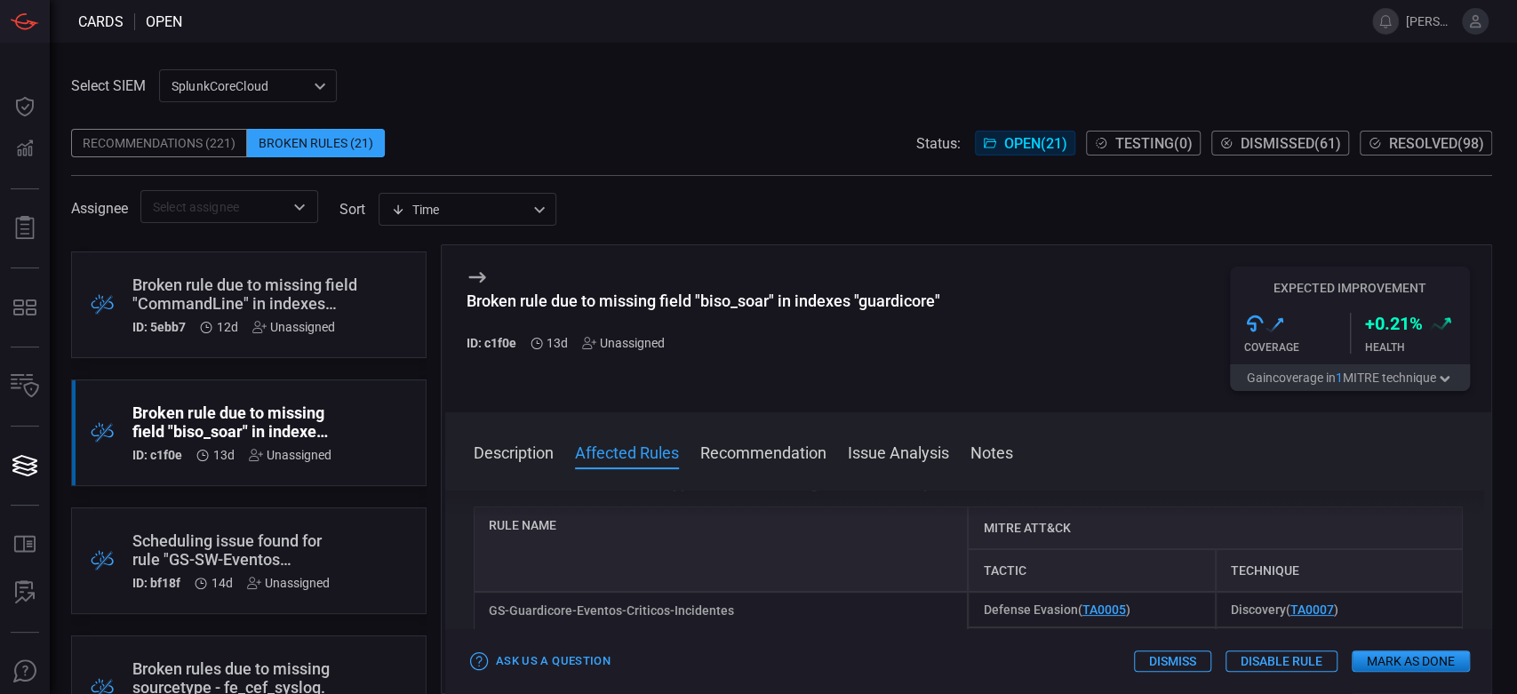
scroll to position [592, 0]
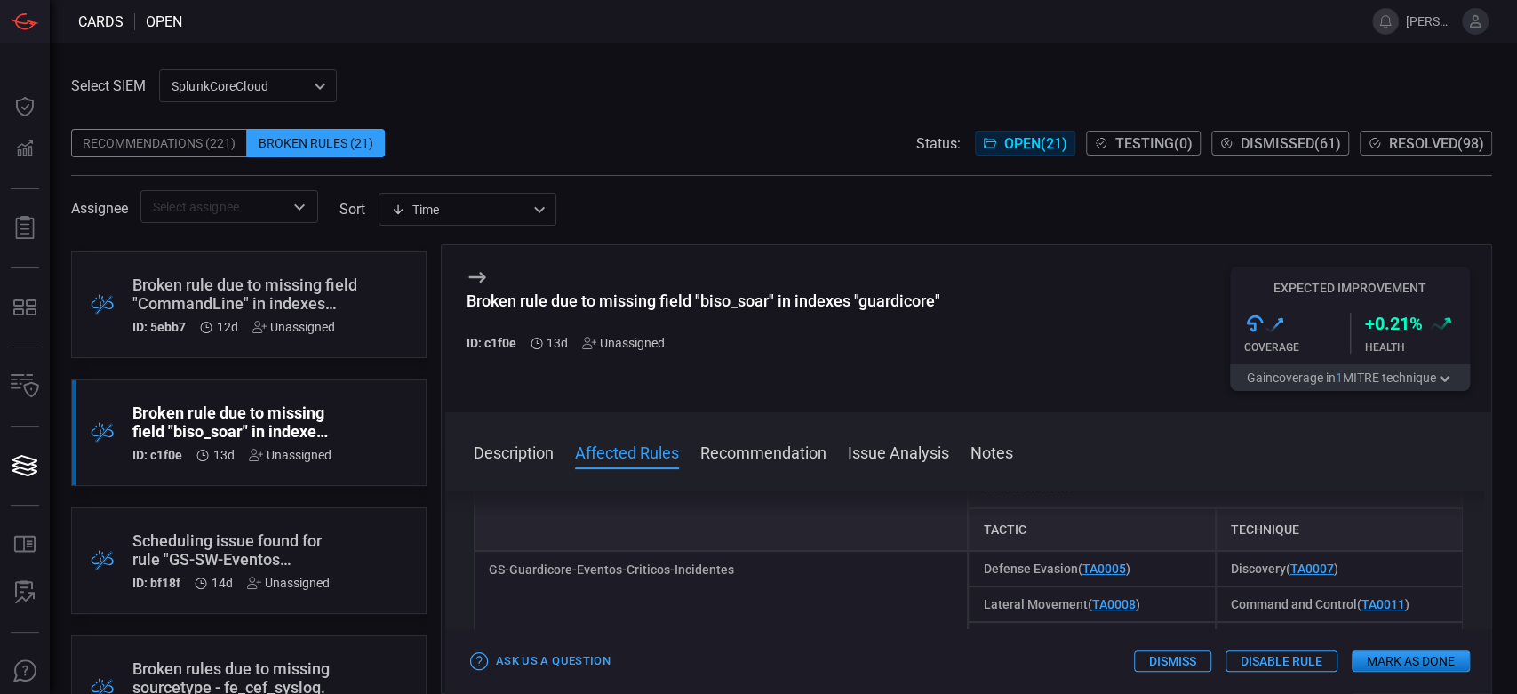
click at [695, 553] on div "GS-Guardicore-Eventos-Criticos-Incidentes" at bounding box center [721, 640] width 495 height 178
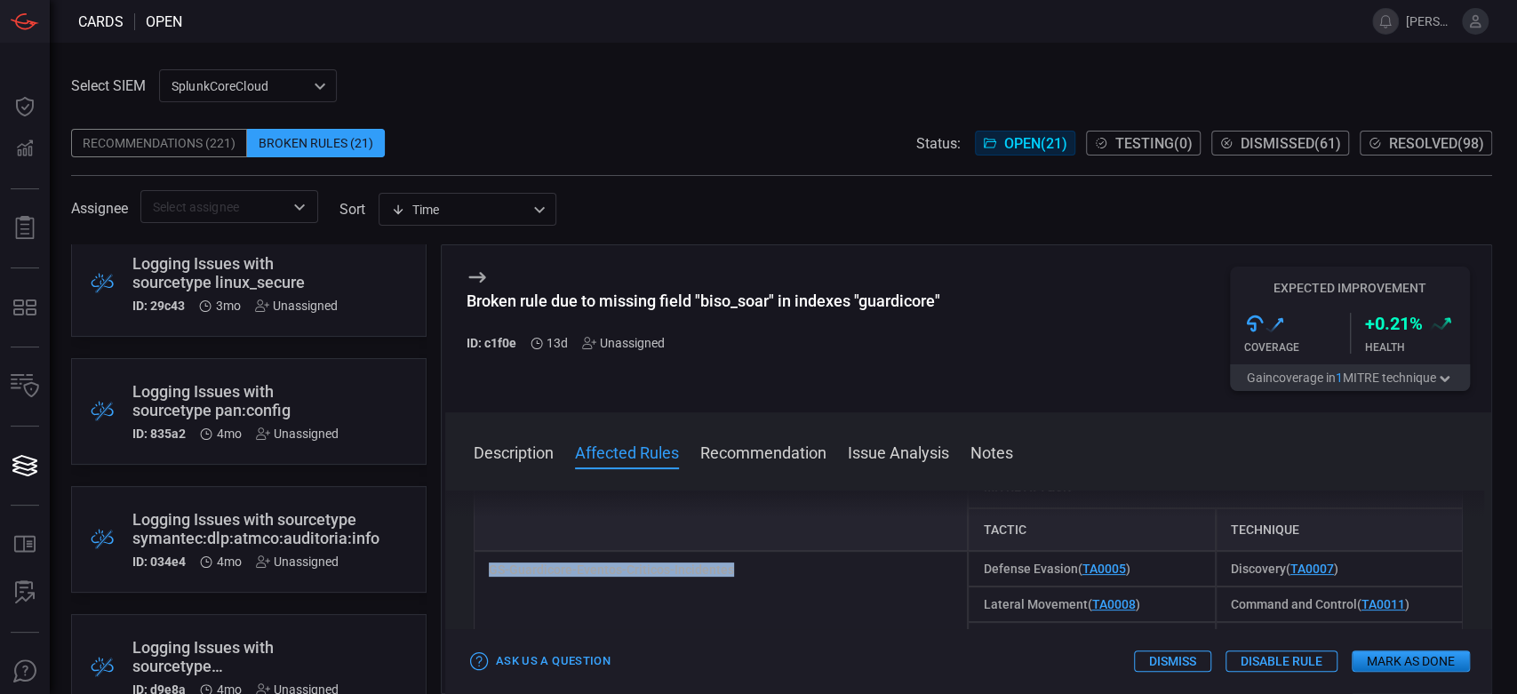
scroll to position [1777, 0]
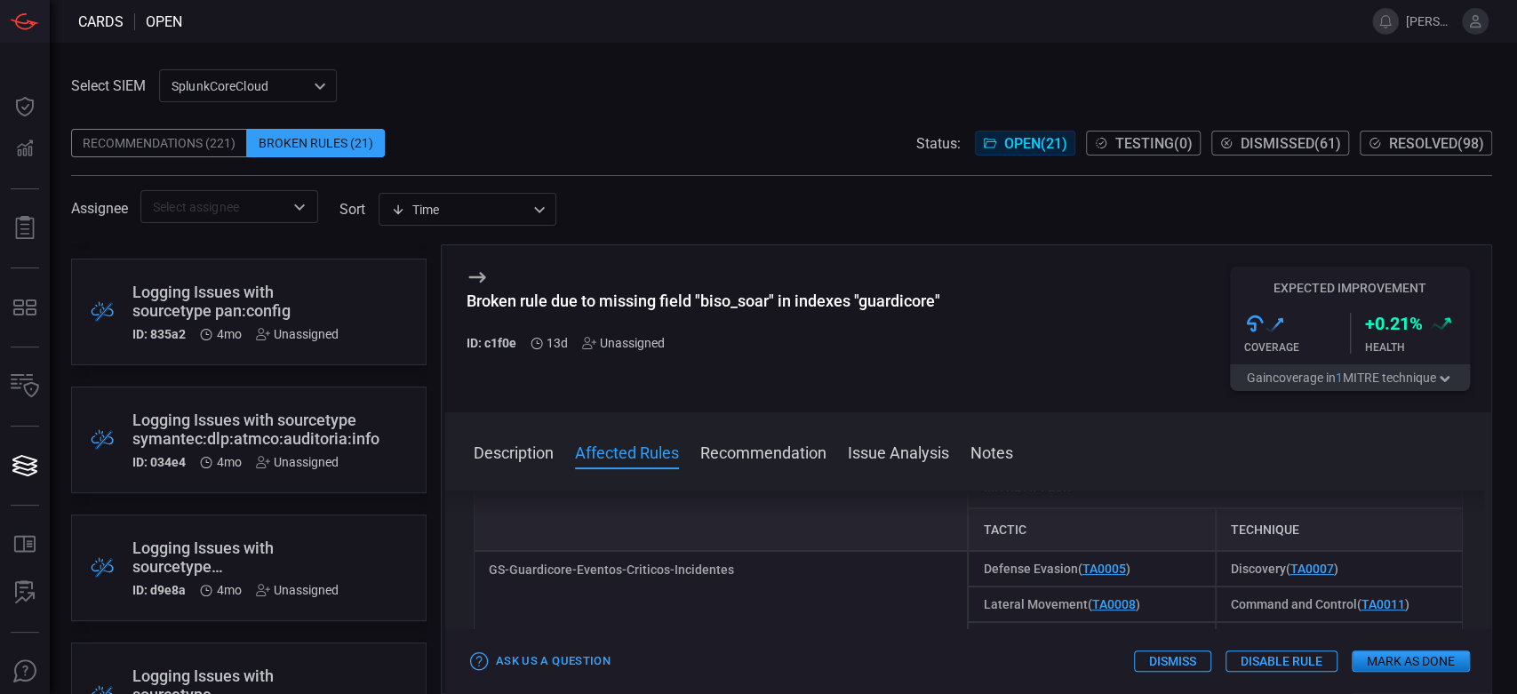
click at [474, 277] on icon at bounding box center [476, 277] width 17 height 11
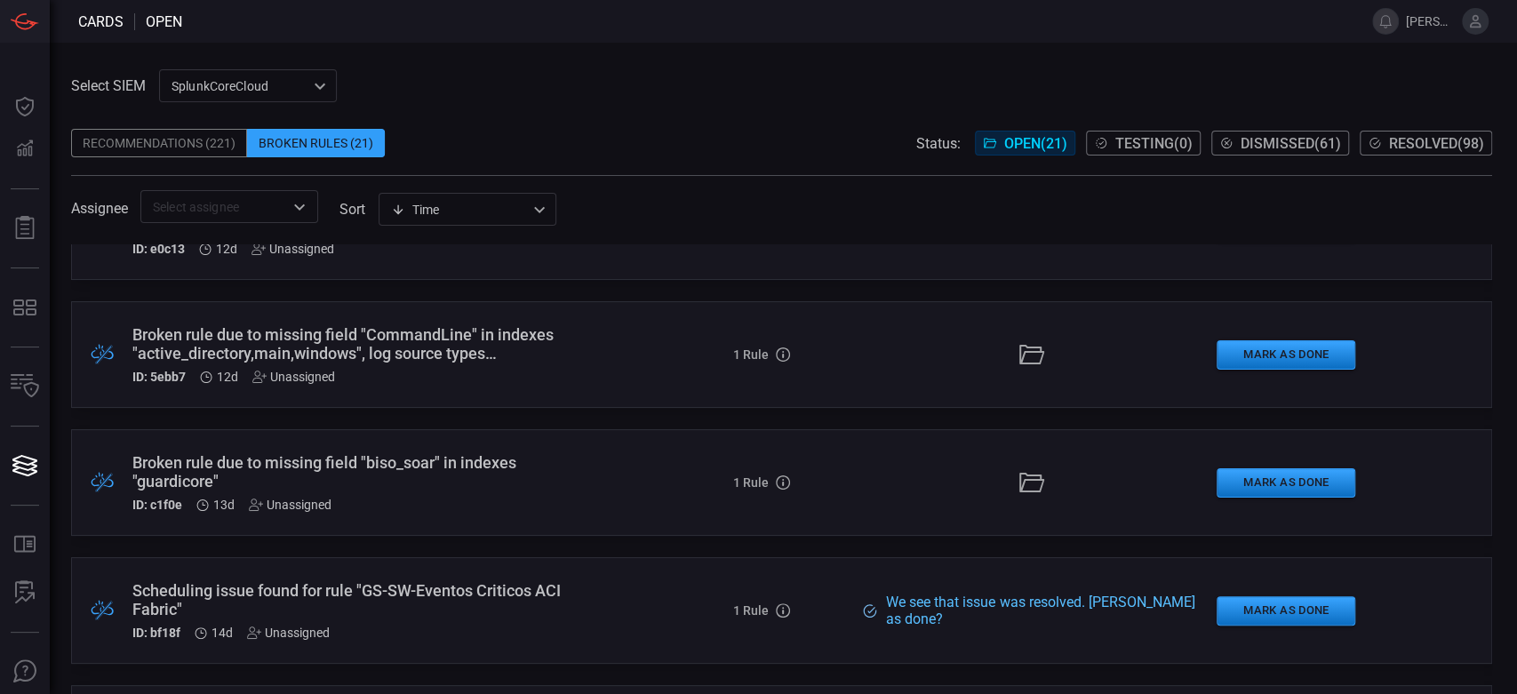
scroll to position [889, 0]
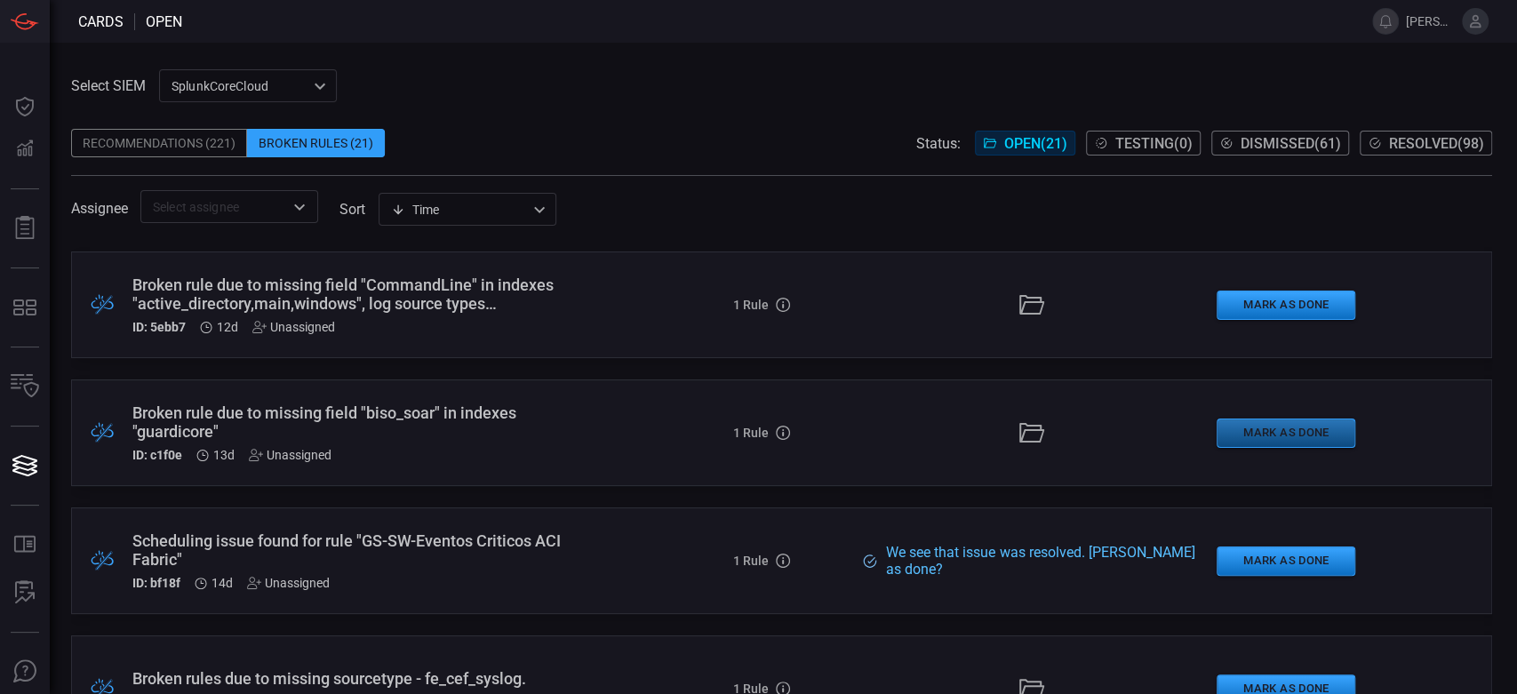
click at [1297, 428] on button "Mark as Done" at bounding box center [1285, 433] width 139 height 29
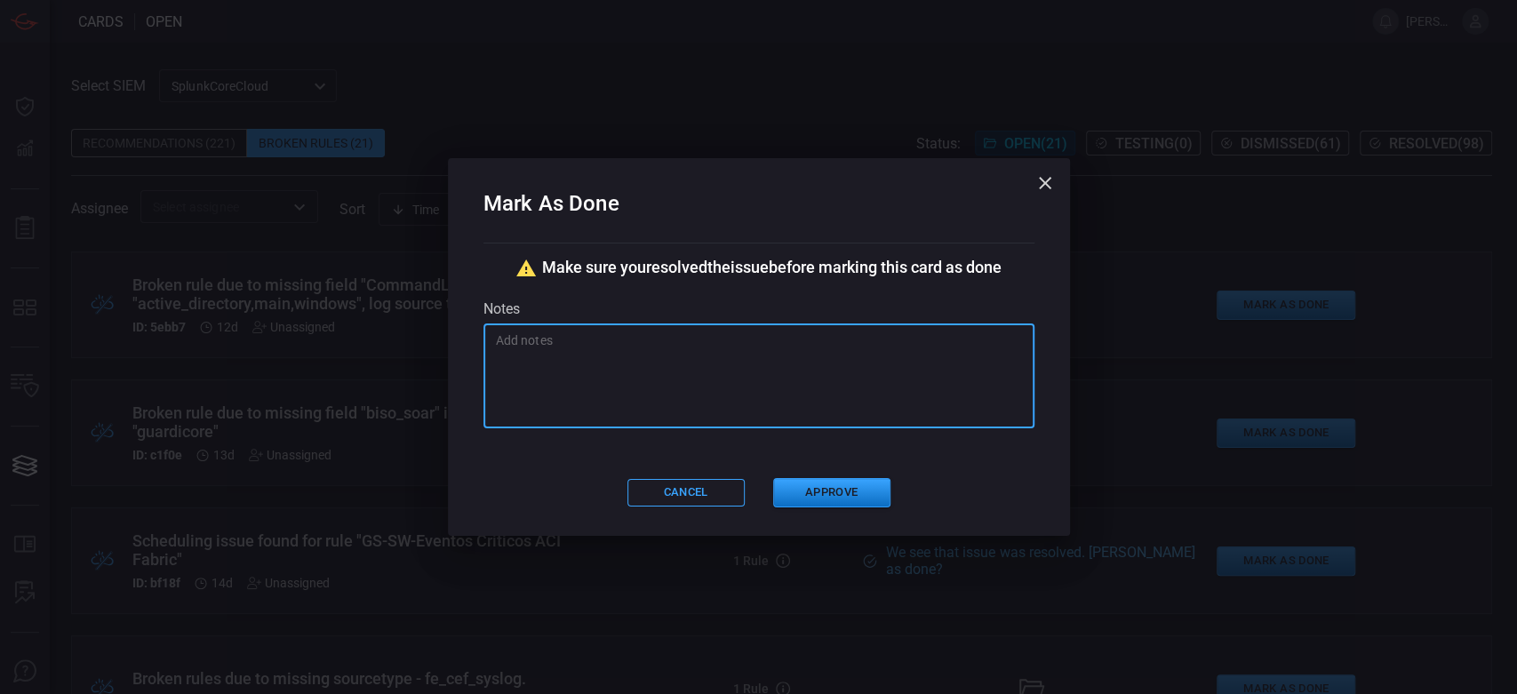
click at [756, 384] on textarea at bounding box center [759, 375] width 526 height 89
click at [1055, 181] on button "button" at bounding box center [1045, 183] width 36 height 36
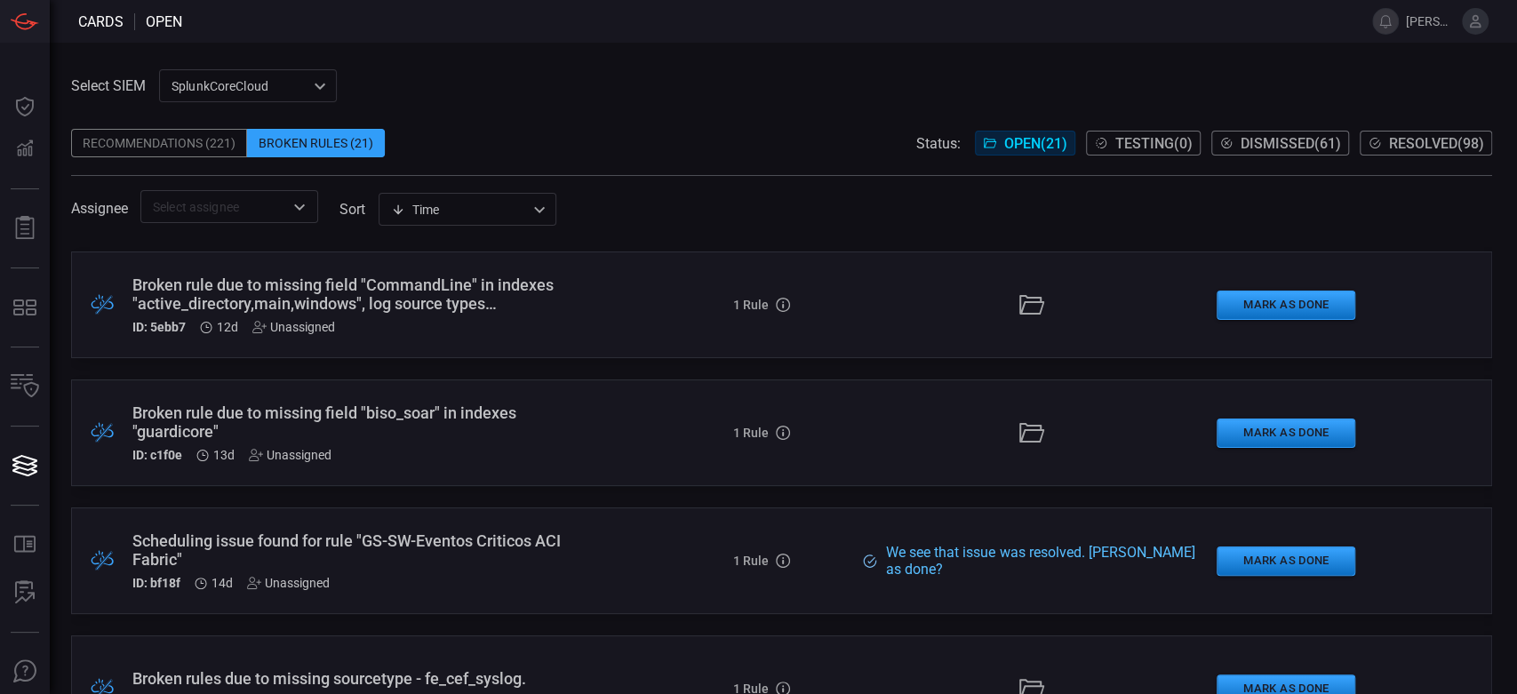
click at [344, 415] on div "Broken rule due to missing field "biso_soar" in indexes "guardicore"" at bounding box center [361, 421] width 458 height 37
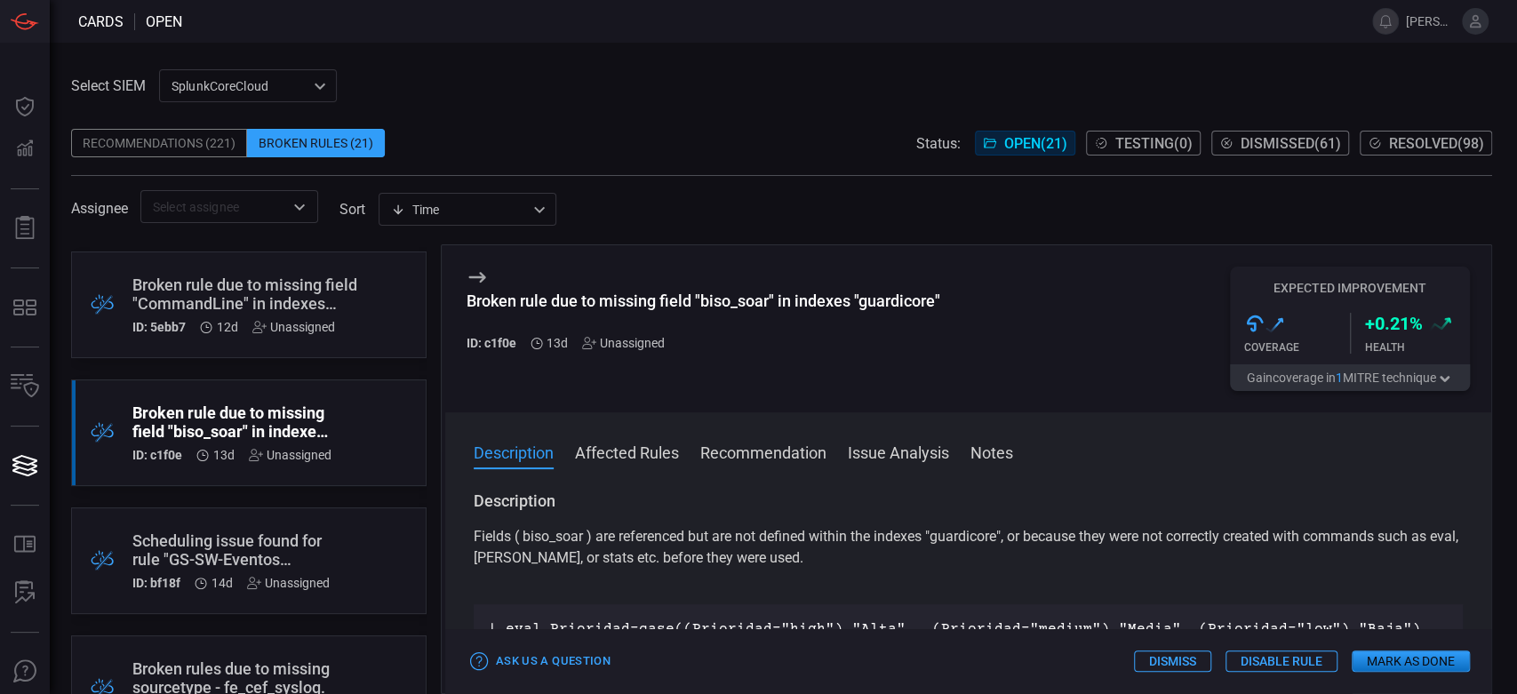
click at [608, 306] on div "Broken rule due to missing field "biso_soar" in indexes "guardicore"" at bounding box center [703, 300] width 474 height 19
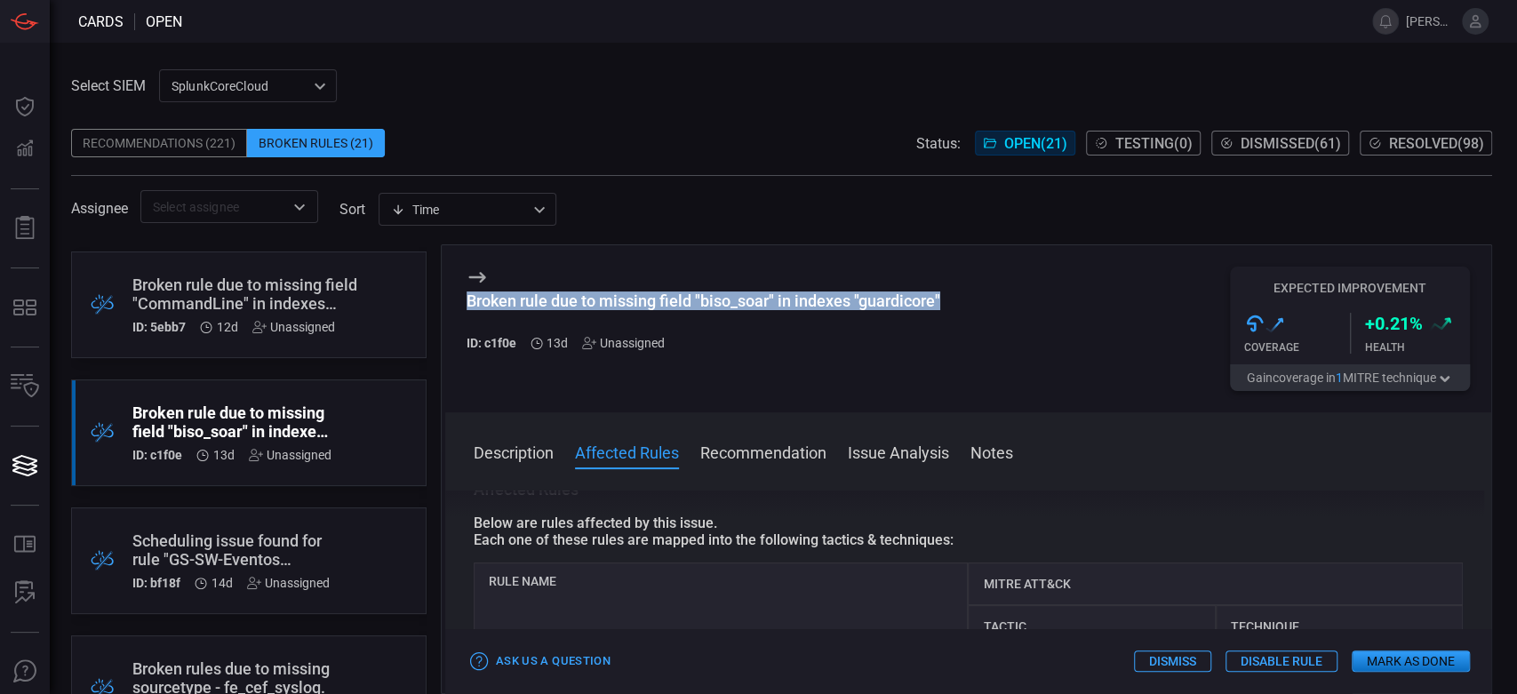
scroll to position [592, 0]
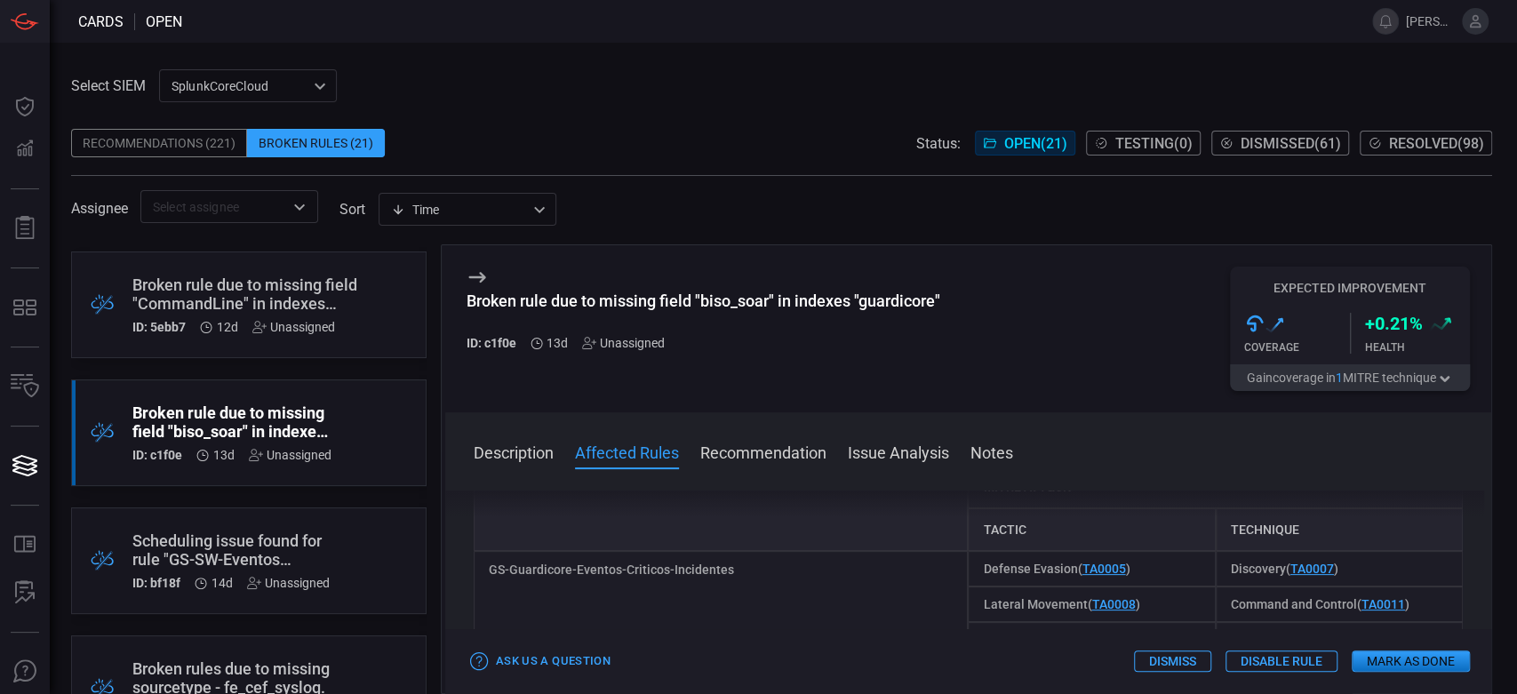
click at [565, 551] on div "GS-Guardicore-Eventos-Criticos-Incidentes" at bounding box center [721, 640] width 495 height 178
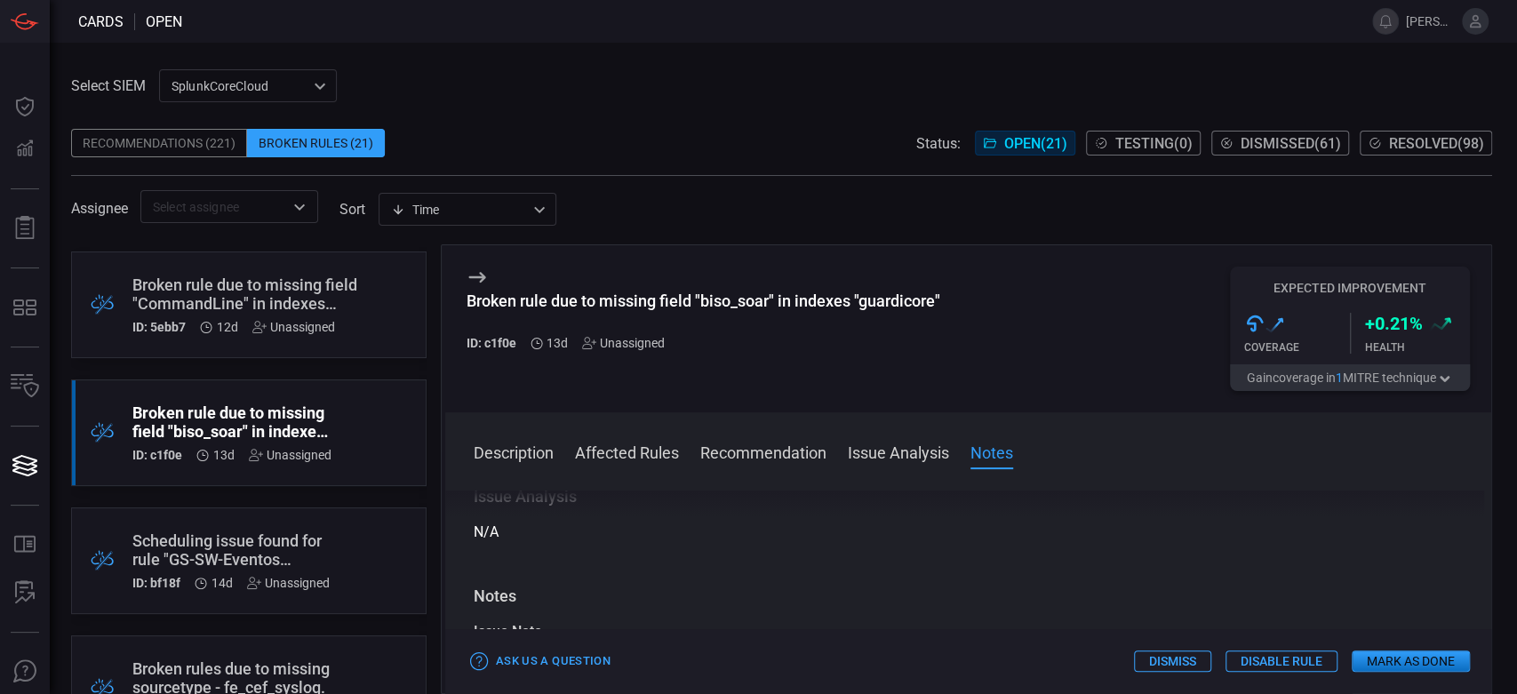
scroll to position [975, 0]
click at [1387, 661] on button "Mark as Done" at bounding box center [1411, 660] width 118 height 21
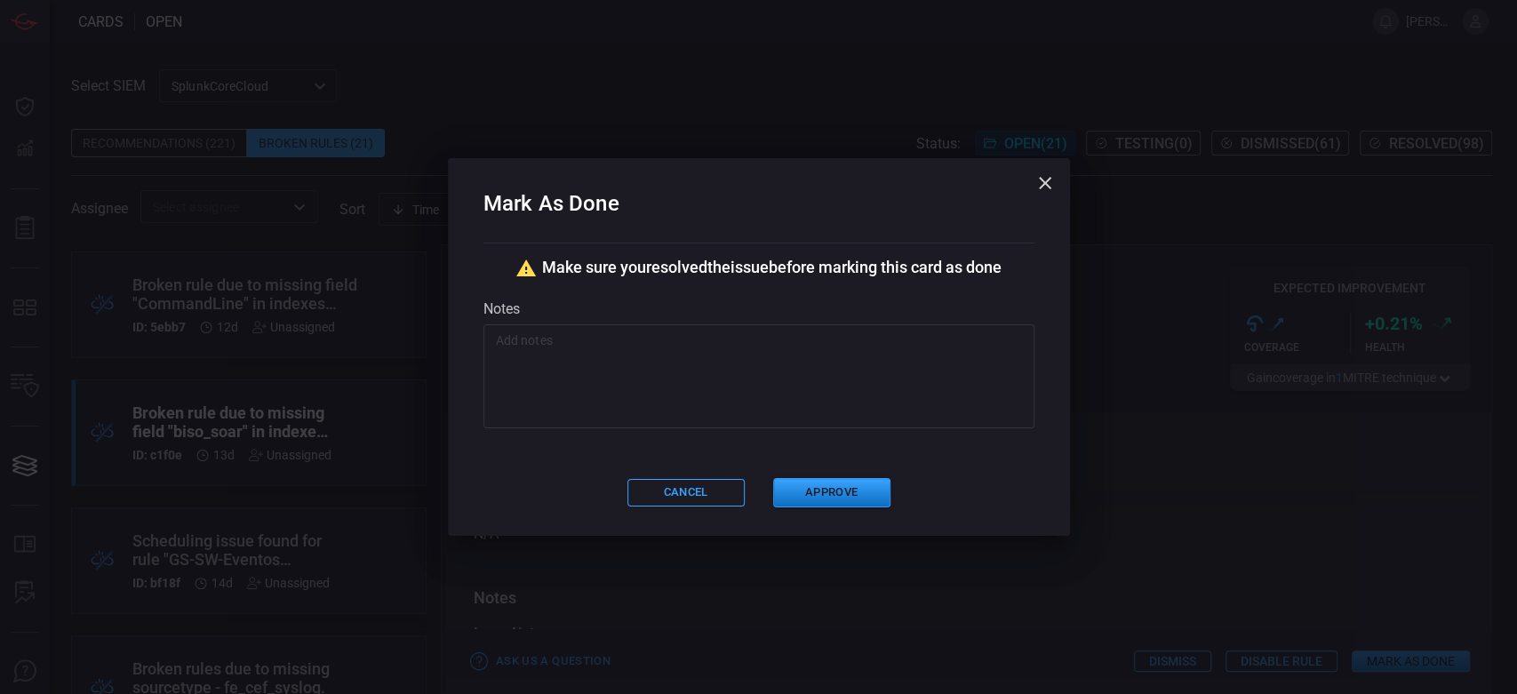
click at [715, 349] on textarea at bounding box center [759, 375] width 526 height 89
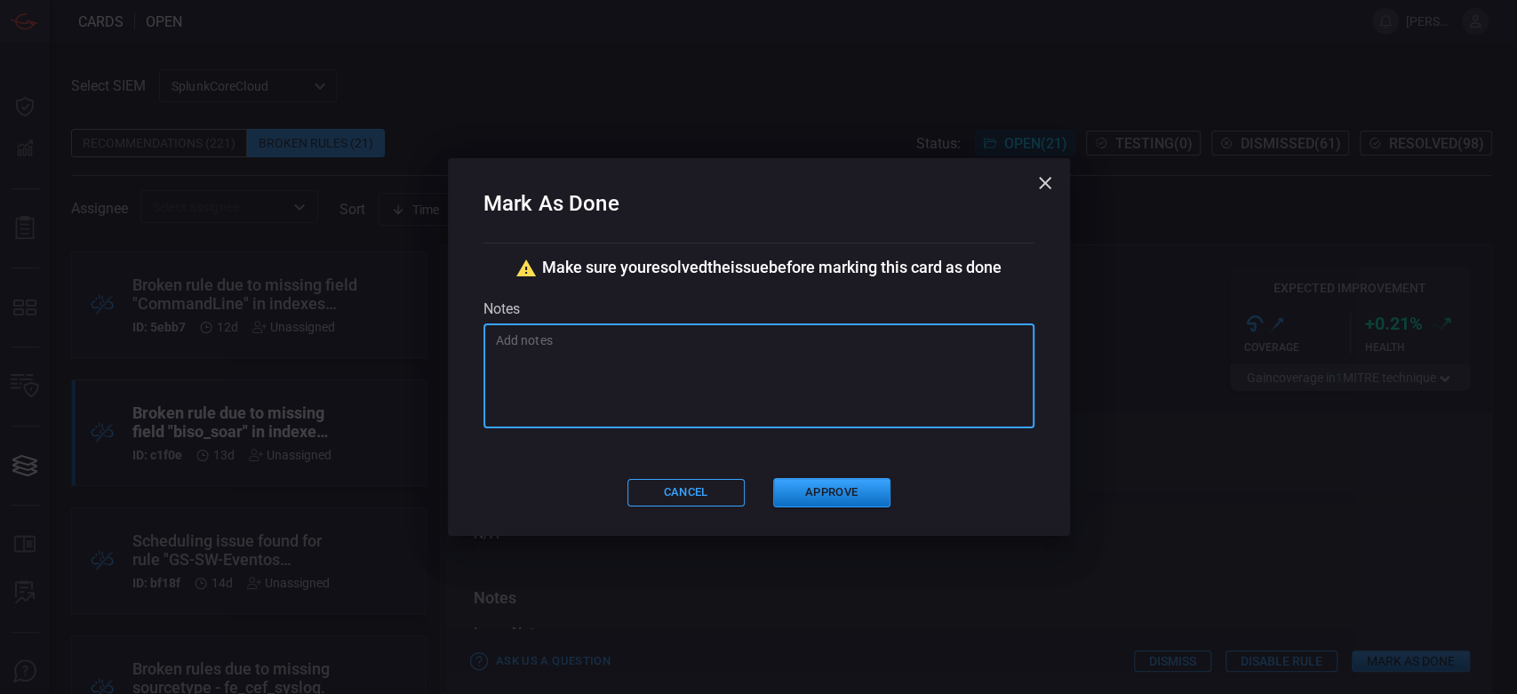
paste textarea "Se [MEDICAL_DATA] nombre [PERSON_NAME] biso_soar -> _biso_soar"
type textarea "Se [MEDICAL_DATA] nombre [PERSON_NAME] biso_soar -> _biso_soar"
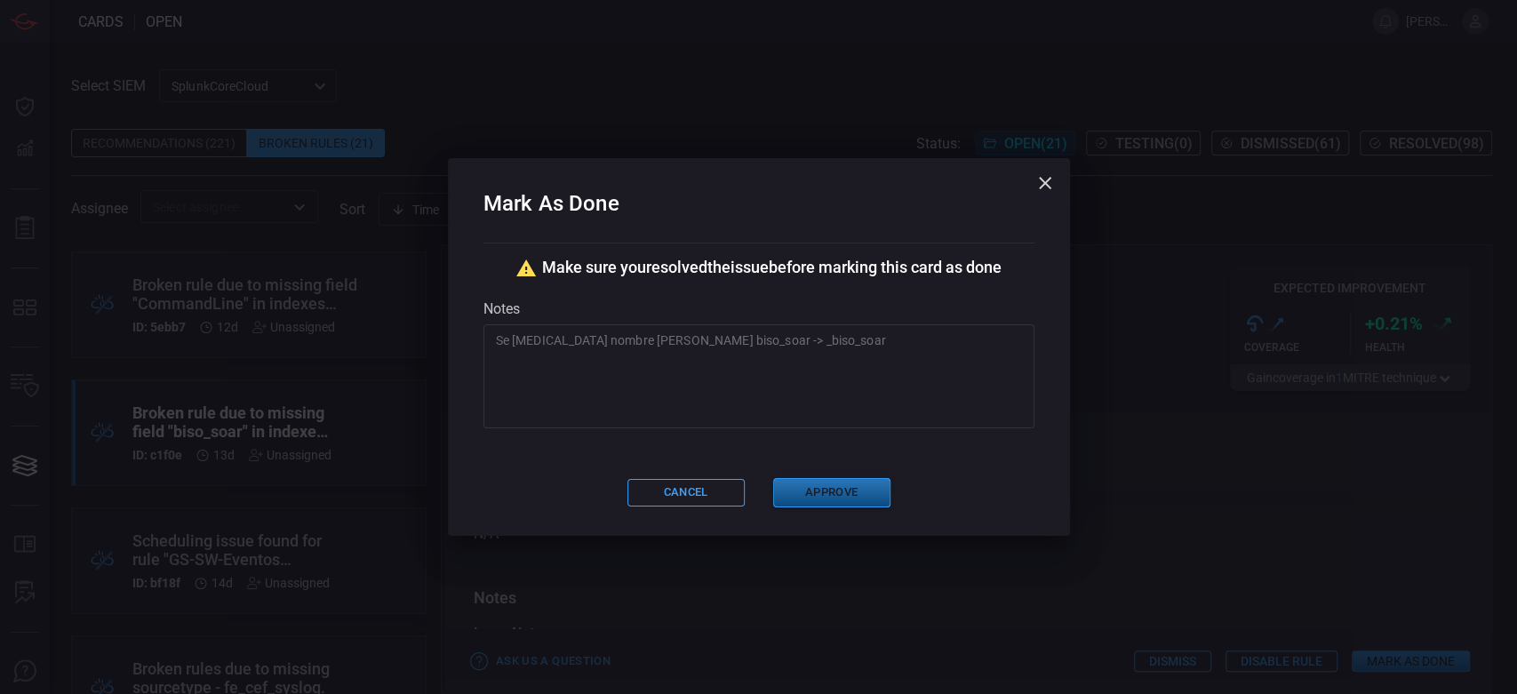
click at [846, 491] on button "Approve" at bounding box center [831, 492] width 117 height 29
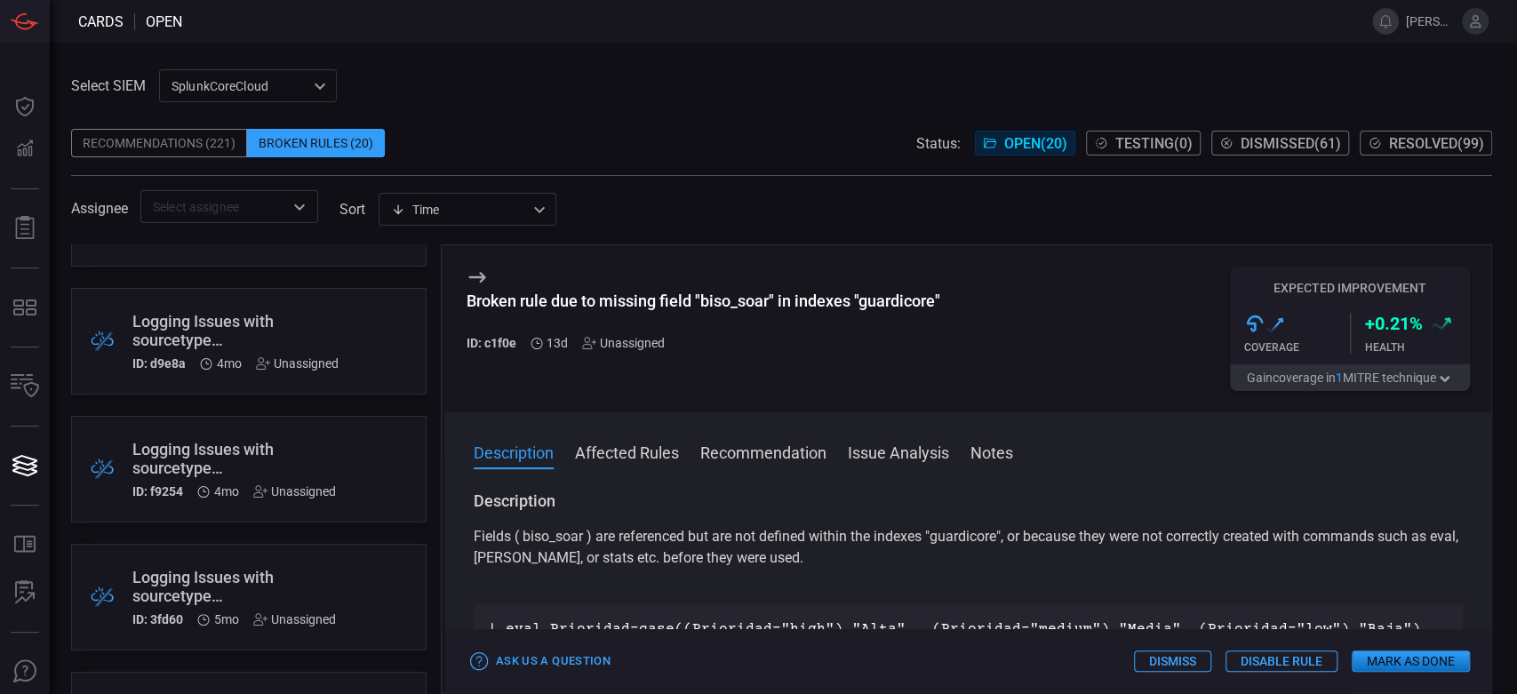
scroll to position [2109, 0]
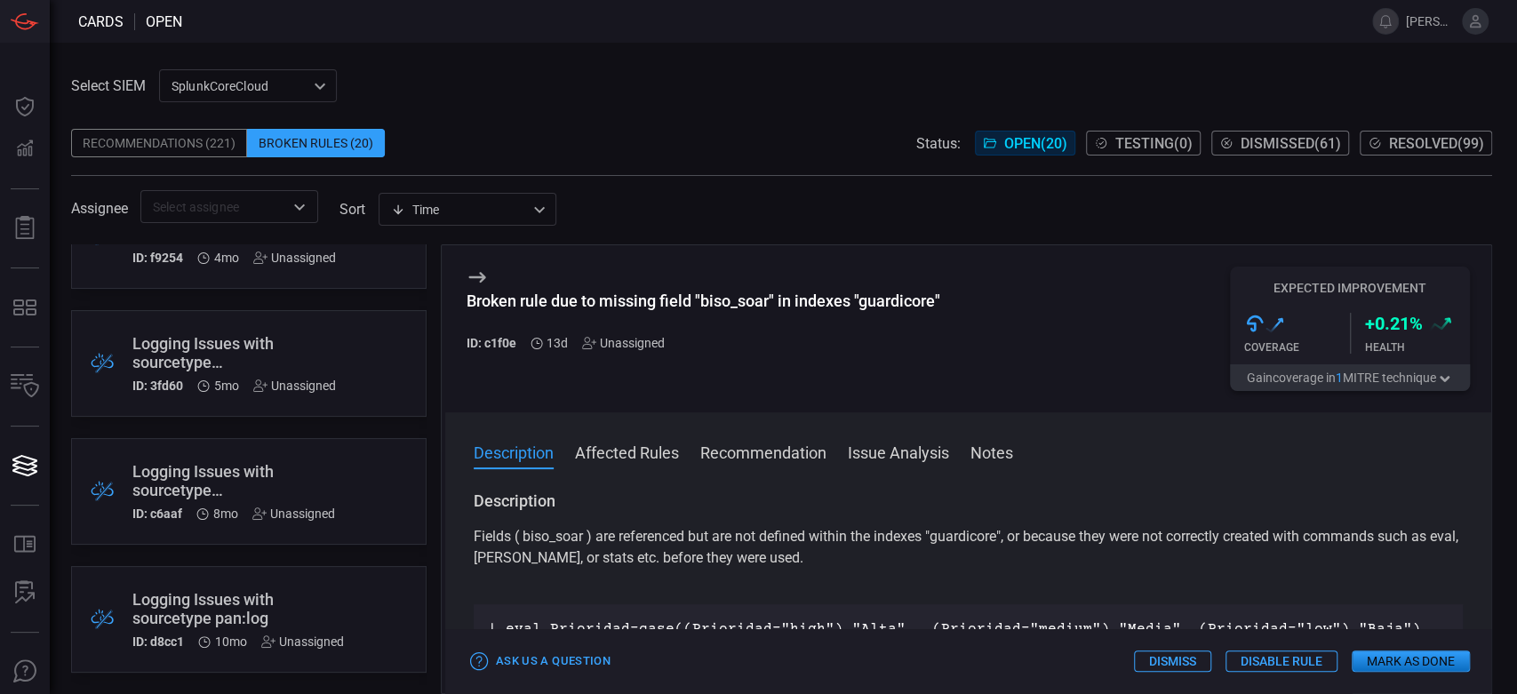
click at [490, 43] on div "Select SIEM SplunkCoreCloud f748d276-46a5-4bd3-b149-f2461a2fe2c5 ​ Recommendati…" at bounding box center [783, 368] width 1467 height 651
click at [605, 204] on div "Assignee ​ sort Time visibleUpdateTime ​" at bounding box center [781, 206] width 1421 height 33
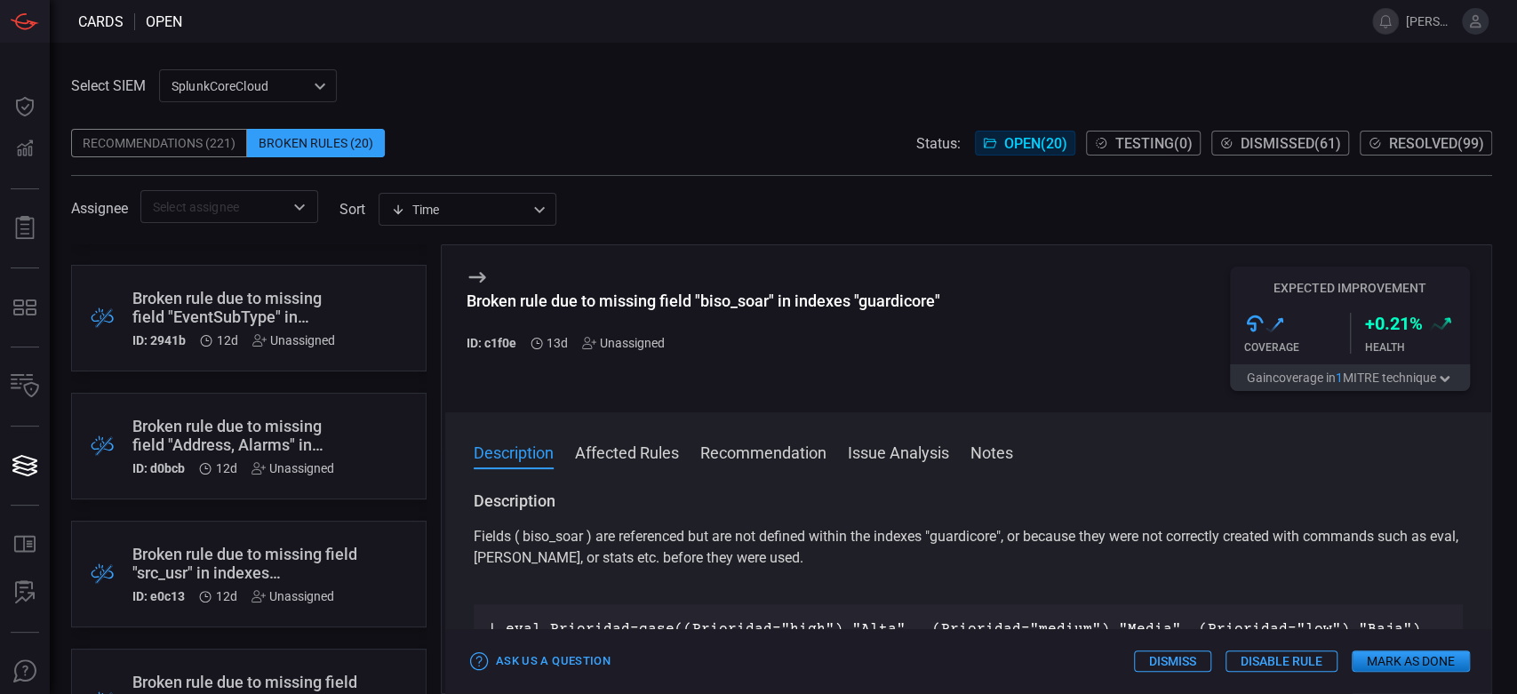
scroll to position [493, 0]
click at [309, 553] on div "Broken rule due to missing field "src_usr" in indexes "active_directory,main,wi…" at bounding box center [246, 561] width 229 height 37
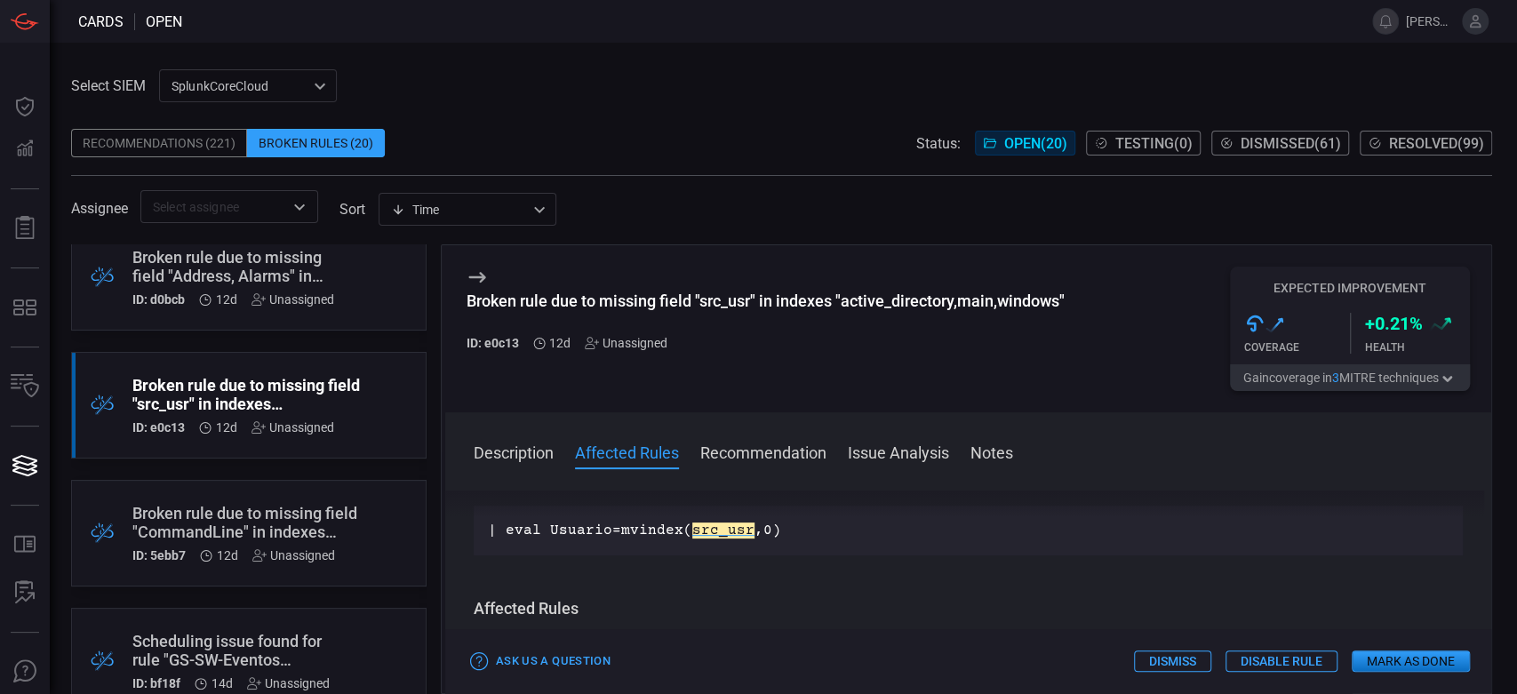
scroll to position [690, 0]
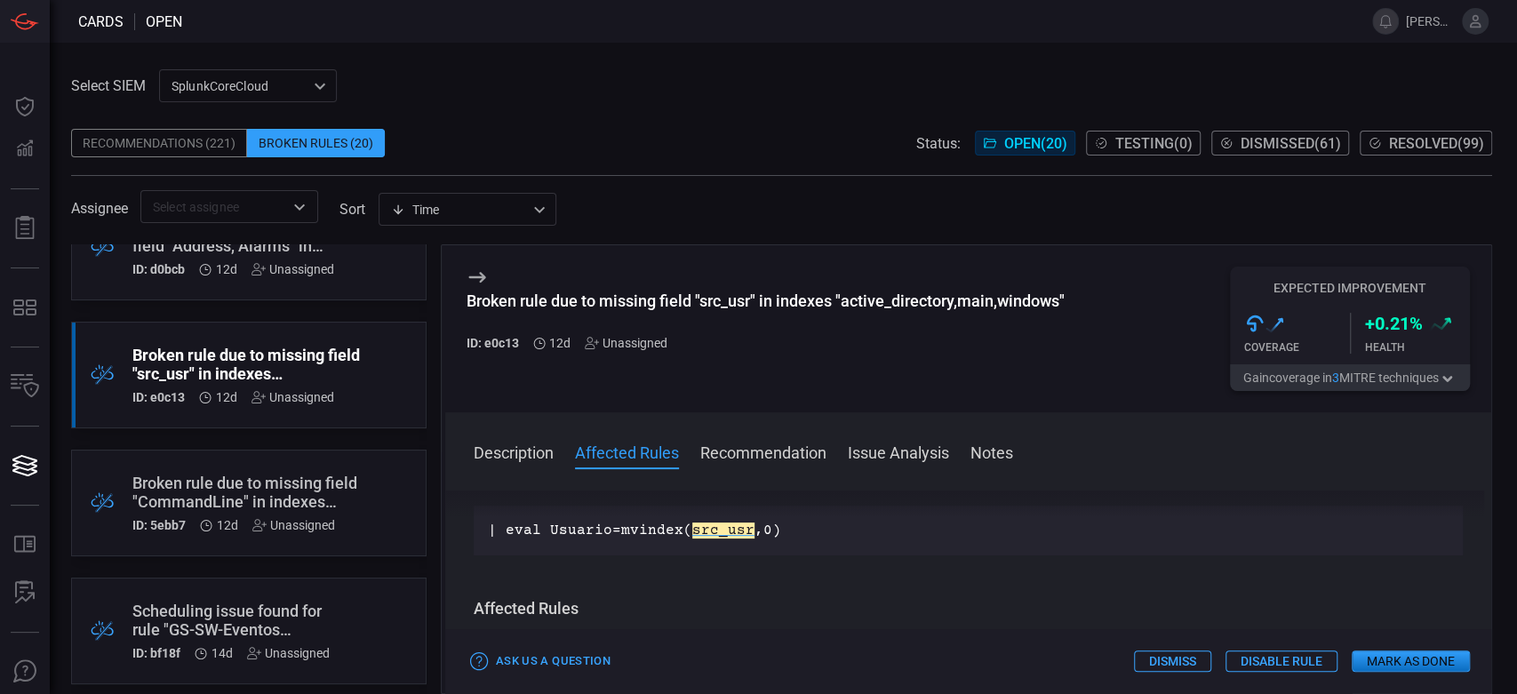
click at [318, 553] on div ".broken_cards_icon_0{fill:#39A4FF;} .broken_cards_icon_1{fill:none;stroke:#1918…" at bounding box center [248, 503] width 355 height 107
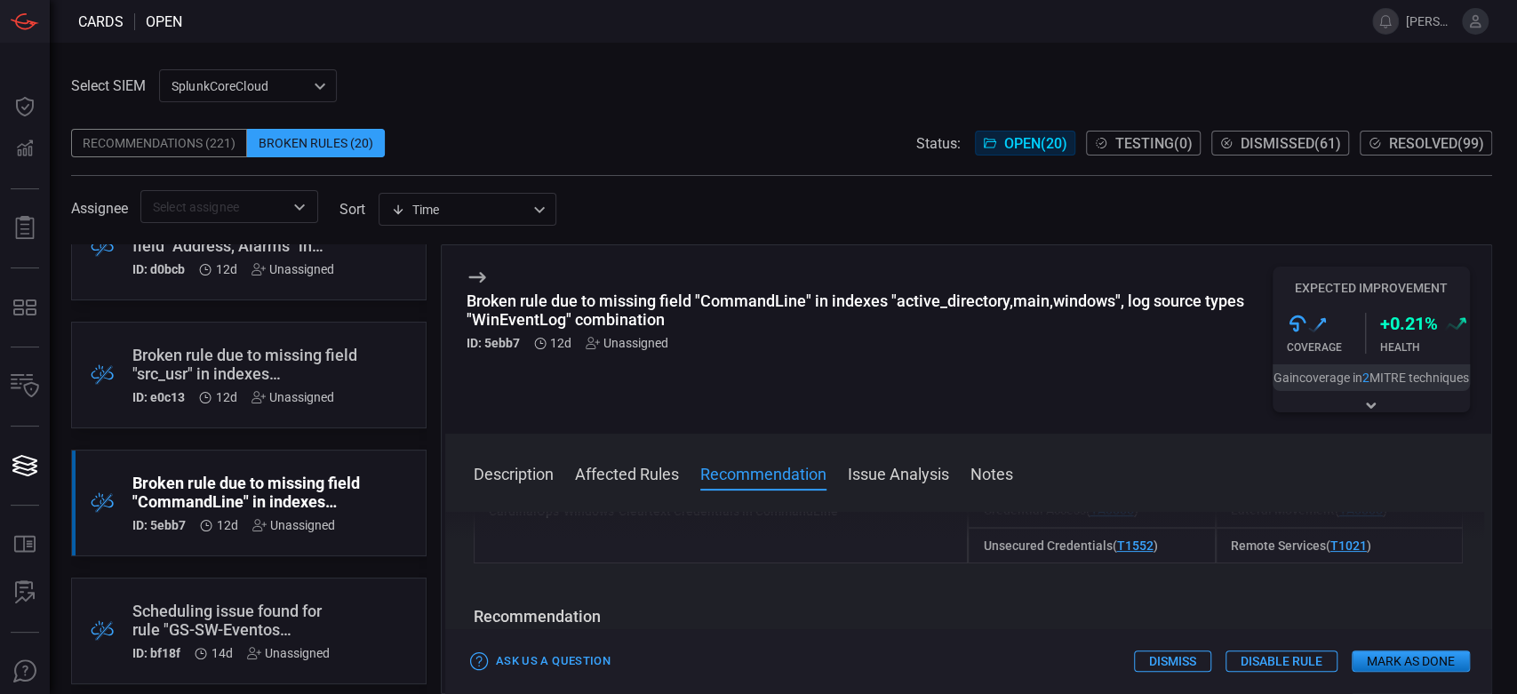
scroll to position [296, 0]
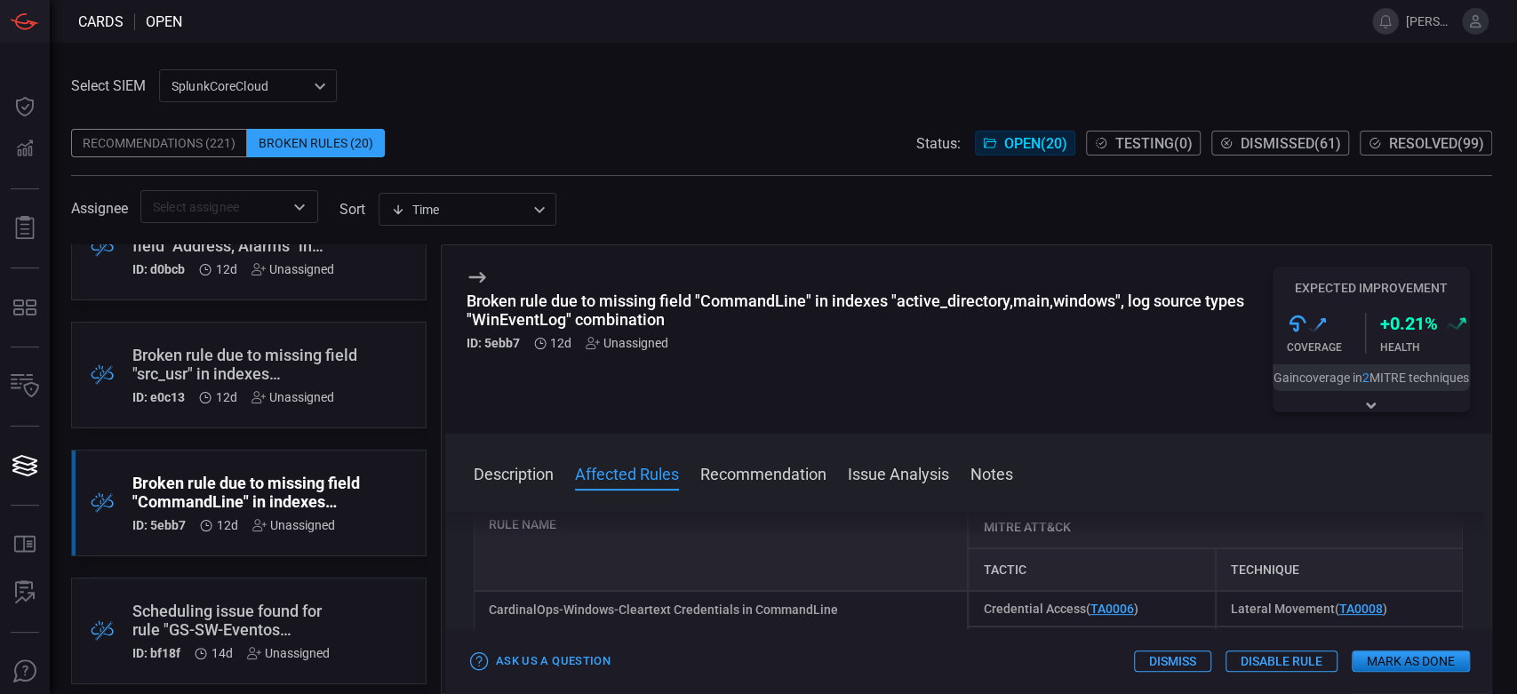
click at [700, 609] on div "CardinalOps-Windows-Cleartext Credentials in CommandLine" at bounding box center [721, 626] width 495 height 71
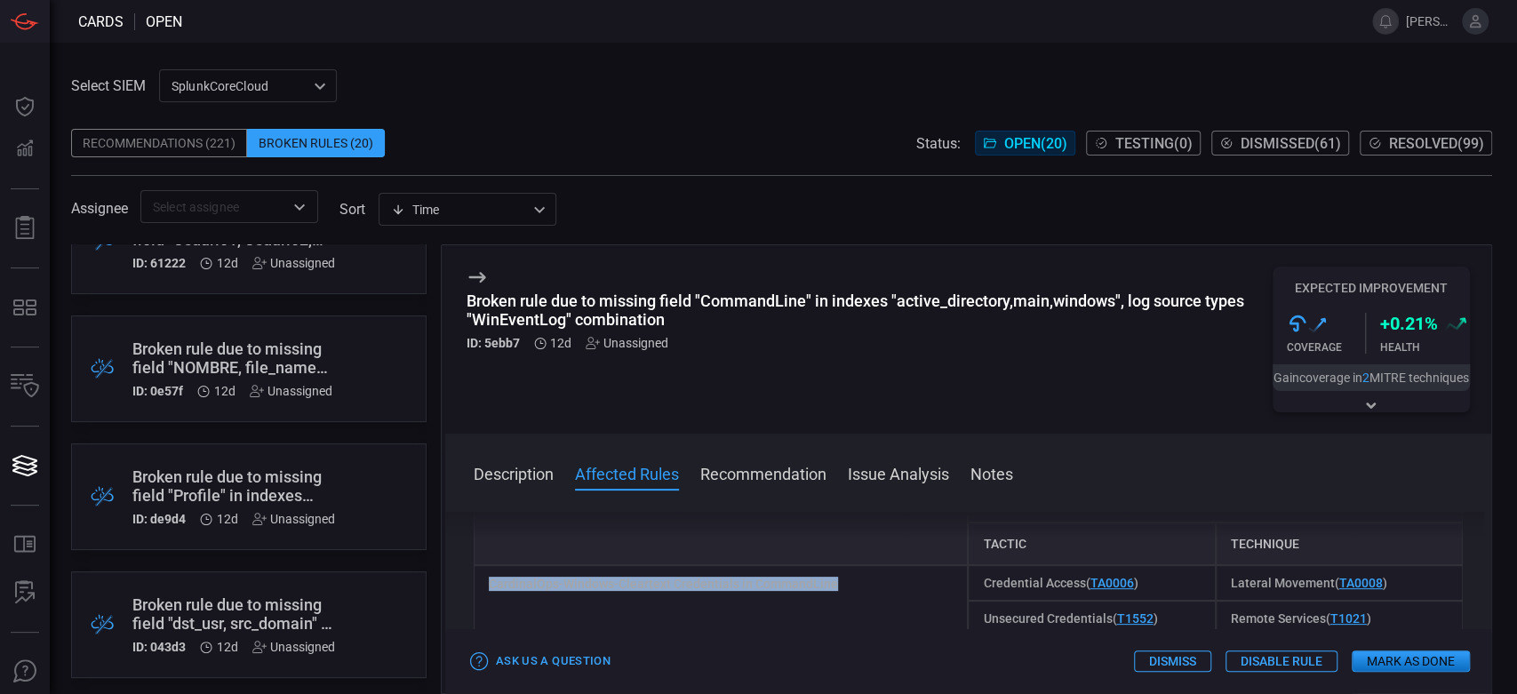
scroll to position [0, 0]
